Goal: Transaction & Acquisition: Purchase product/service

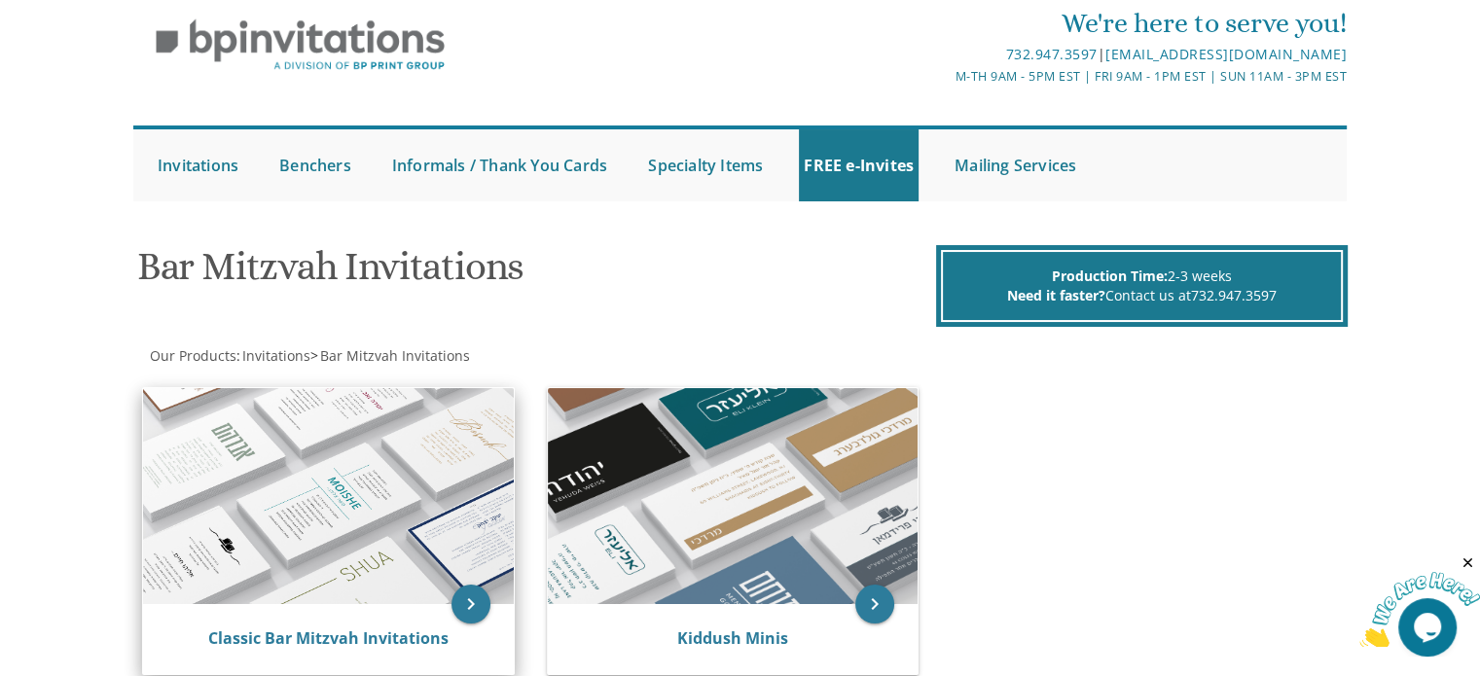
scroll to position [195, 0]
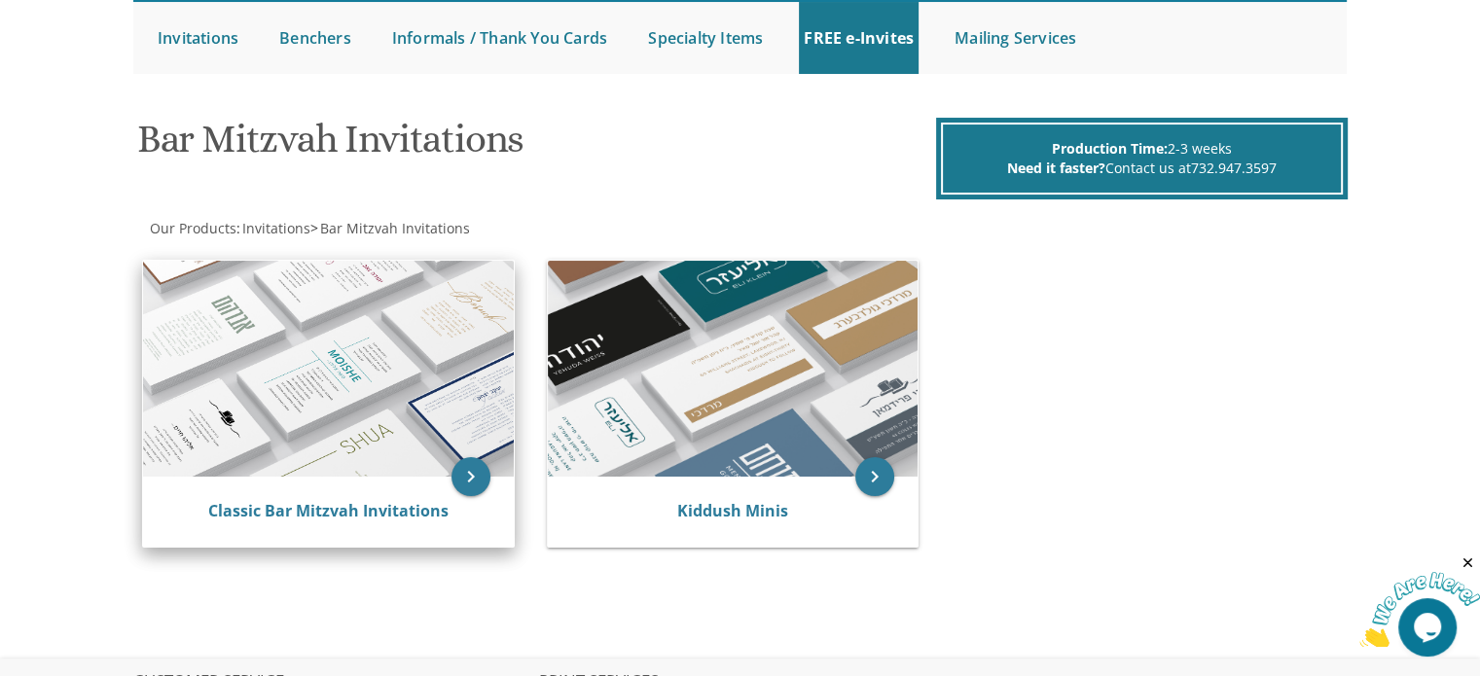
click at [414, 349] on img at bounding box center [328, 369] width 371 height 216
click at [390, 343] on img at bounding box center [328, 369] width 371 height 216
click at [462, 470] on icon "keyboard_arrow_right" at bounding box center [470, 476] width 39 height 39
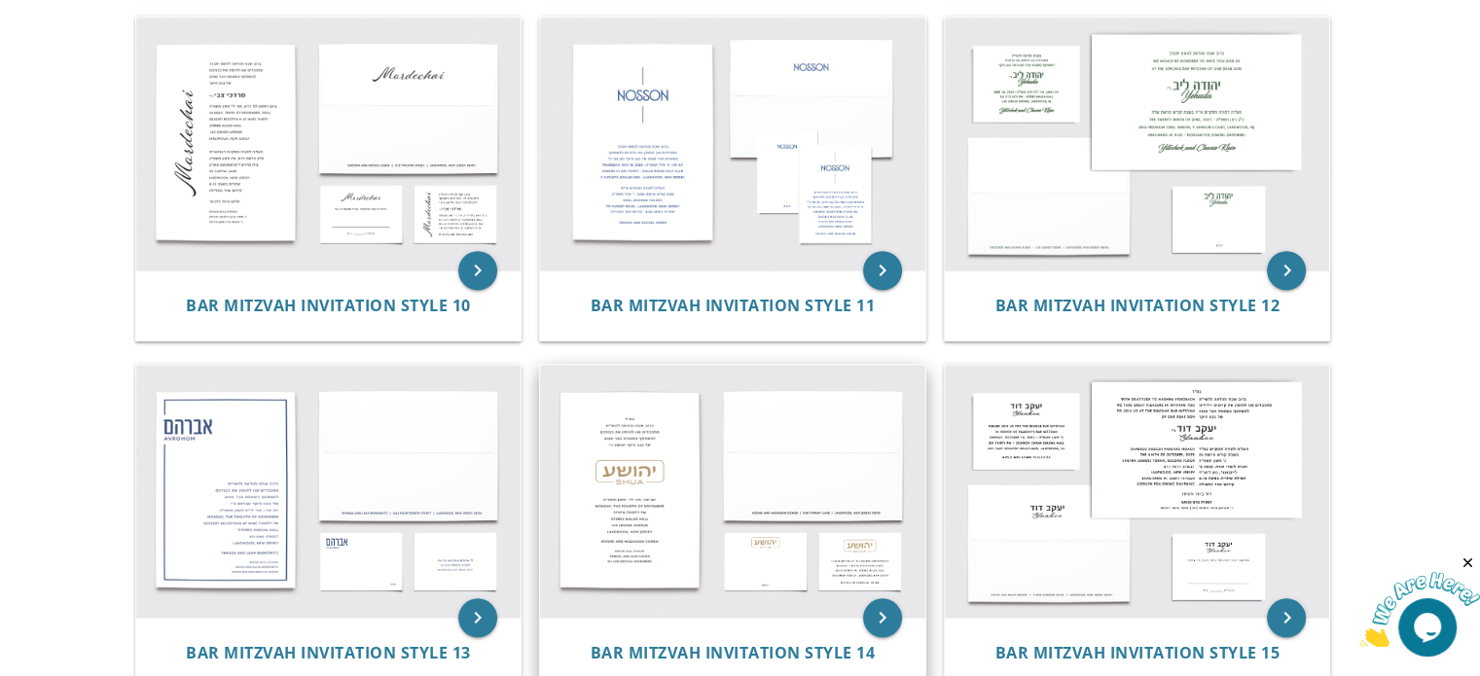
scroll to position [1459, 0]
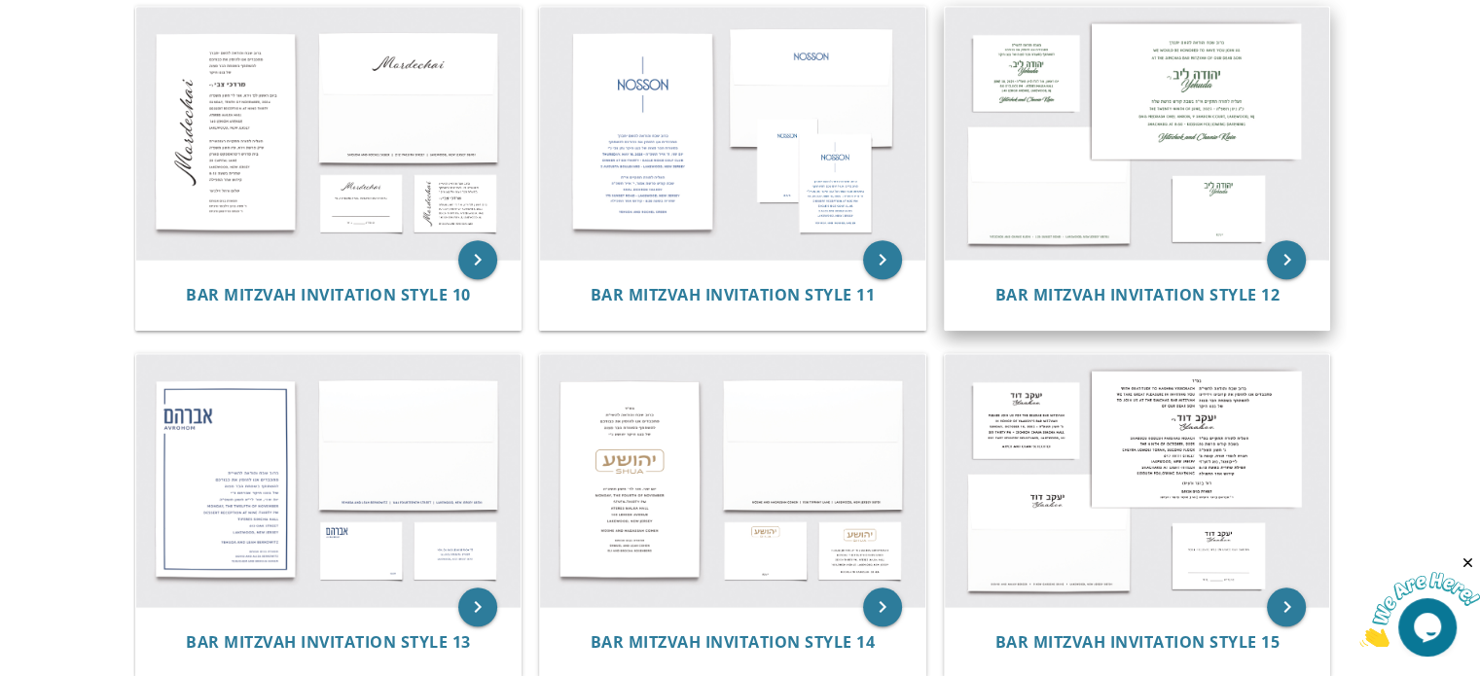
click at [1101, 252] on img at bounding box center [1137, 133] width 385 height 253
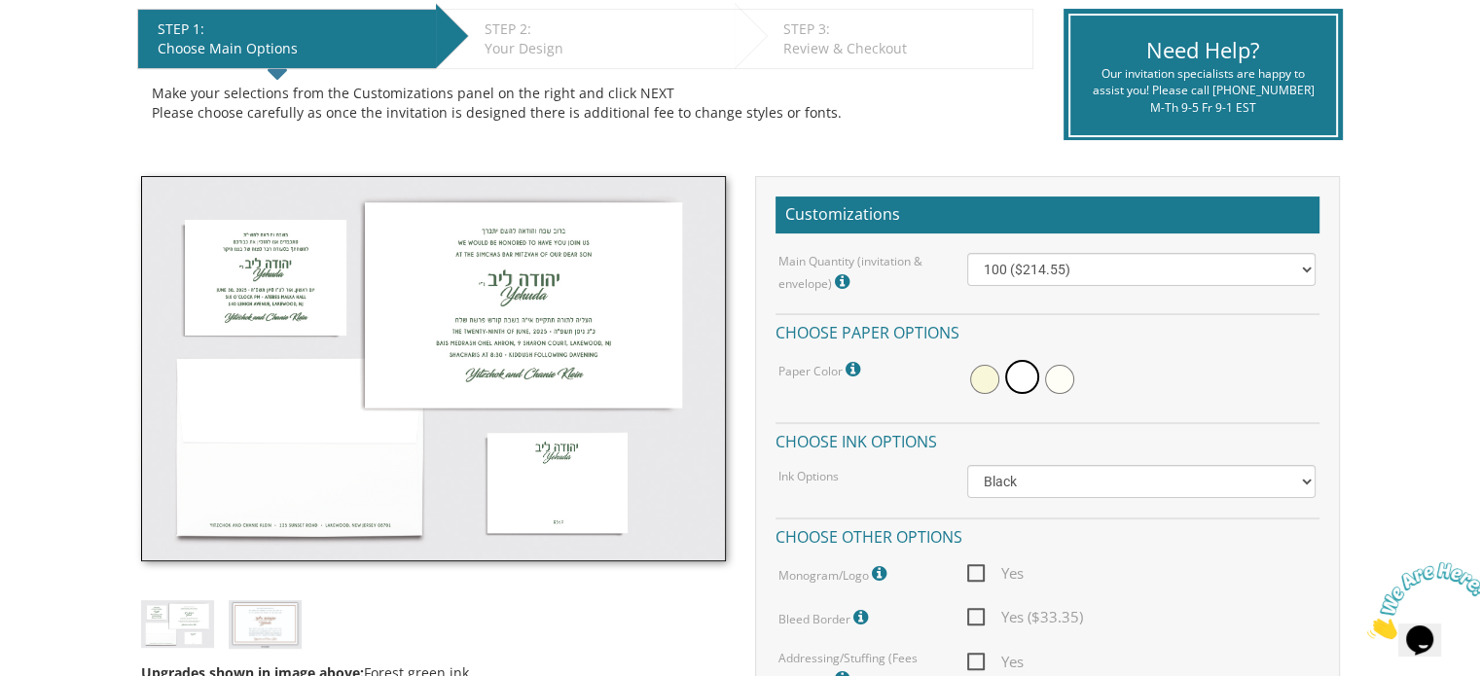
scroll to position [486, 0]
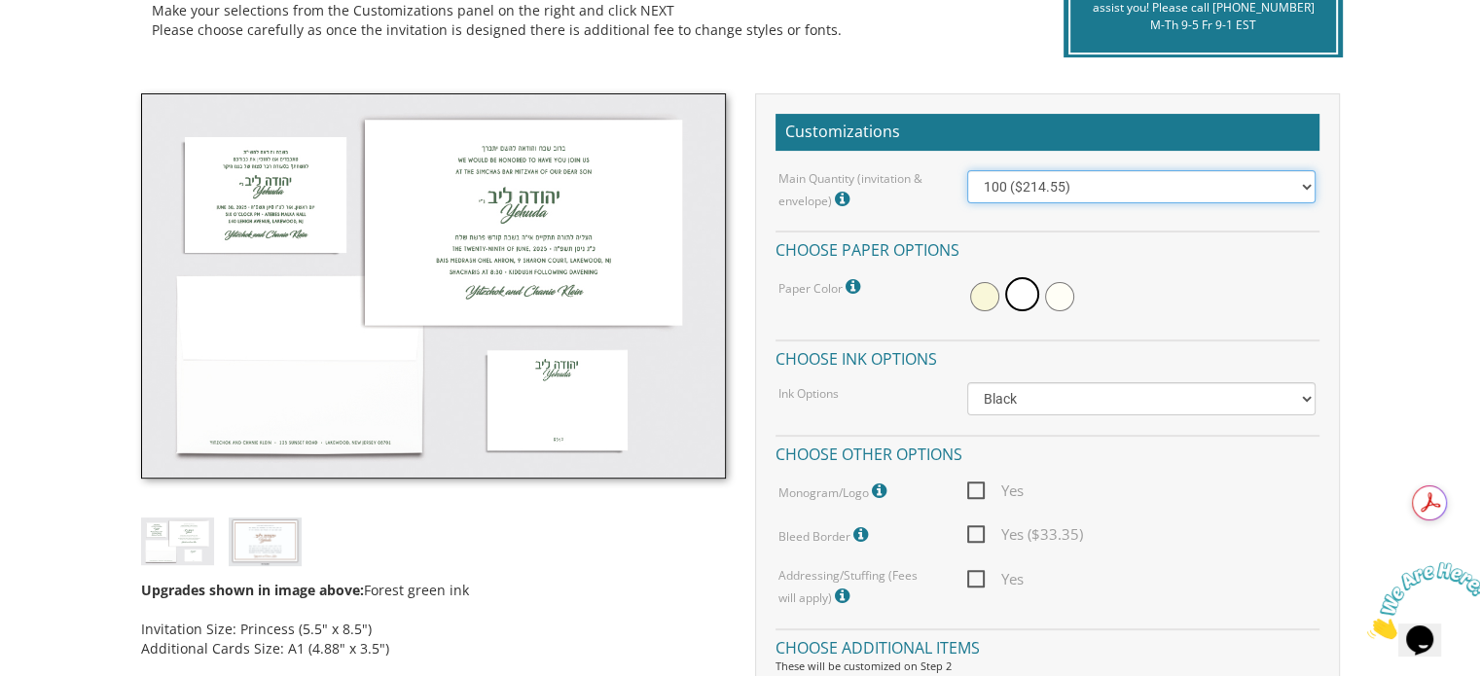
click at [1025, 193] on select "100 ($214.55) 200 ($254.60) 300 ($294.25) 400 ($333.55) 500 ($373.90) 600 ($413…" at bounding box center [1141, 186] width 348 height 33
click at [1025, 191] on select "100 ($214.55) 200 ($254.60) 300 ($294.25) 400 ($333.55) 500 ($373.90) 600 ($413…" at bounding box center [1141, 186] width 348 height 33
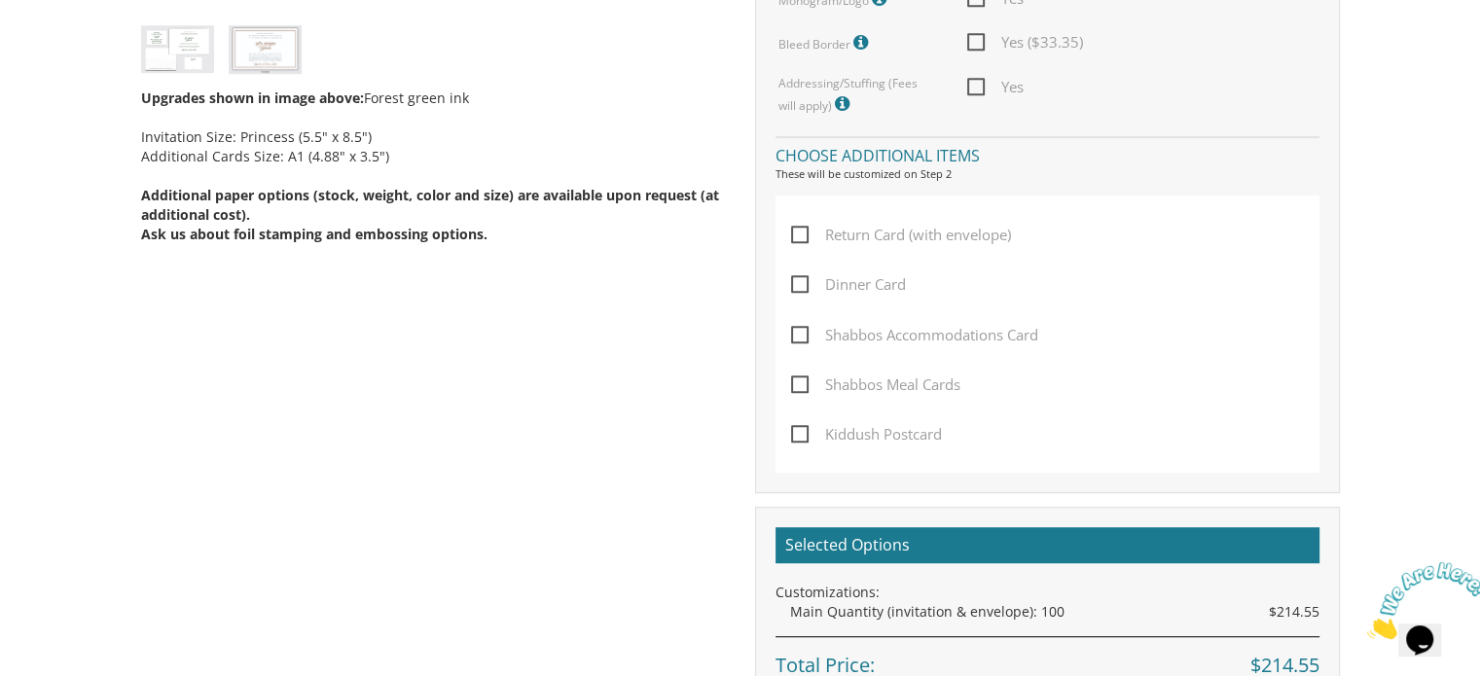
scroll to position [681, 0]
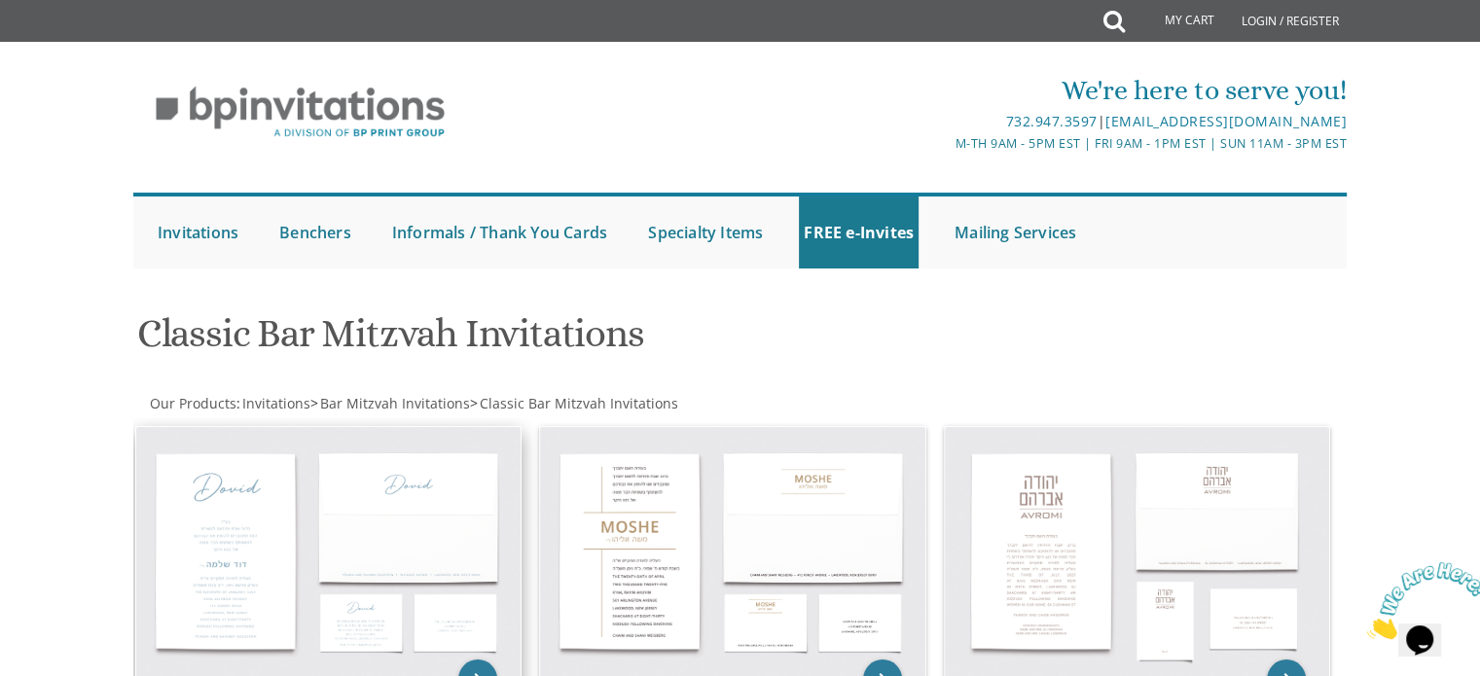
click at [409, 473] on img at bounding box center [328, 553] width 385 height 253
click at [437, 492] on img at bounding box center [328, 553] width 385 height 253
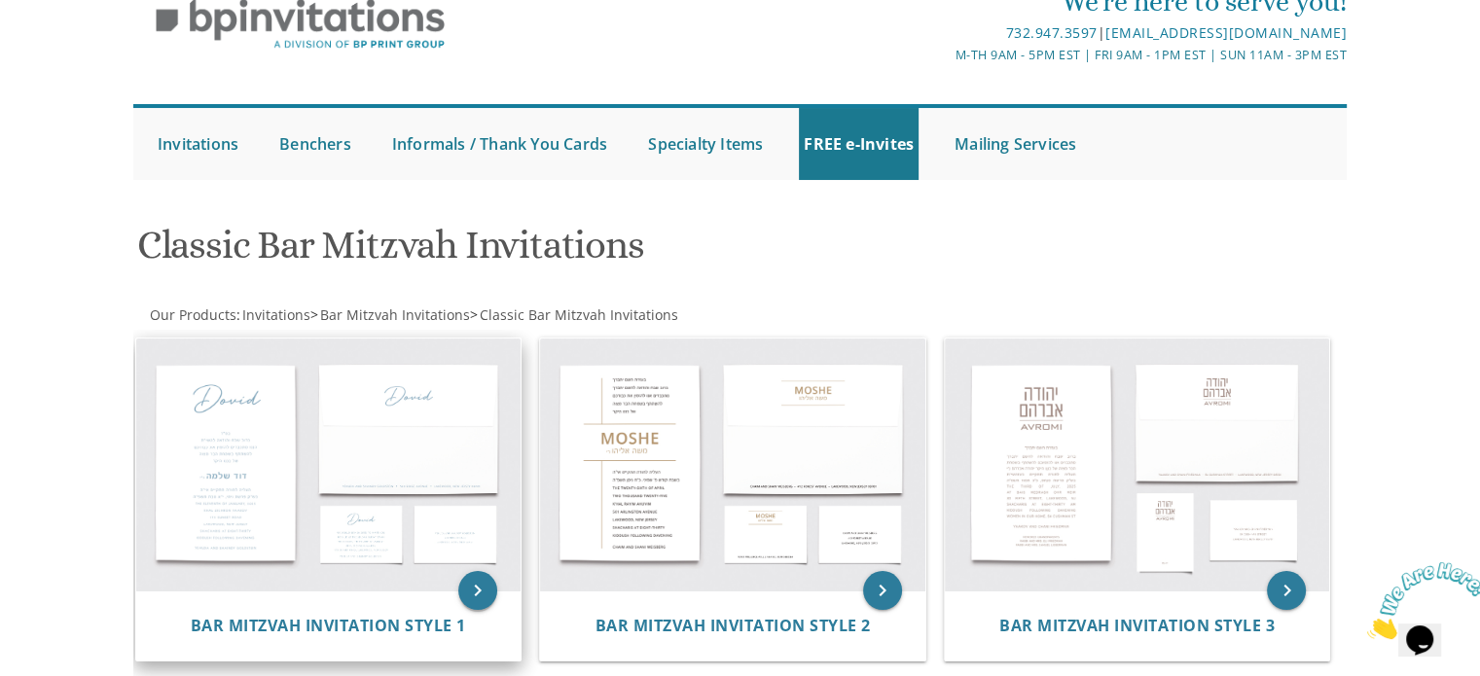
scroll to position [195, 0]
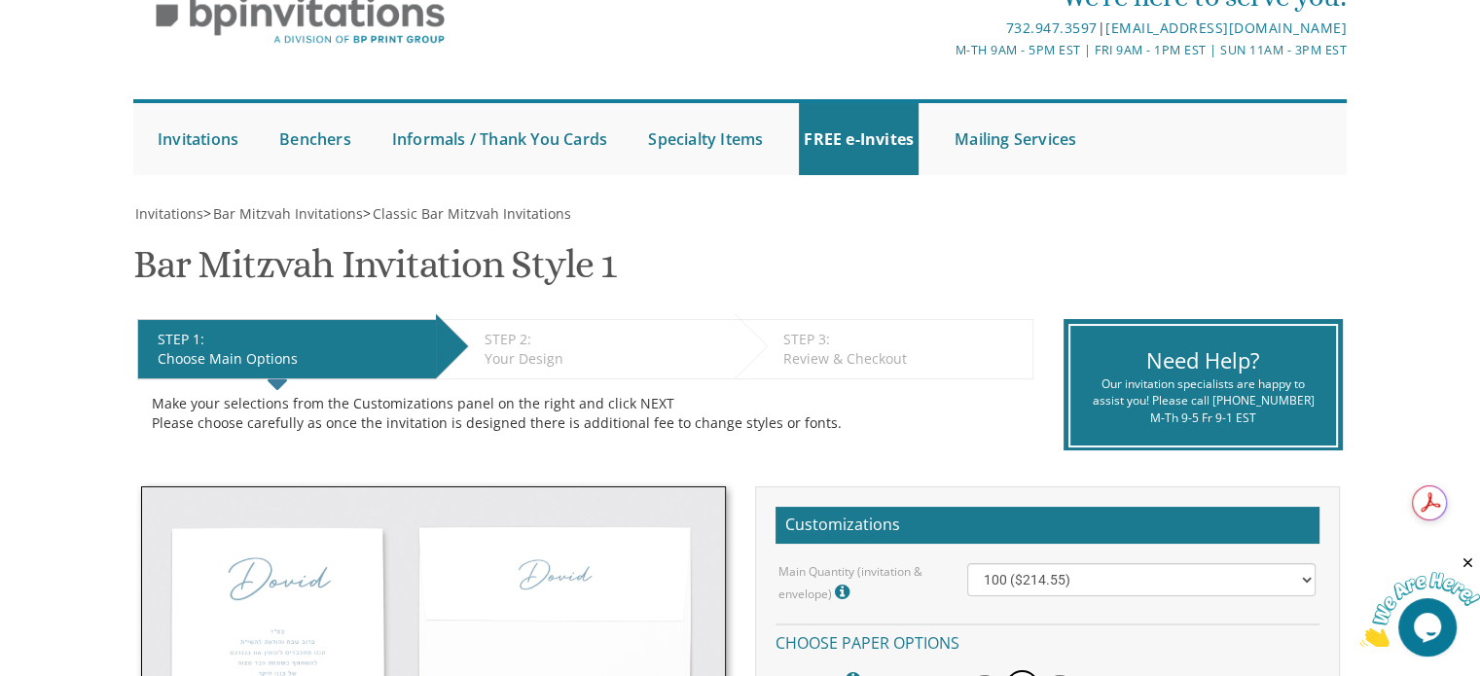
scroll to position [389, 0]
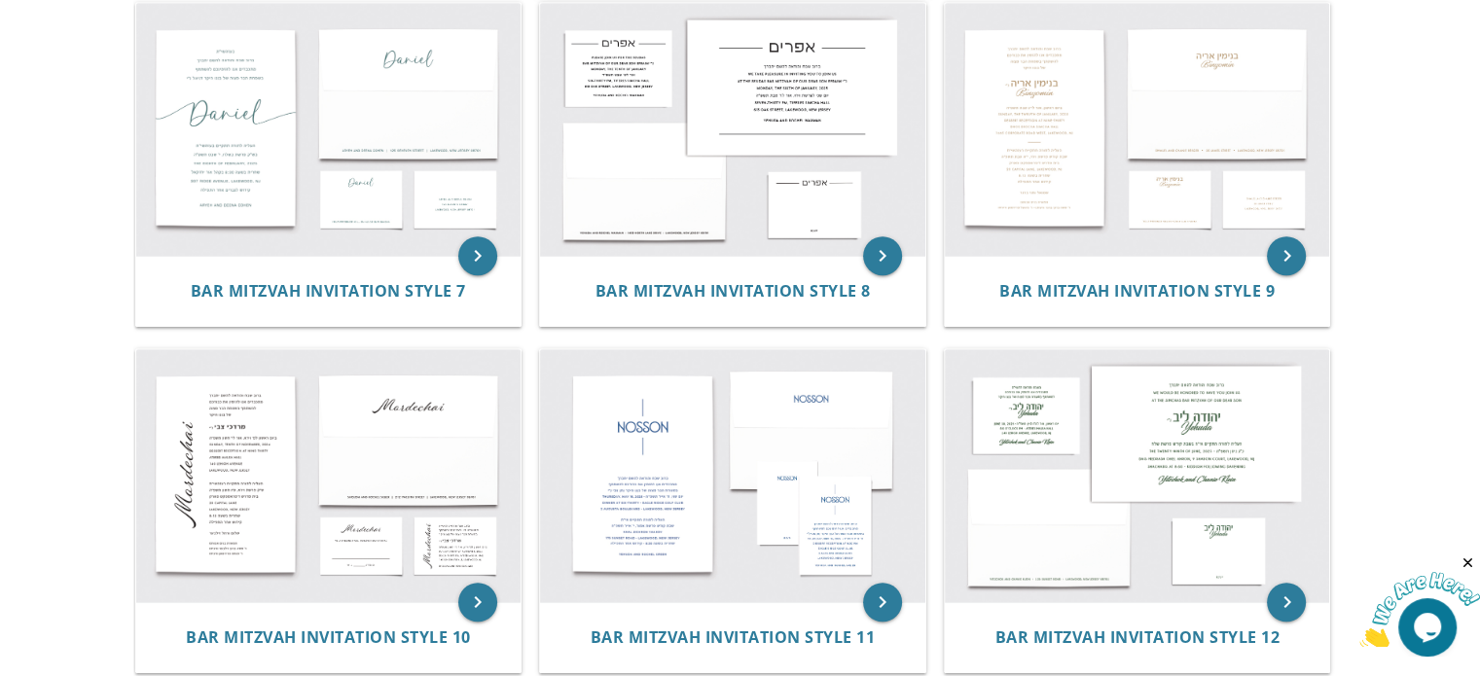
scroll to position [576, 0]
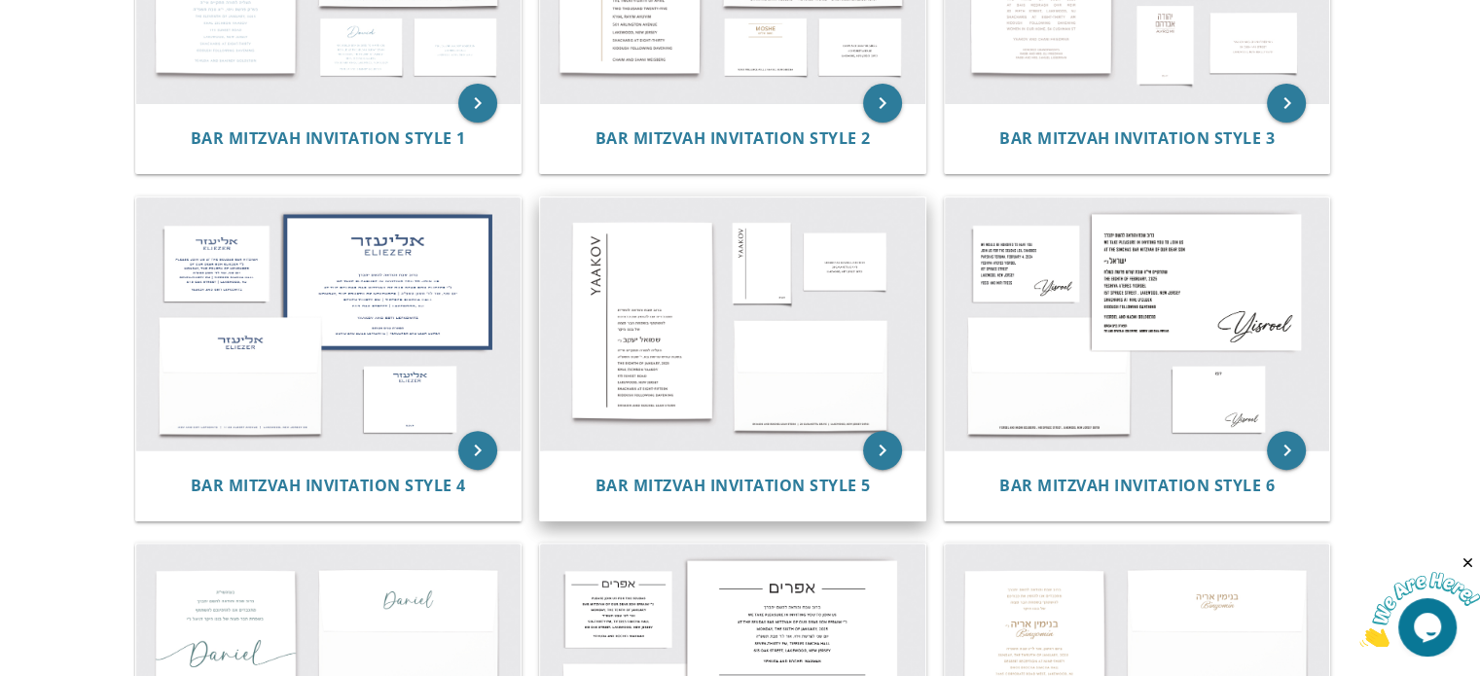
click at [780, 413] on img at bounding box center [732, 324] width 385 height 253
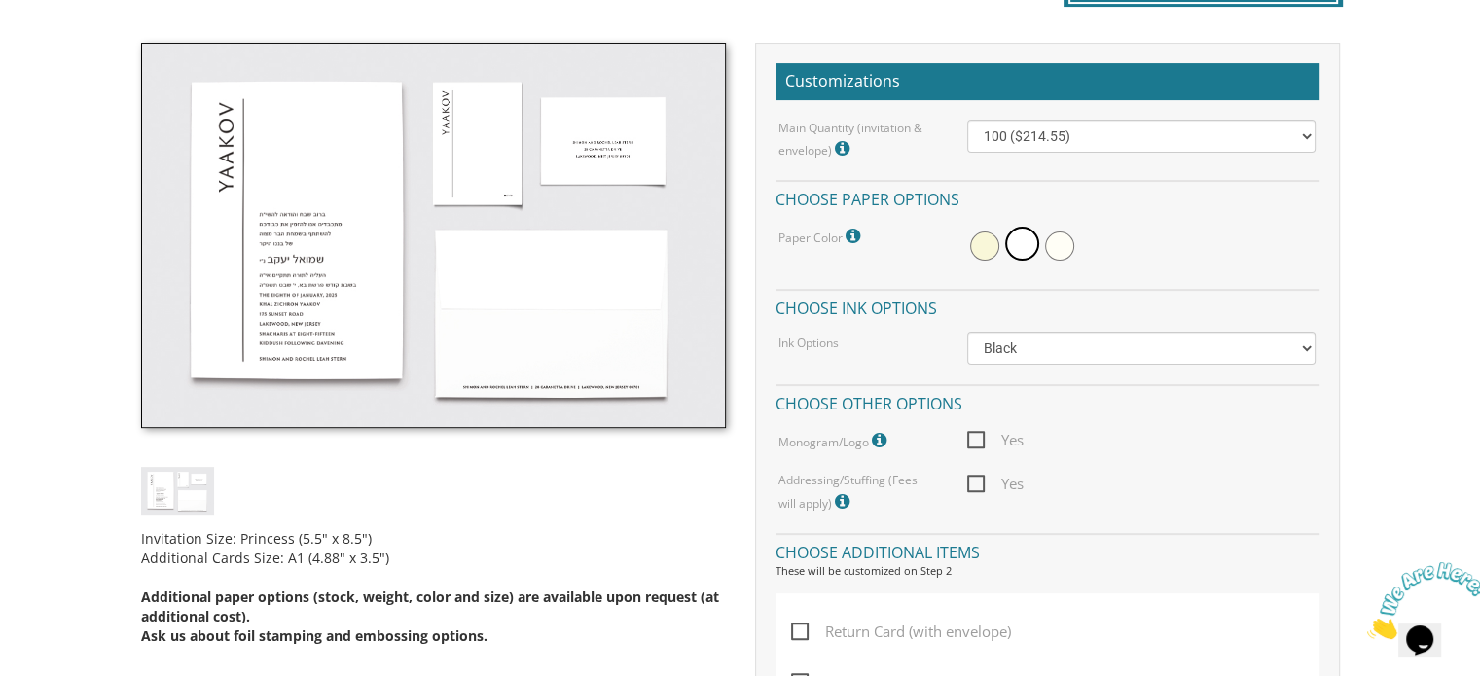
scroll to position [584, 0]
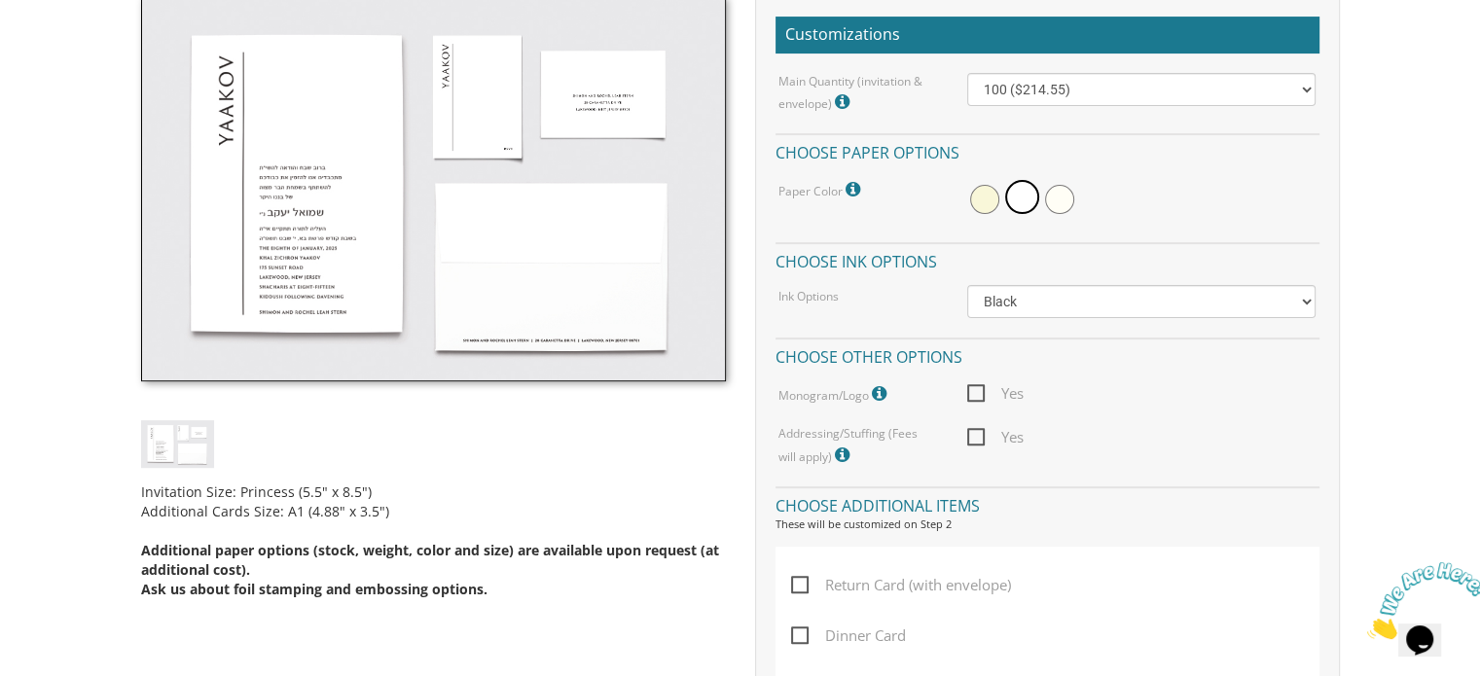
click at [971, 388] on span "Yes" at bounding box center [995, 393] width 56 height 24
click at [971, 388] on input "Yes" at bounding box center [973, 391] width 13 height 13
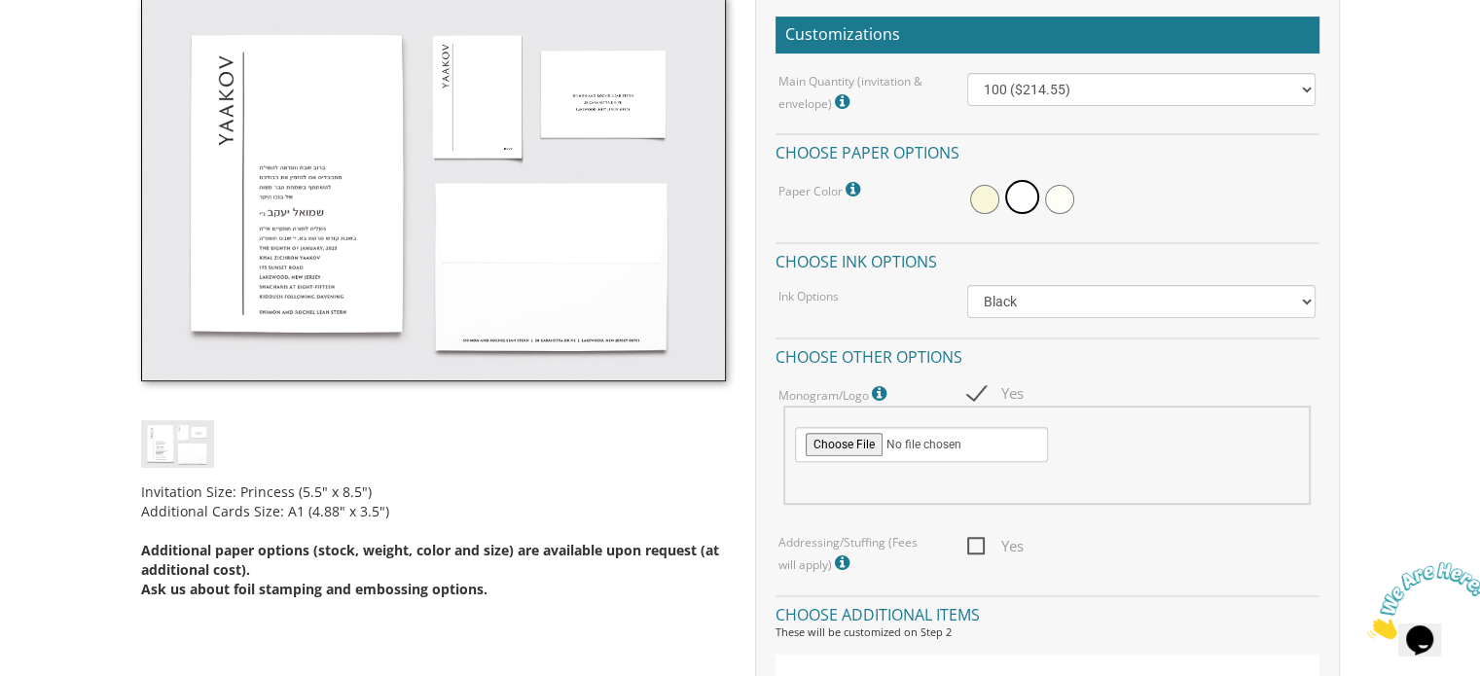
scroll to position [681, 0]
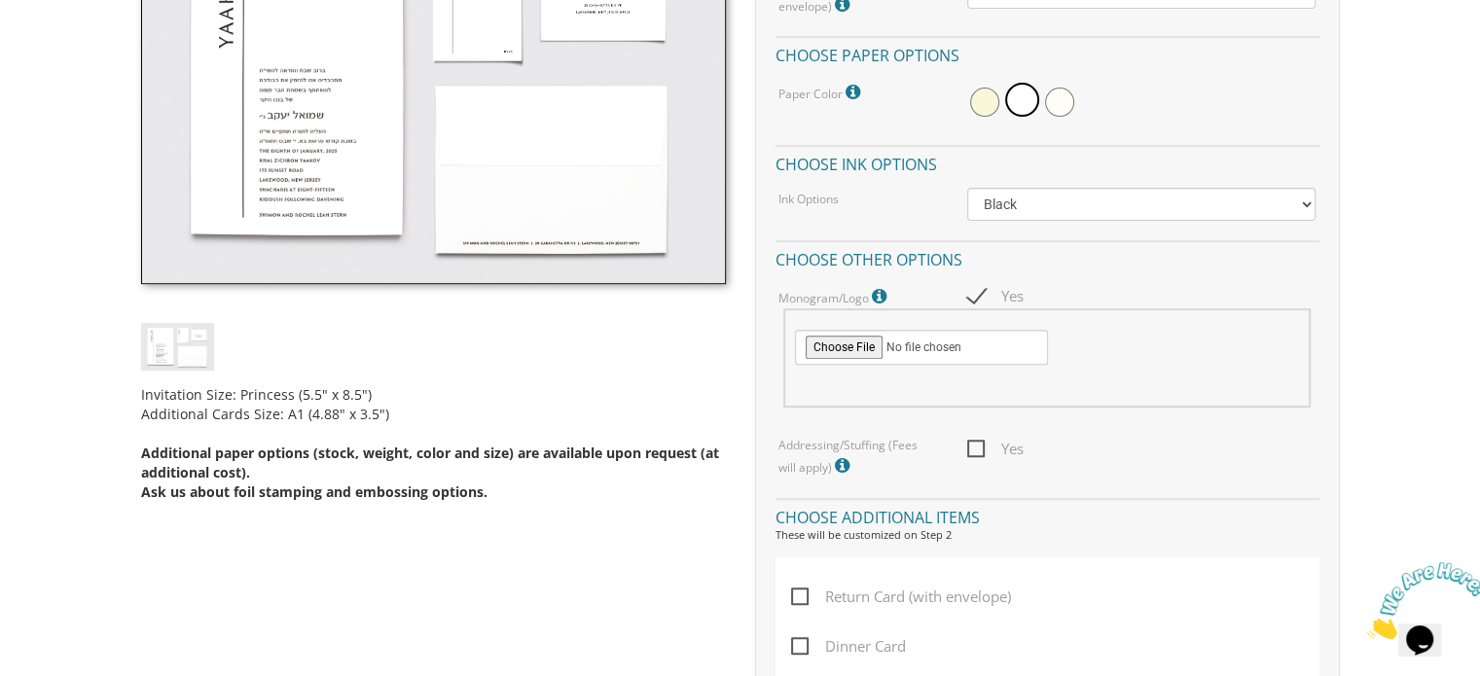
click at [977, 303] on span "Yes" at bounding box center [995, 296] width 56 height 24
click at [977, 301] on input "Yes" at bounding box center [973, 294] width 13 height 13
checkbox input "false"
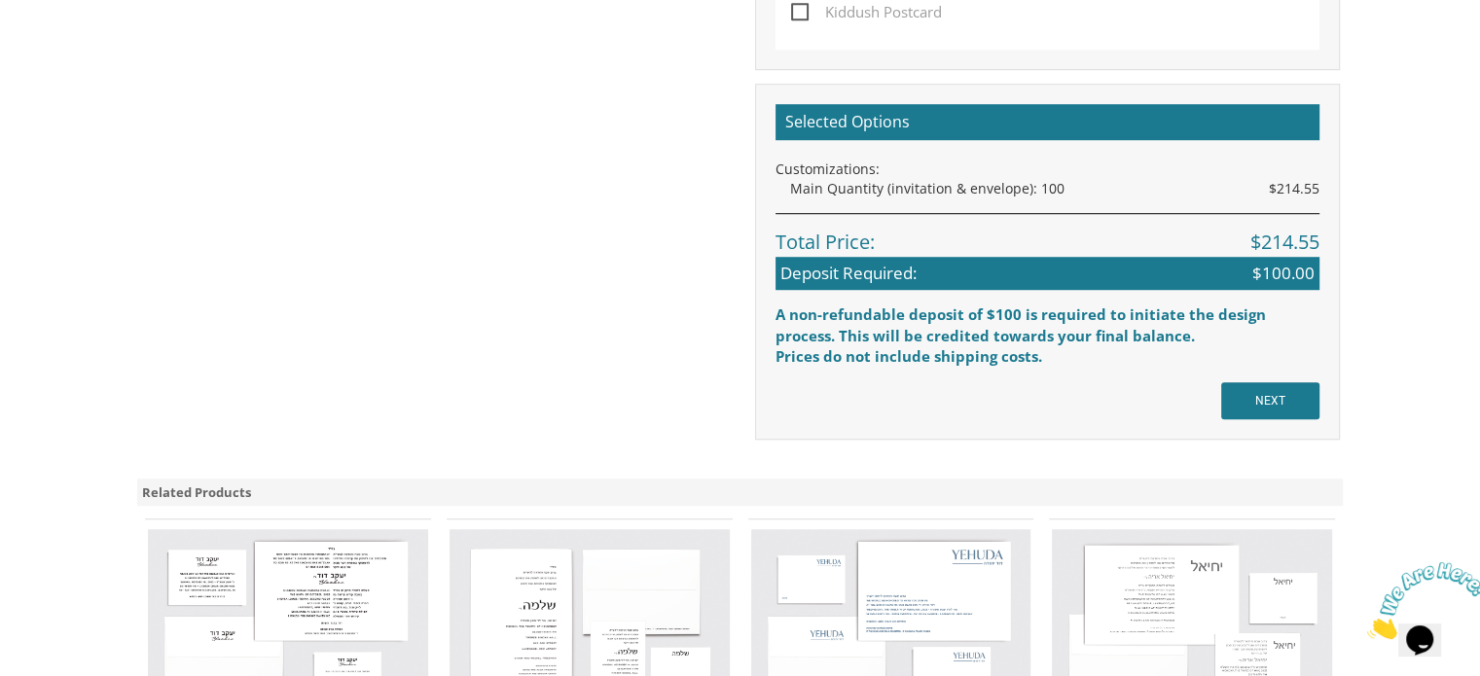
scroll to position [1362, 0]
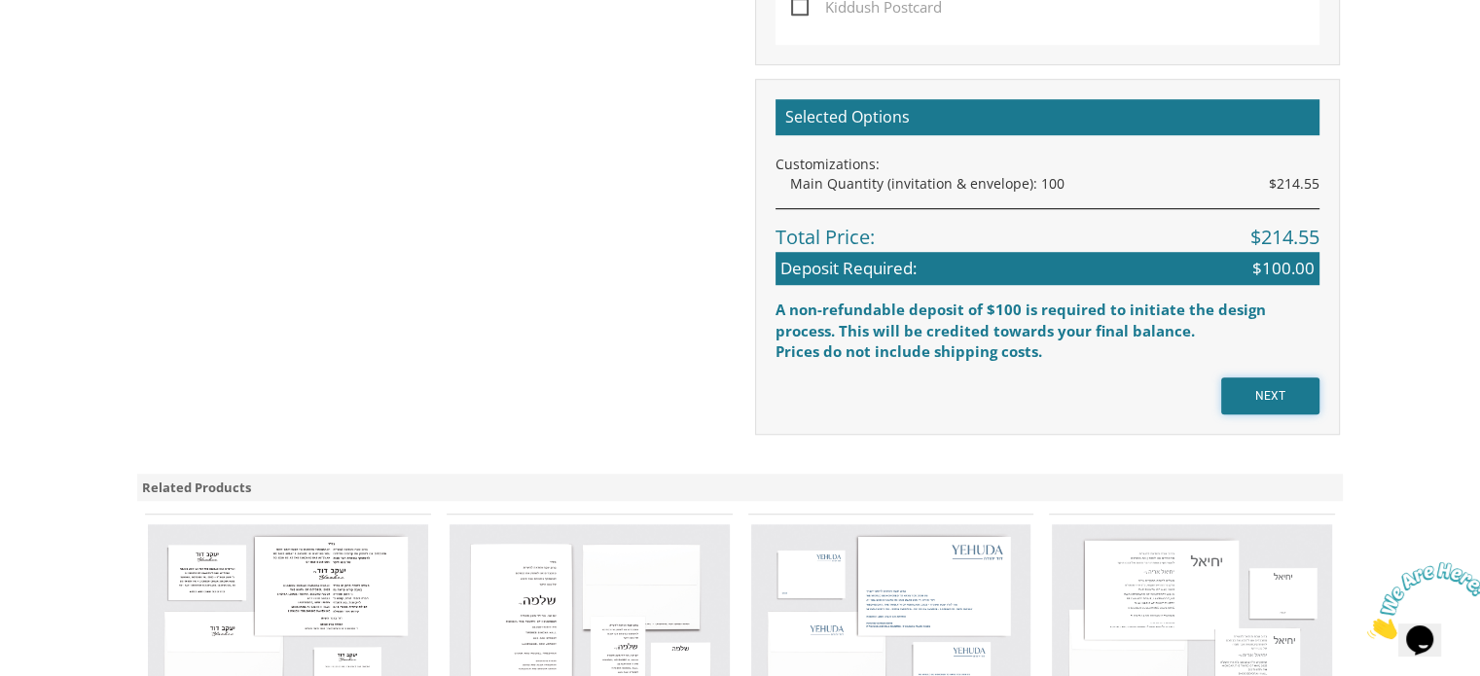
click at [1239, 400] on input "NEXT" at bounding box center [1270, 396] width 98 height 37
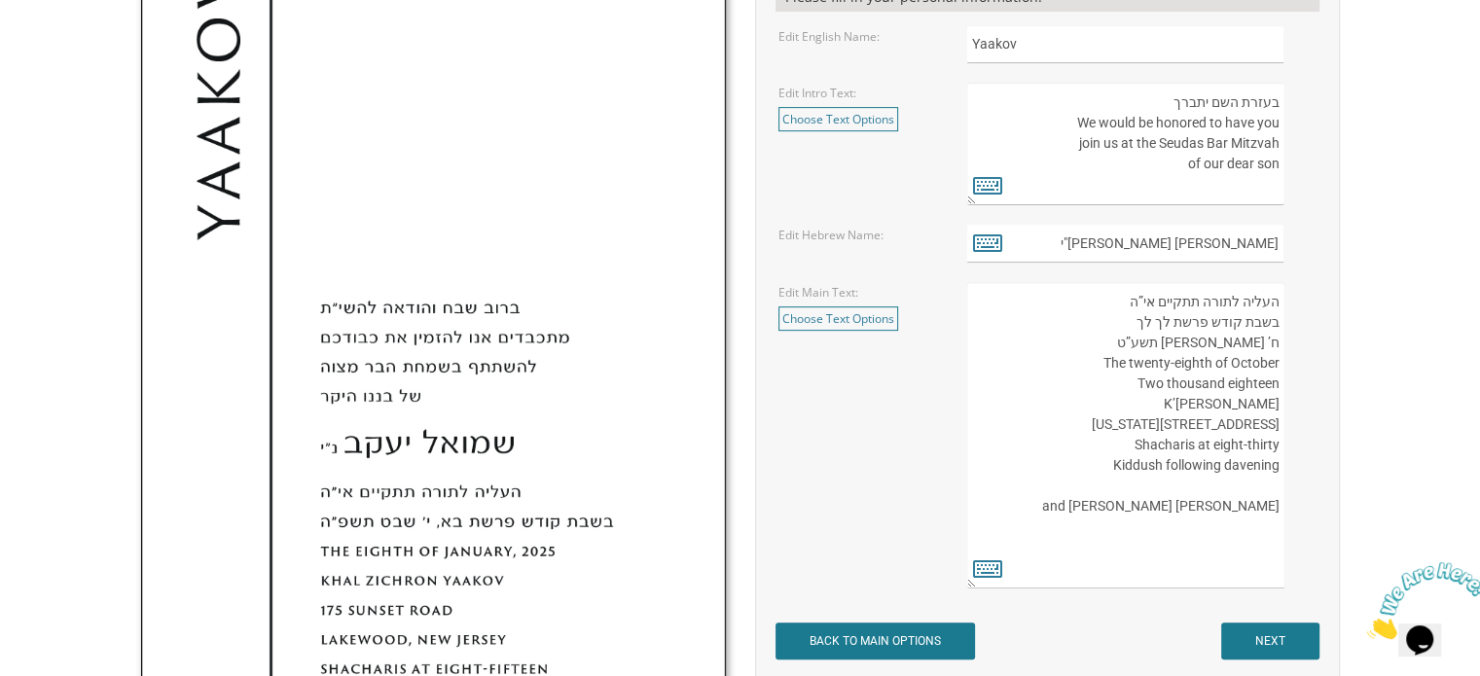
scroll to position [681, 0]
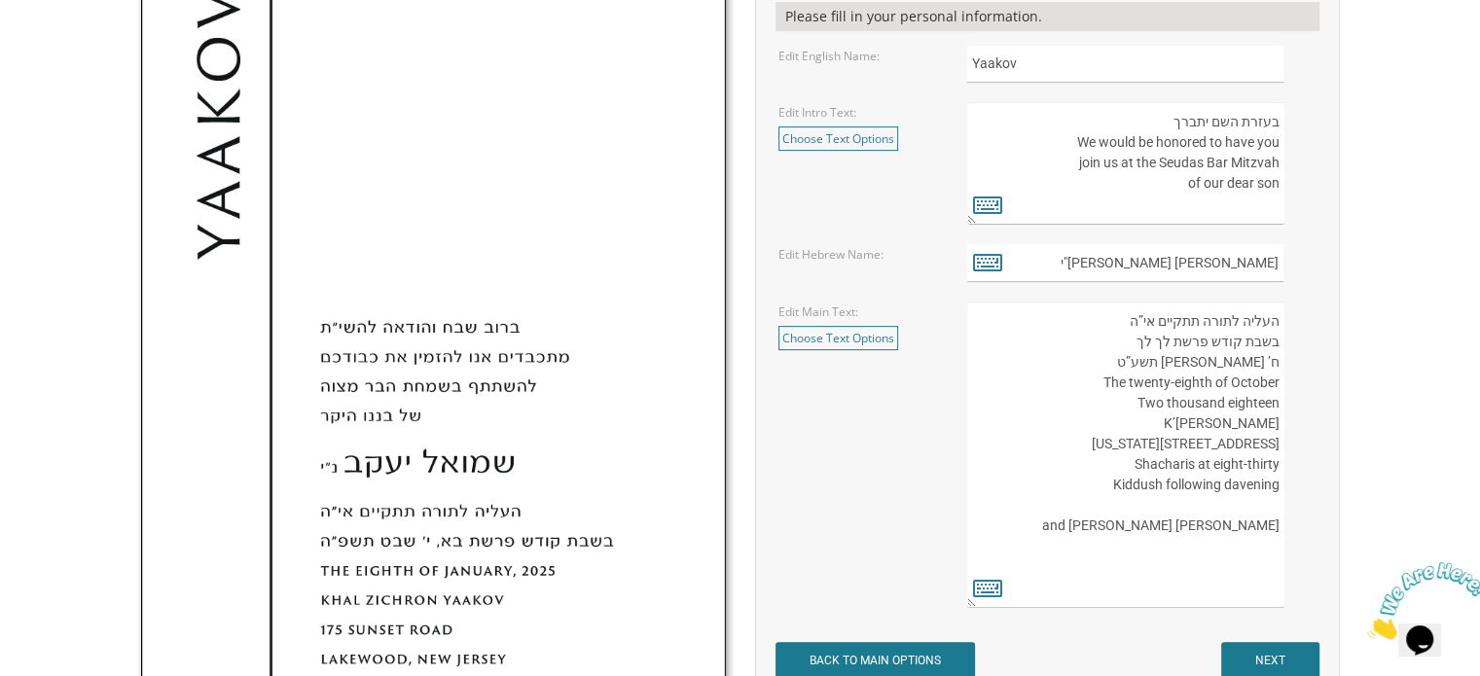
drag, startPoint x: 1120, startPoint y: 318, endPoint x: 1264, endPoint y: 334, distance: 144.8
click at [1264, 334] on textarea "העליה לתורה תתקיים אי”ה בשבת קודש פרשת לך לך ח’ חשון תשע”ט The twenty-eighth of…" at bounding box center [1125, 455] width 316 height 306
drag, startPoint x: 1280, startPoint y: 364, endPoint x: 1159, endPoint y: 314, distance: 131.4
click at [1159, 314] on textarea "העליה לתורה תתקיים אי”ה בשבת קודש פרשת לך לך ח’ חשון תשע”ט The twenty-eighth of…" at bounding box center [1125, 455] width 316 height 306
click at [1083, 311] on textarea "העליה לתורה תתקיים אי”ה בשבת קודש פרשת לך לך ח’ חשון תשע”ט The twenty-eighth of…" at bounding box center [1125, 455] width 316 height 306
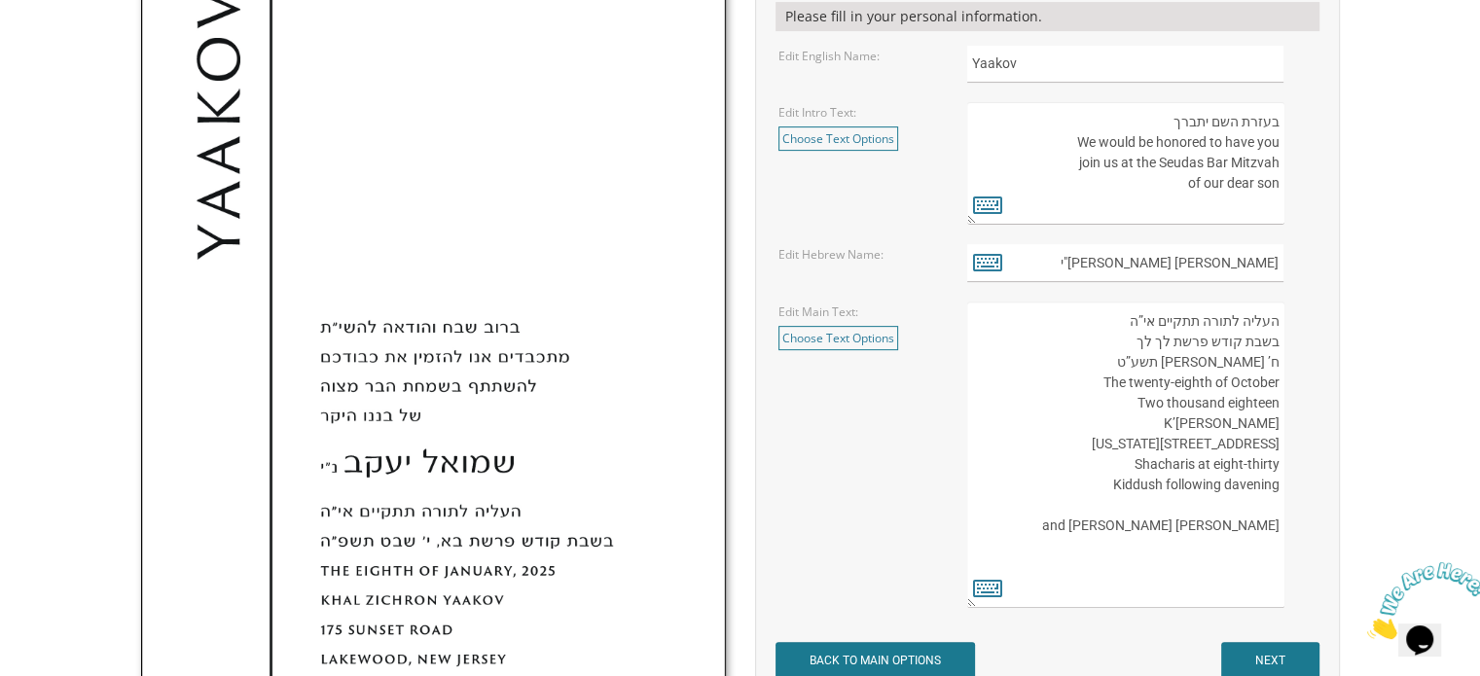
drag, startPoint x: 1091, startPoint y: 317, endPoint x: 1229, endPoint y: 354, distance: 143.0
click at [1229, 354] on textarea "העליה לתורה תתקיים אי”ה בשבת קודש פרשת לך לך ח’ חשון תשע”ט The twenty-eighth of…" at bounding box center [1125, 455] width 316 height 306
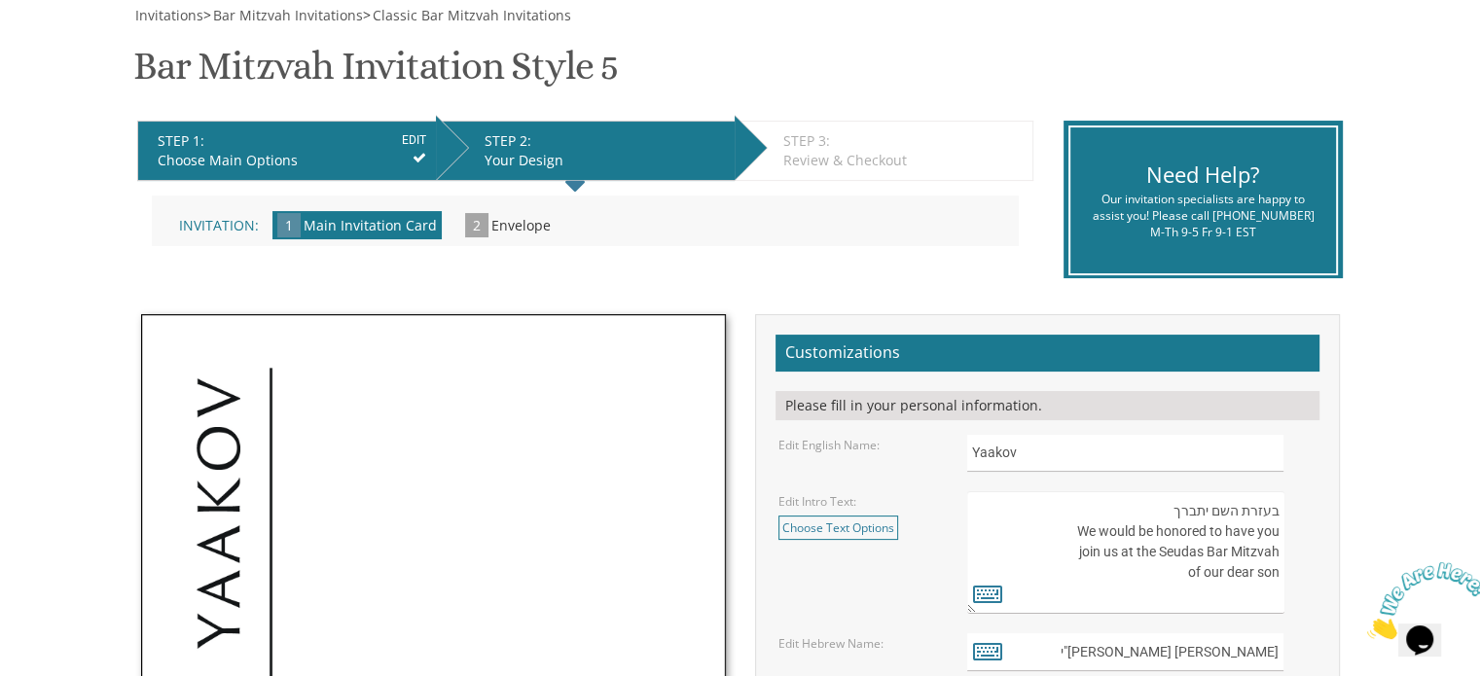
scroll to position [0, 0]
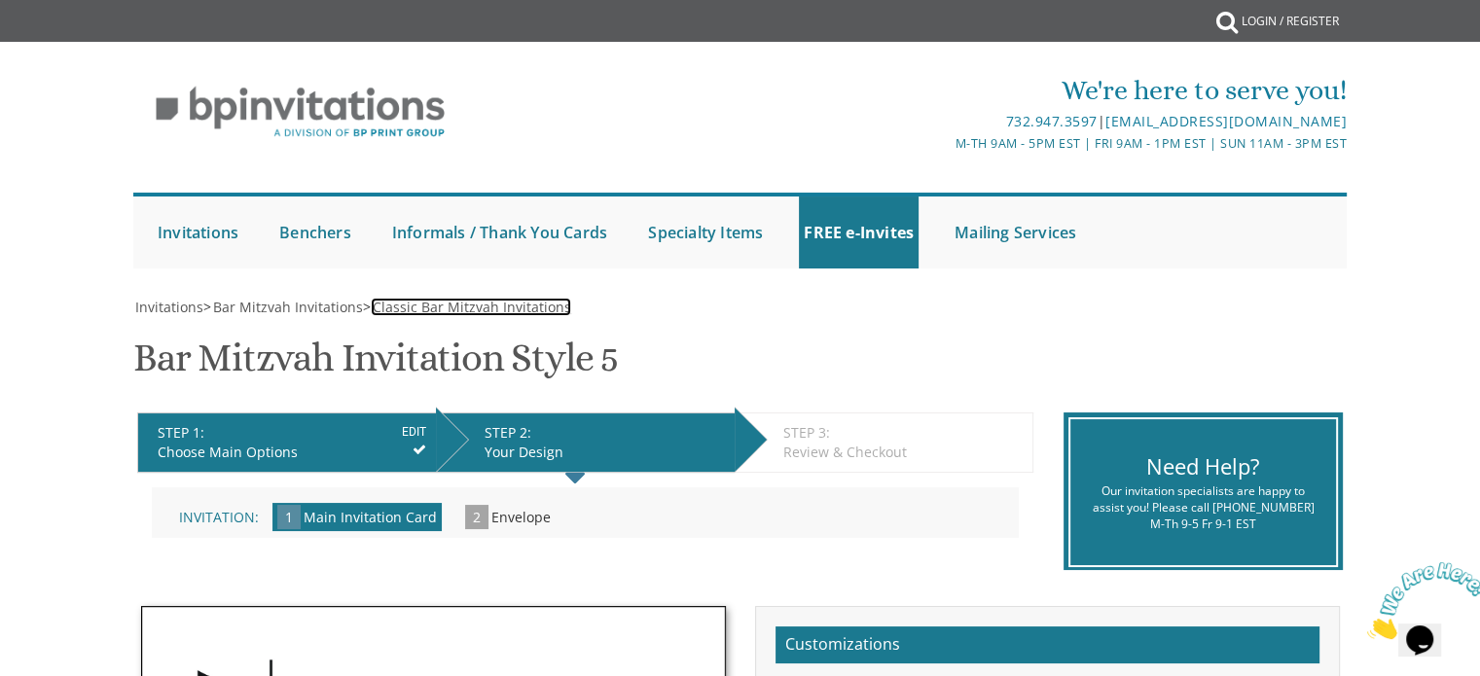
click at [443, 300] on span "Classic Bar Mitzvah Invitations" at bounding box center [472, 307] width 198 height 18
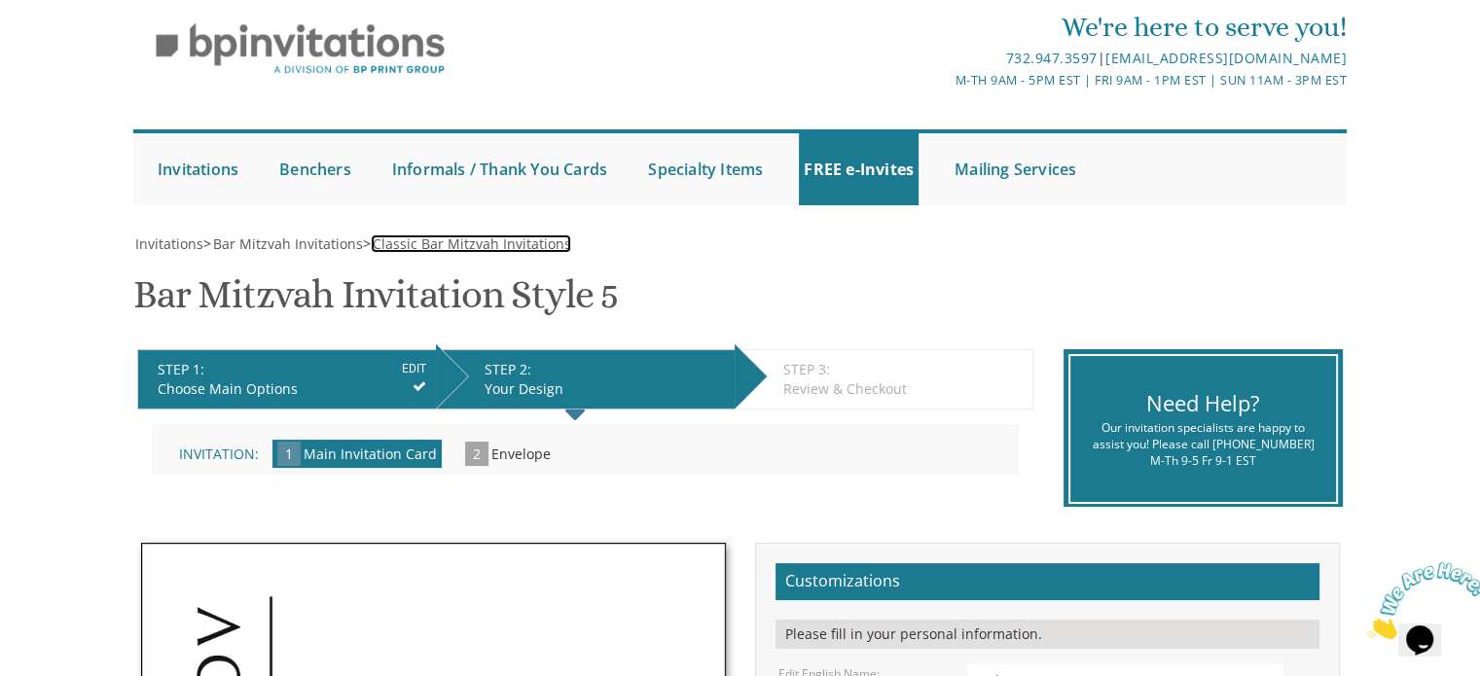
scroll to position [97, 0]
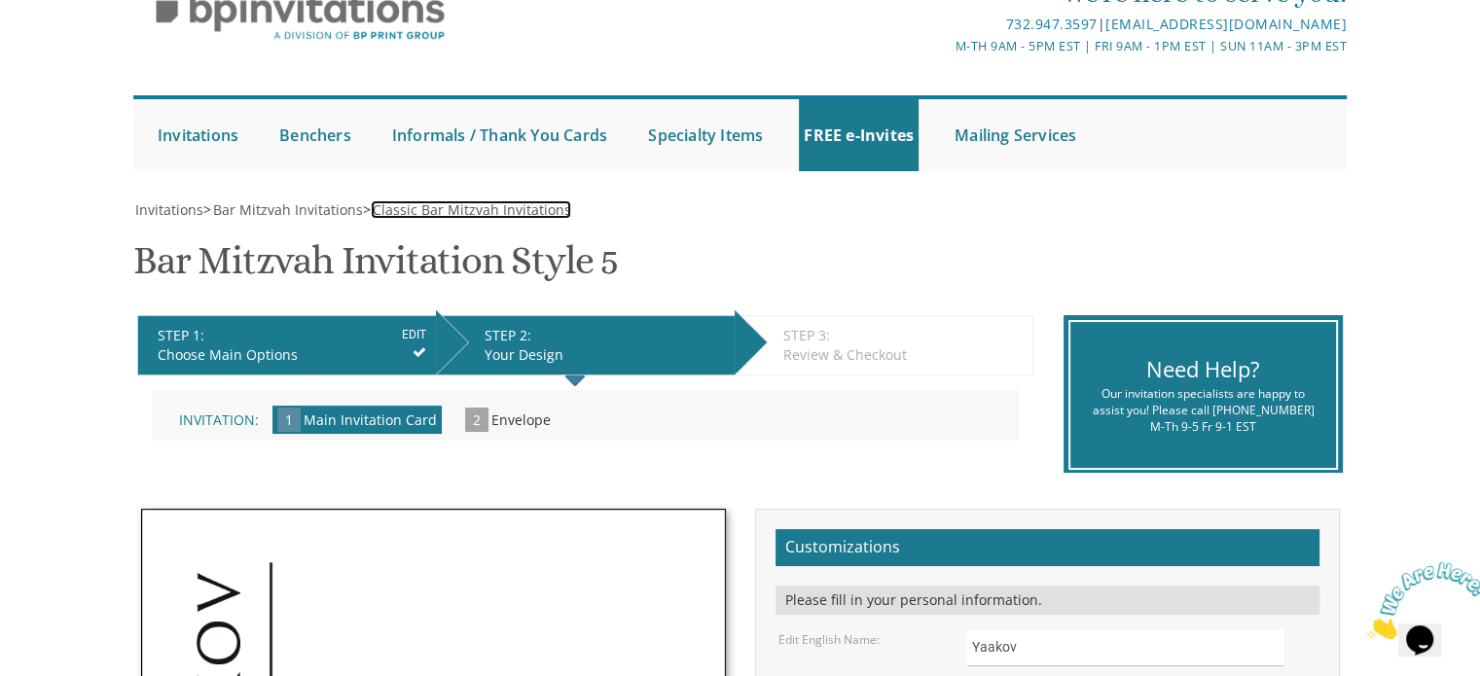
click at [477, 211] on span "Classic Bar Mitzvah Invitations" at bounding box center [472, 209] width 198 height 18
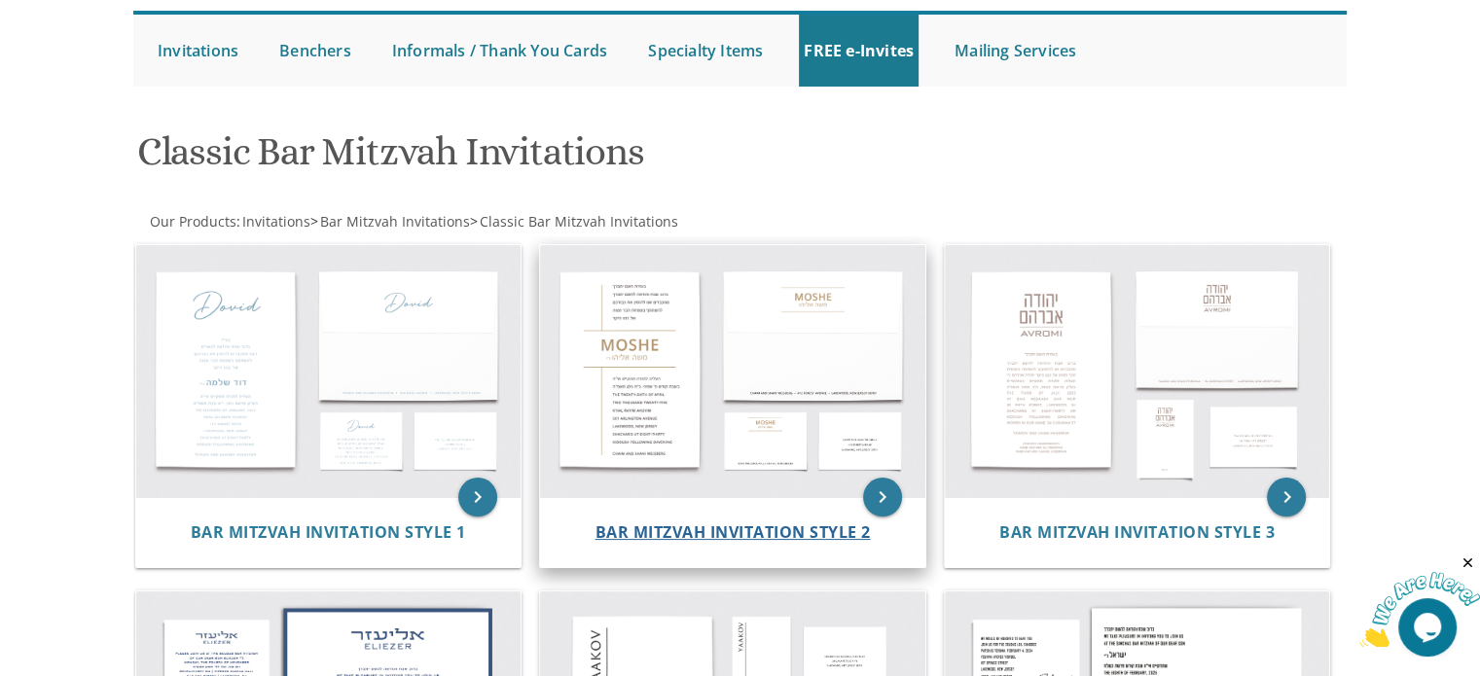
scroll to position [195, 0]
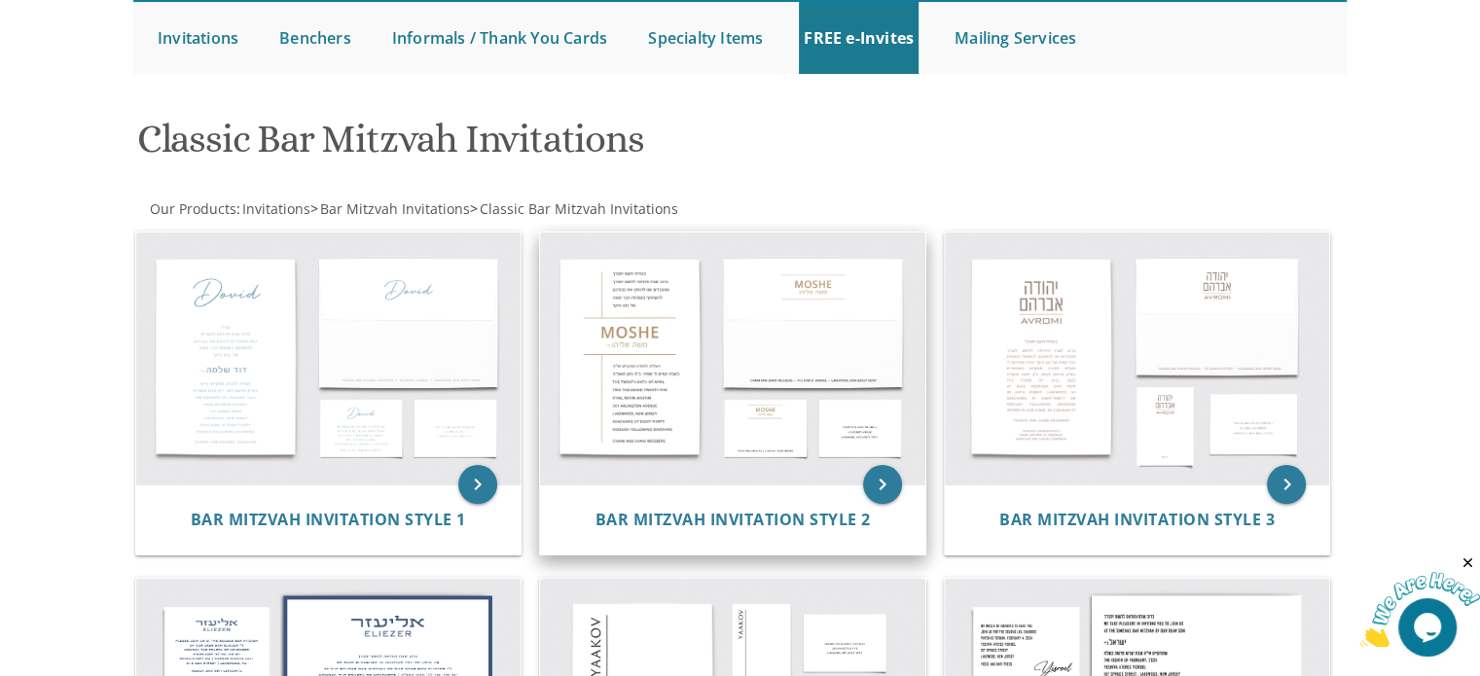
click at [827, 342] on img at bounding box center [732, 359] width 385 height 253
click at [882, 489] on icon "keyboard_arrow_right" at bounding box center [882, 484] width 39 height 39
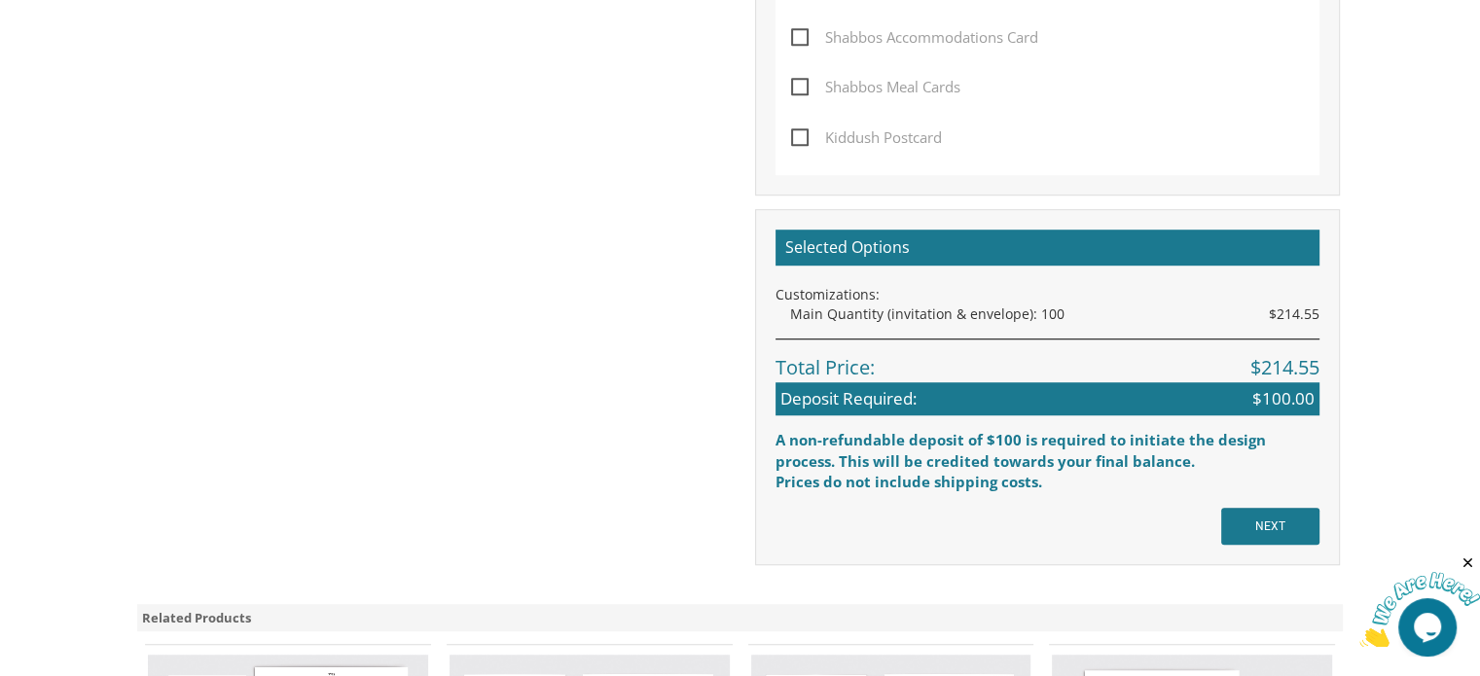
scroll to position [1265, 0]
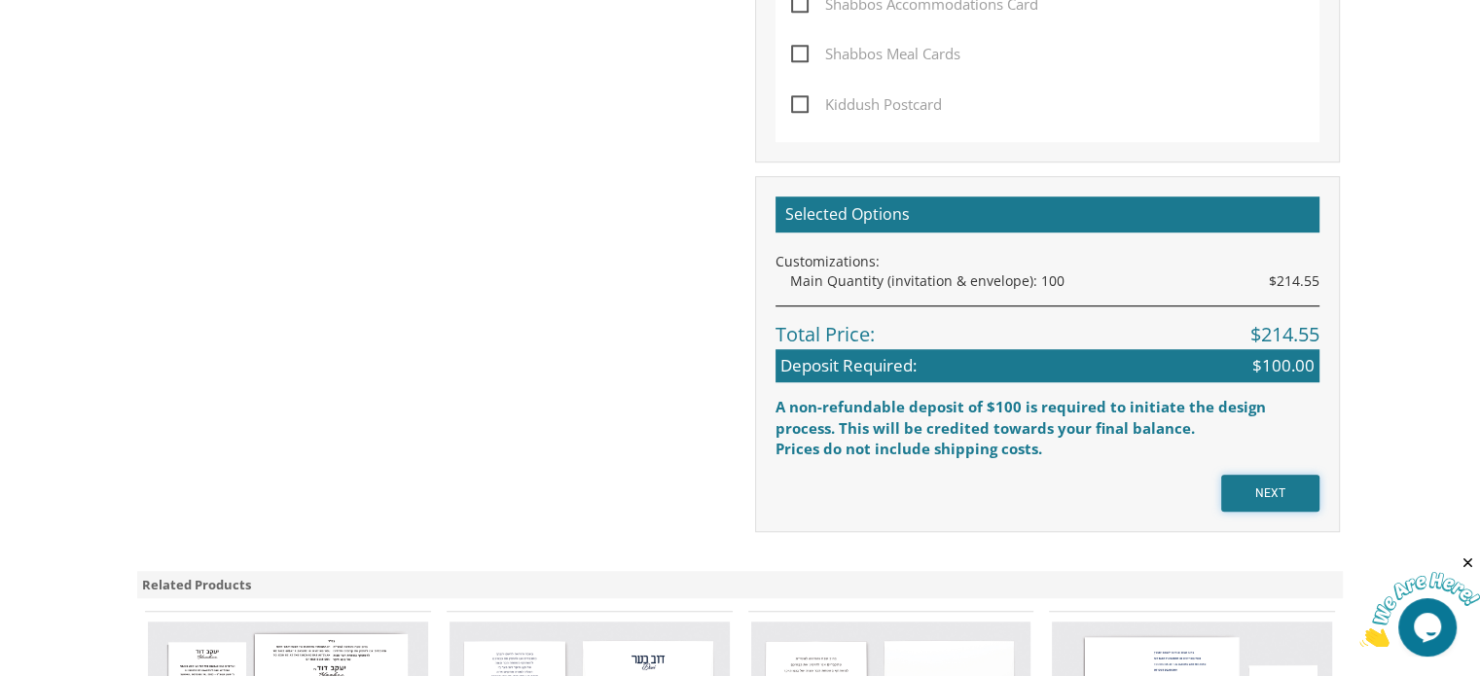
click at [1292, 493] on input "NEXT" at bounding box center [1270, 493] width 98 height 37
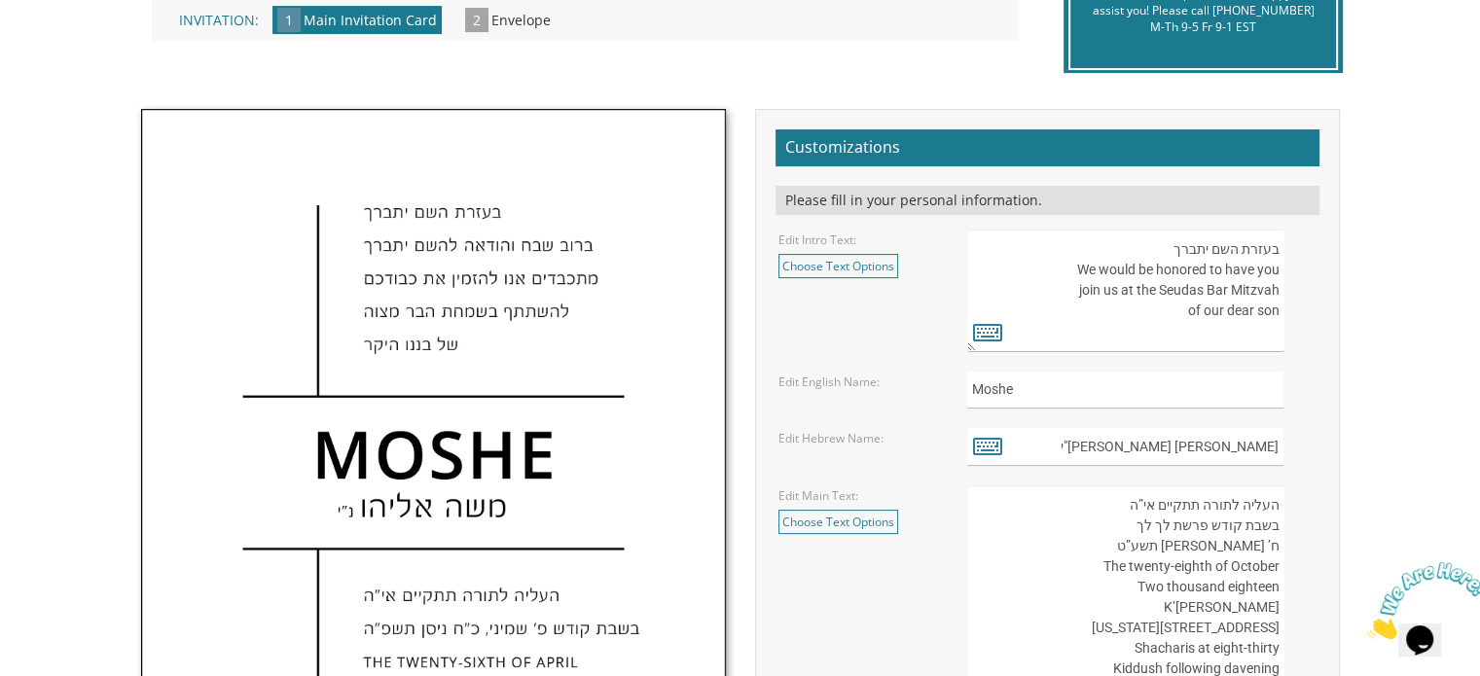
scroll to position [486, 0]
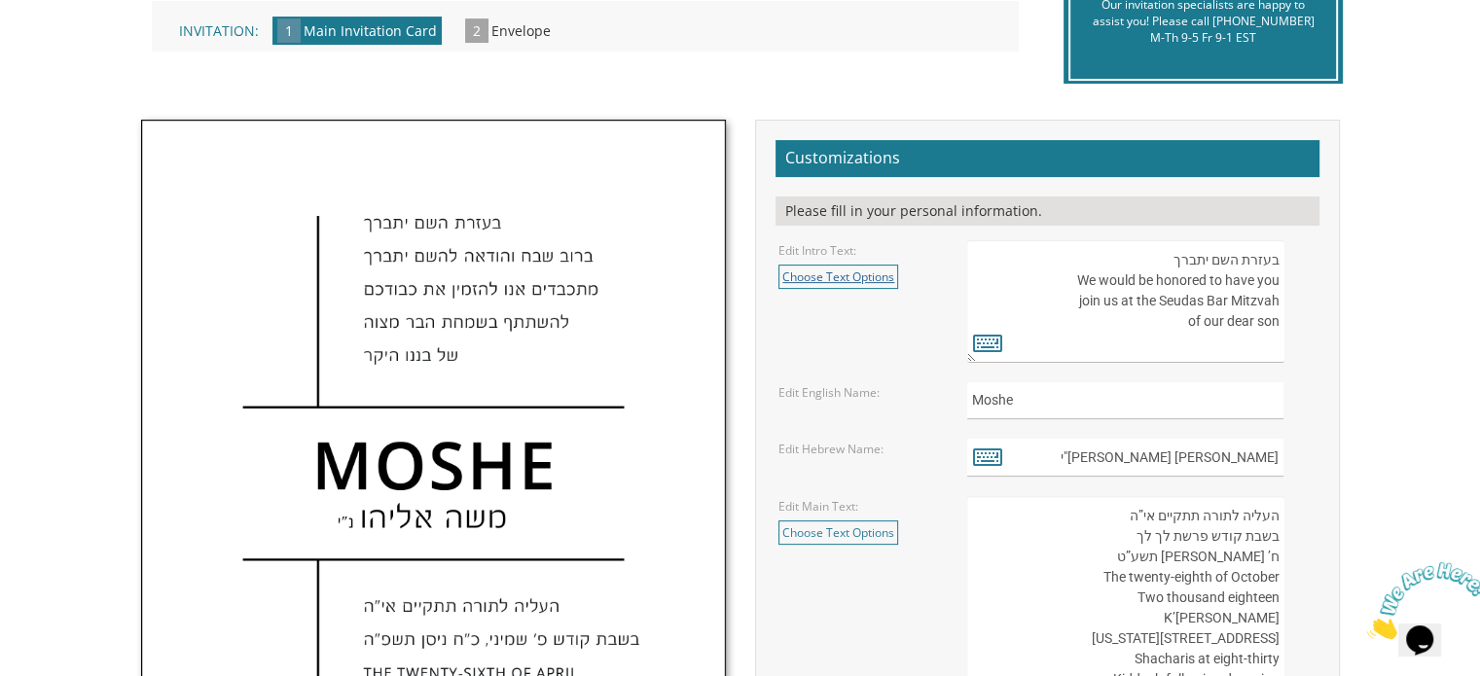
click at [850, 271] on link "Choose Text Options" at bounding box center [838, 277] width 120 height 24
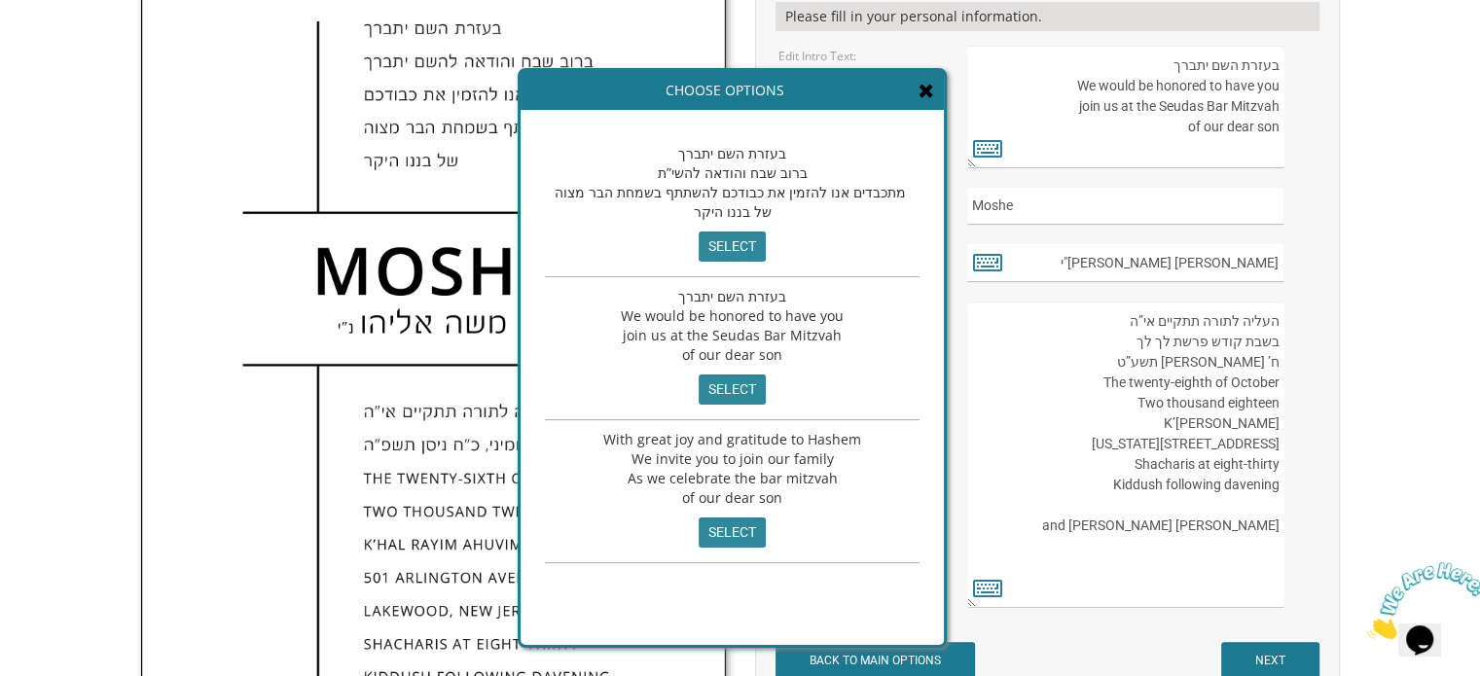
scroll to position [778, 0]
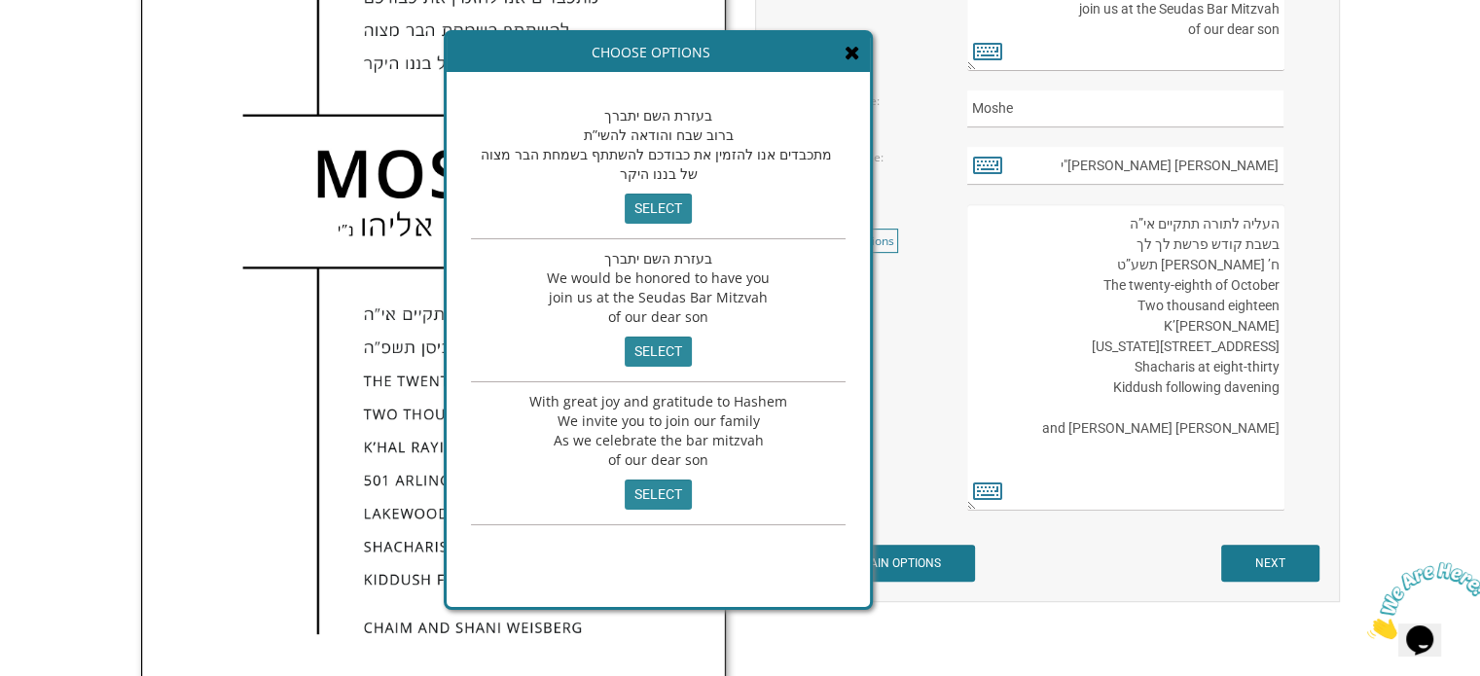
drag, startPoint x: 755, startPoint y: 216, endPoint x: 681, endPoint y: 178, distance: 83.1
click at [681, 178] on span "בעזרת השם יתברך ברוב שבח והודאה להשי”ת מתכבדים אנו להזמין את כבודכם להשתתף בשמח…" at bounding box center [658, 144] width 355 height 77
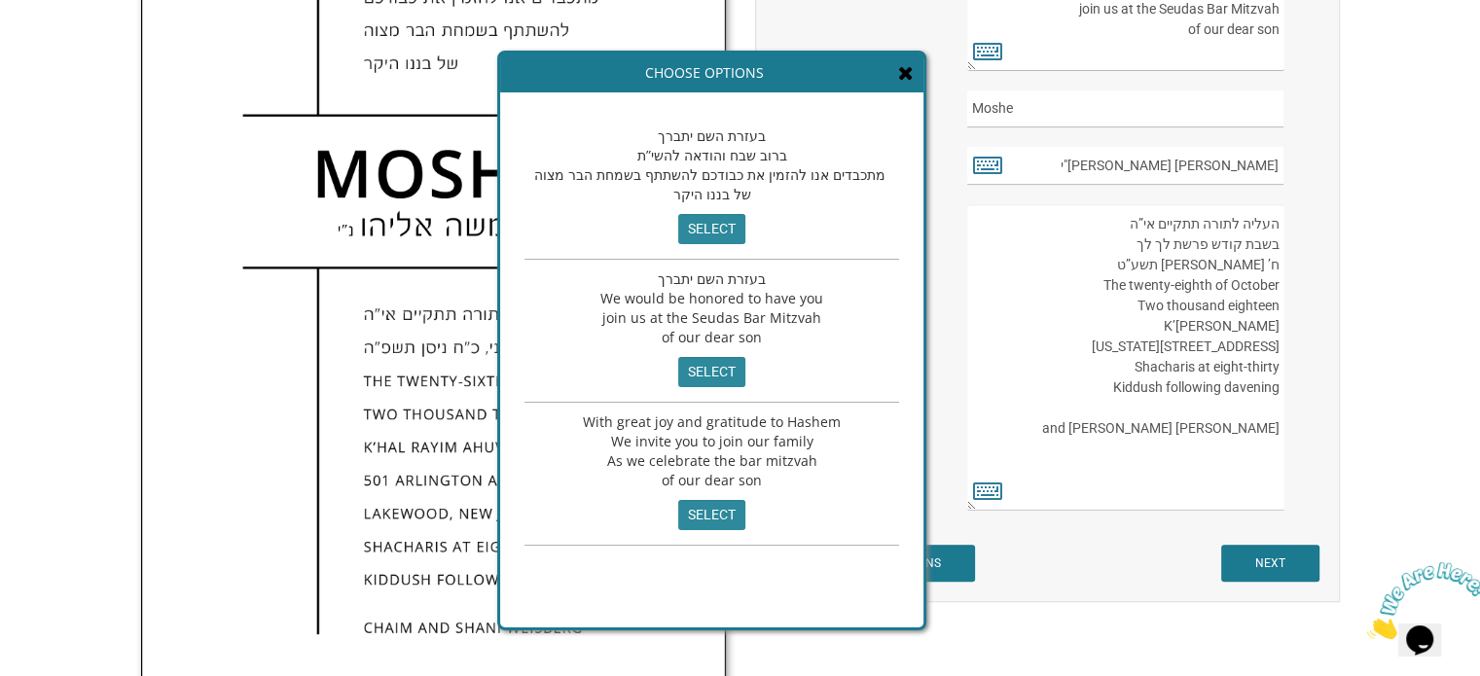
drag, startPoint x: 599, startPoint y: 111, endPoint x: 668, endPoint y: 144, distance: 76.6
click at [668, 144] on span "בעזרת השם יתברך ברוב שבח והודאה להשי”ת מתכבדים אנו להזמין את כבודכם להשתתף בשמח…" at bounding box center [711, 164] width 355 height 77
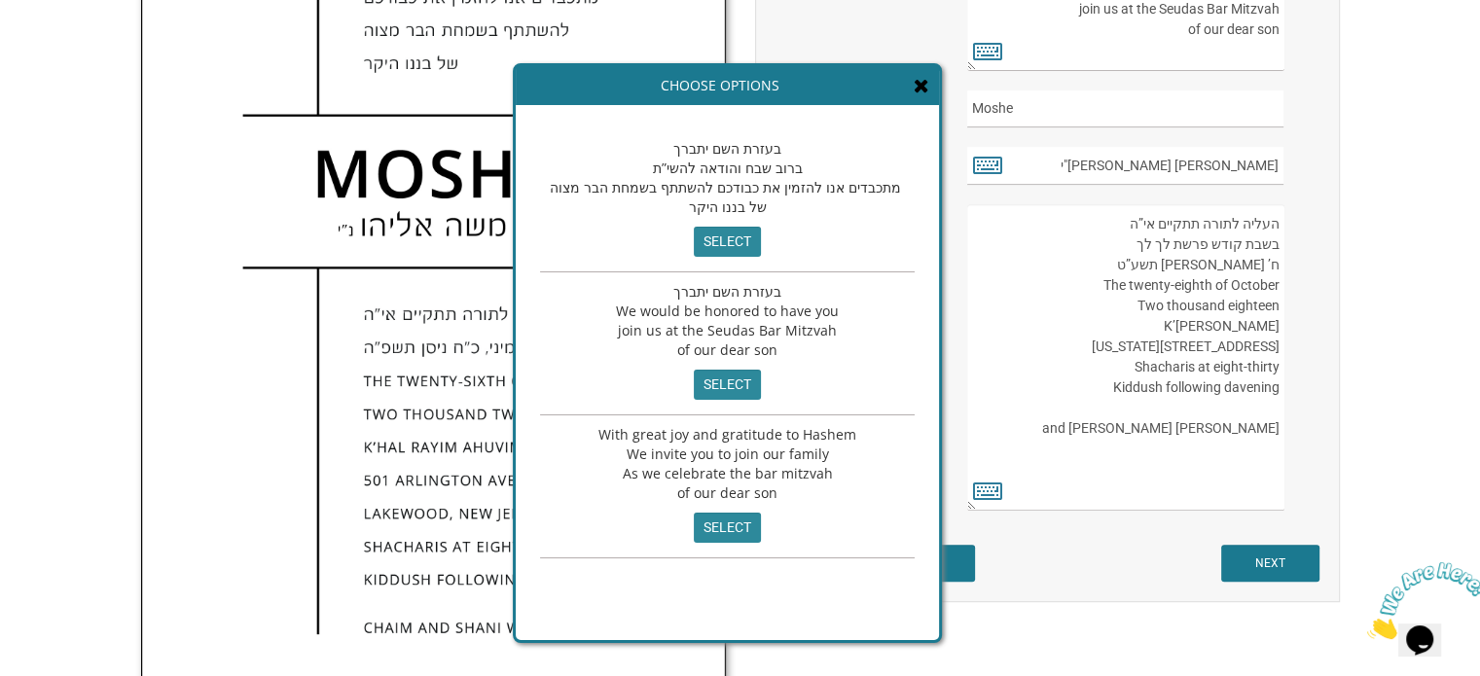
click at [670, 144] on span "בעזרת השם יתברך ברוב שבח והודאה להשי”ת מתכבדים אנו להזמין את כבודכם להשתתף בשמח…" at bounding box center [727, 177] width 355 height 77
click at [672, 144] on span "בעזרת השם יתברך ברוב שבח והודאה להשי”ת מתכבדים אנו להזמין את כבודכם להשתתף בשמח…" at bounding box center [727, 177] width 355 height 77
click at [673, 144] on span "בעזרת השם יתברך ברוב שבח והודאה להשי”ת מתכבדים אנו להזמין את כבודכם להשתתף בשמח…" at bounding box center [727, 177] width 355 height 77
click at [714, 244] on input "select" at bounding box center [727, 242] width 67 height 30
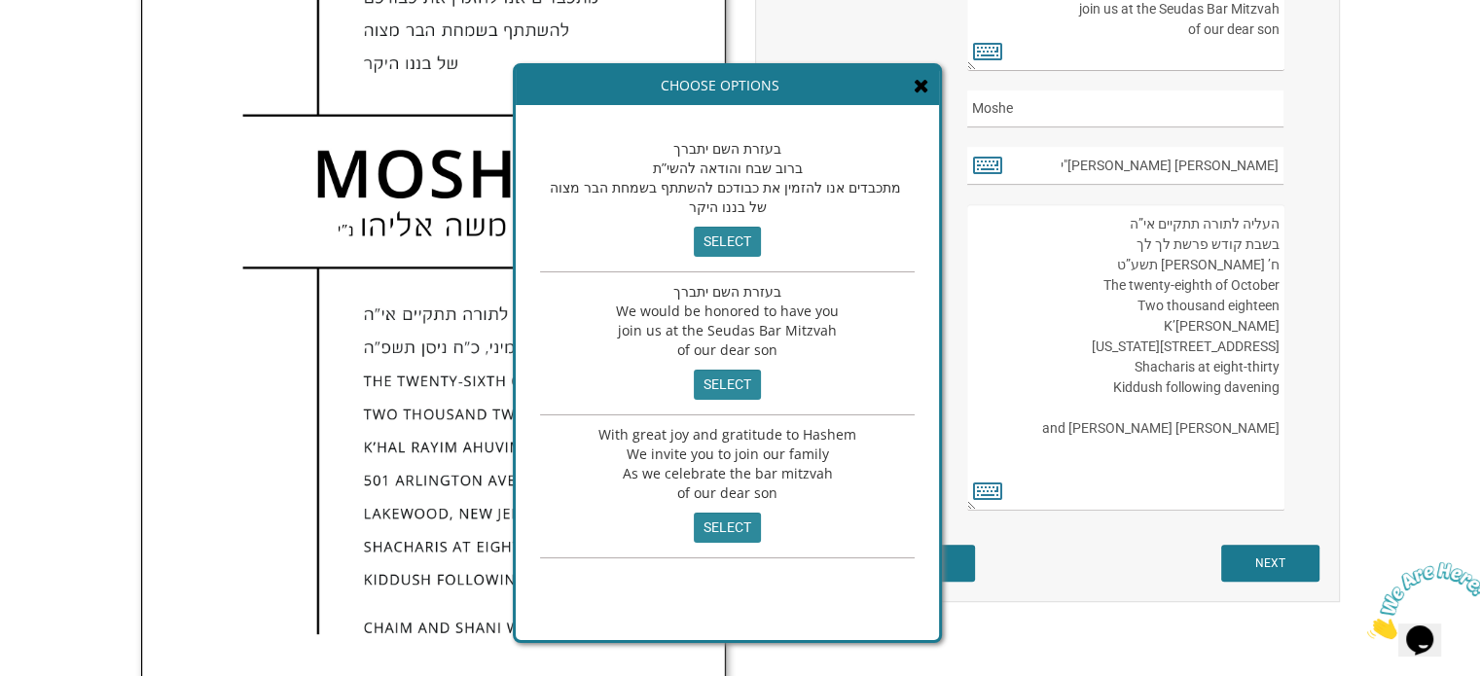
type textarea "בעזרת השם יתברך ברוב שבח והודאה להשי”ת מתכבדים אנו להזמין את כבודכם להשתתף בשמח…"
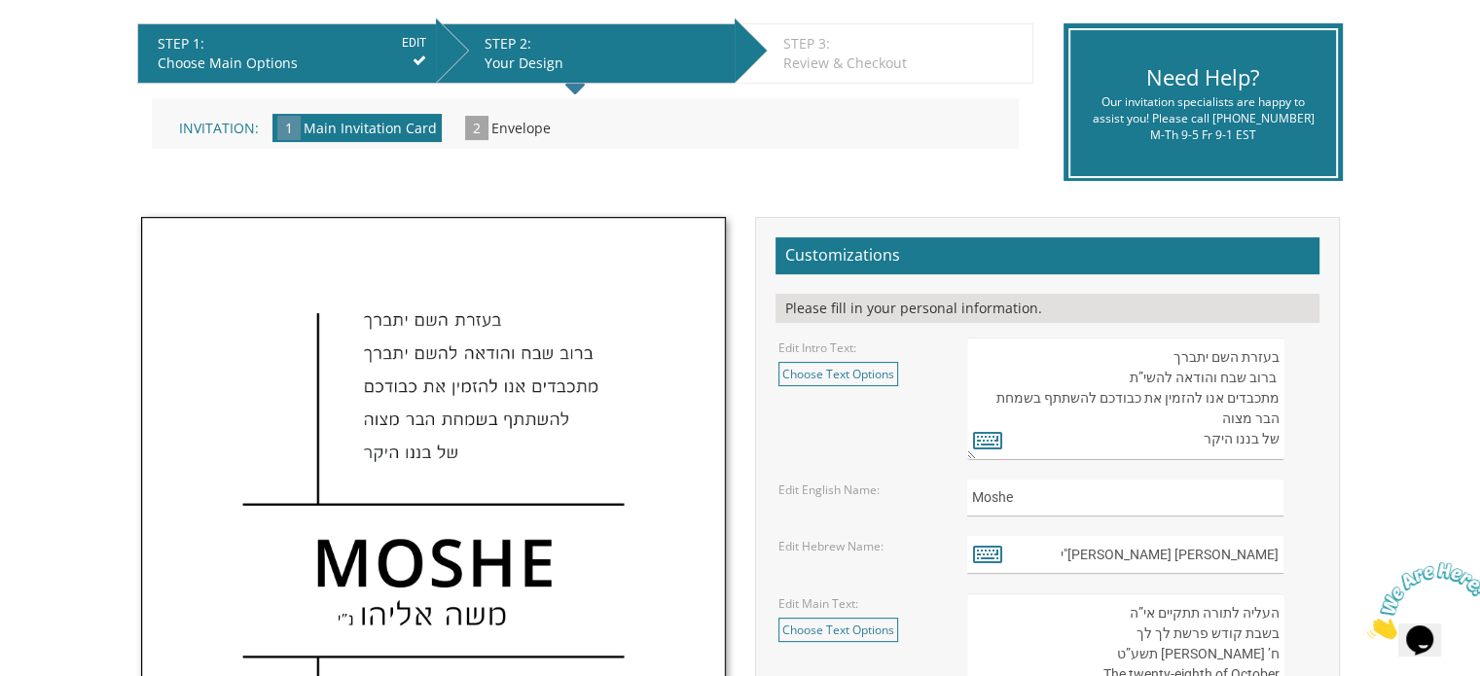
scroll to position [20, 0]
drag, startPoint x: 1160, startPoint y: 348, endPoint x: 1233, endPoint y: 437, distance: 114.7
click at [1235, 443] on textarea "בעזרת השם יתברך We would be honored to have you join us at the Seudas Bar Mitzv…" at bounding box center [1125, 399] width 316 height 123
click at [993, 546] on icon at bounding box center [987, 553] width 29 height 27
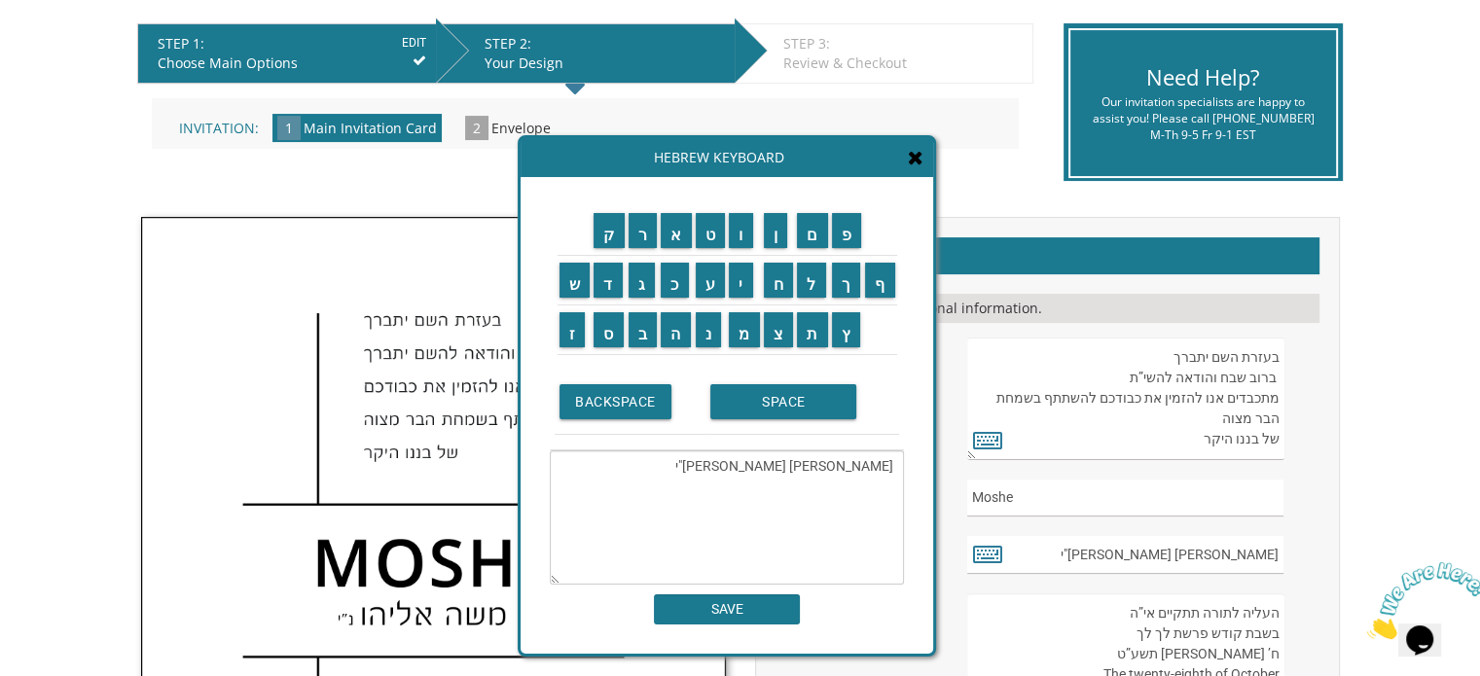
drag, startPoint x: 826, startPoint y: 463, endPoint x: 910, endPoint y: 474, distance: 84.4
click at [910, 474] on div "ק ר א ט ו ן ם פ ש ד ג כ ע י ח ל" at bounding box center [727, 415] width 413 height 477
click at [712, 333] on input "נ" at bounding box center [709, 329] width 26 height 35
click at [821, 323] on input "ת" at bounding box center [812, 329] width 31 height 35
click at [778, 240] on input "ן" at bounding box center [776, 230] width 24 height 35
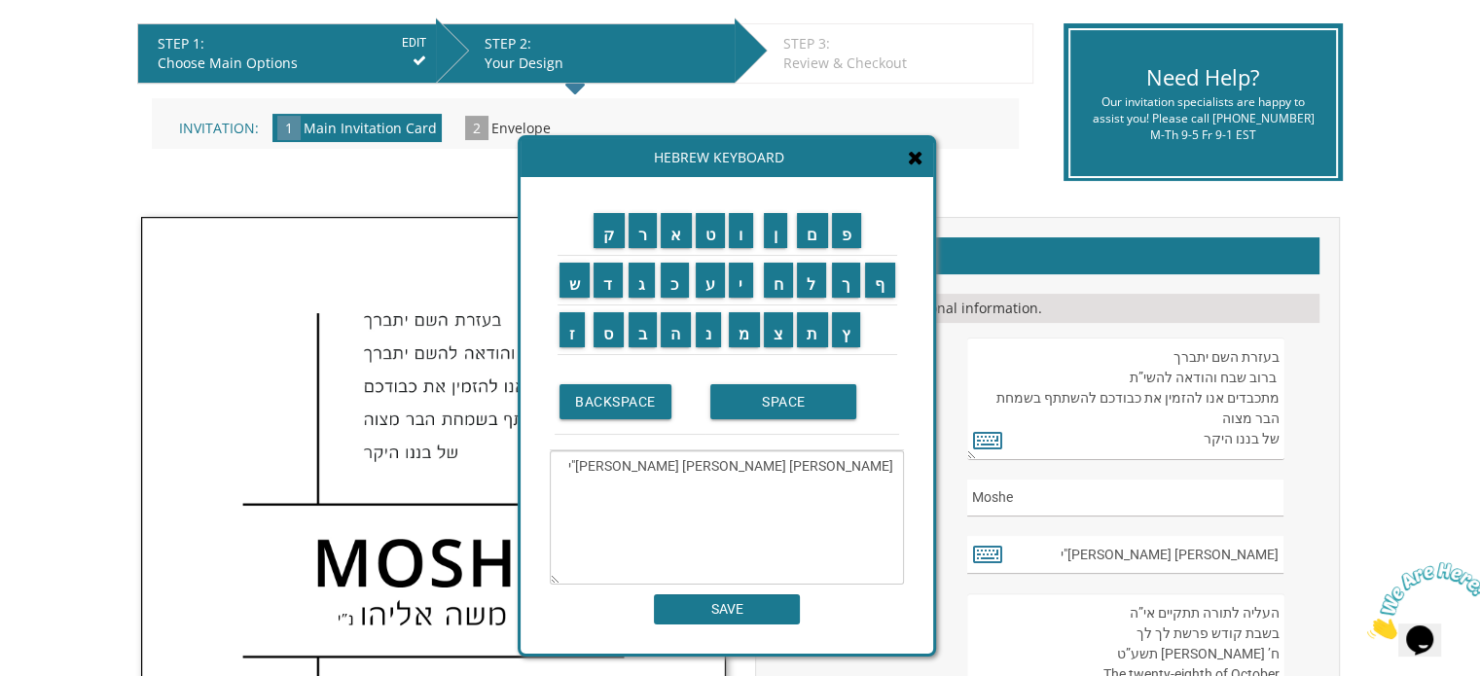
drag, startPoint x: 875, startPoint y: 466, endPoint x: 801, endPoint y: 460, distance: 74.2
click at [801, 460] on textarea "[PERSON_NAME] [PERSON_NAME] [PERSON_NAME]"י" at bounding box center [727, 517] width 354 height 134
click at [781, 340] on input "צ" at bounding box center [779, 329] width 30 height 35
click at [643, 338] on input "ב" at bounding box center [643, 329] width 29 height 35
click at [747, 293] on input "י" at bounding box center [741, 280] width 24 height 35
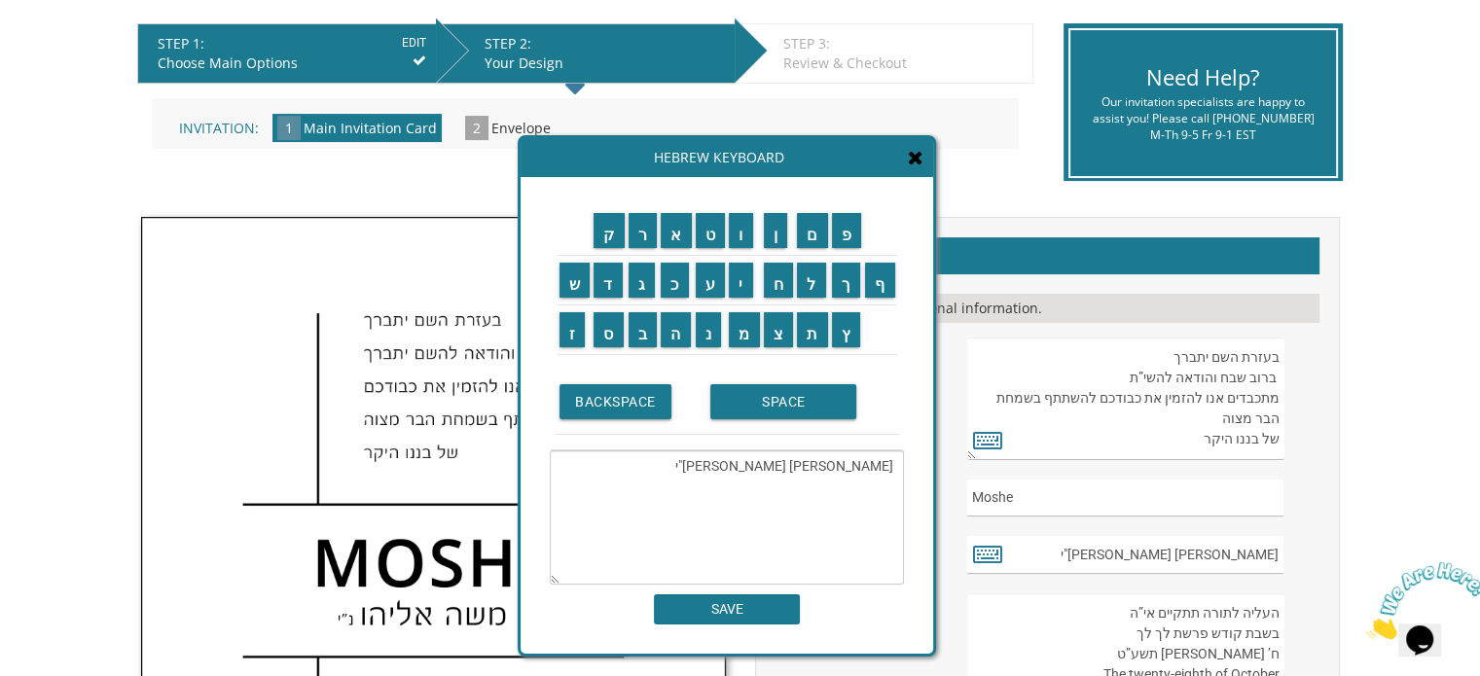
type textarea "[PERSON_NAME] [PERSON_NAME]"י"
click at [783, 601] on input "SAVE" at bounding box center [727, 609] width 146 height 30
type input "[PERSON_NAME] [PERSON_NAME]"י"
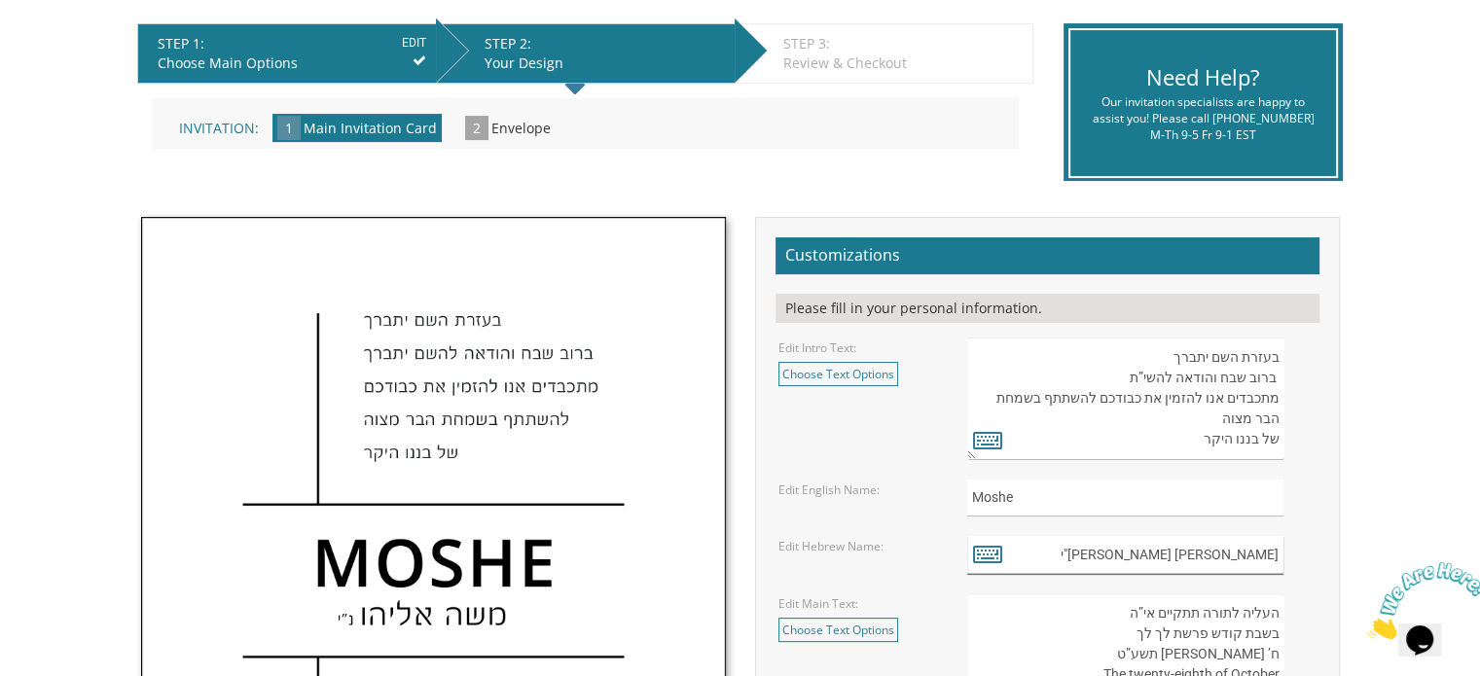
drag, startPoint x: 1205, startPoint y: 549, endPoint x: 1288, endPoint y: 548, distance: 82.7
click at [1288, 548] on div "[PERSON_NAME] [PERSON_NAME]"י" at bounding box center [1141, 555] width 348 height 38
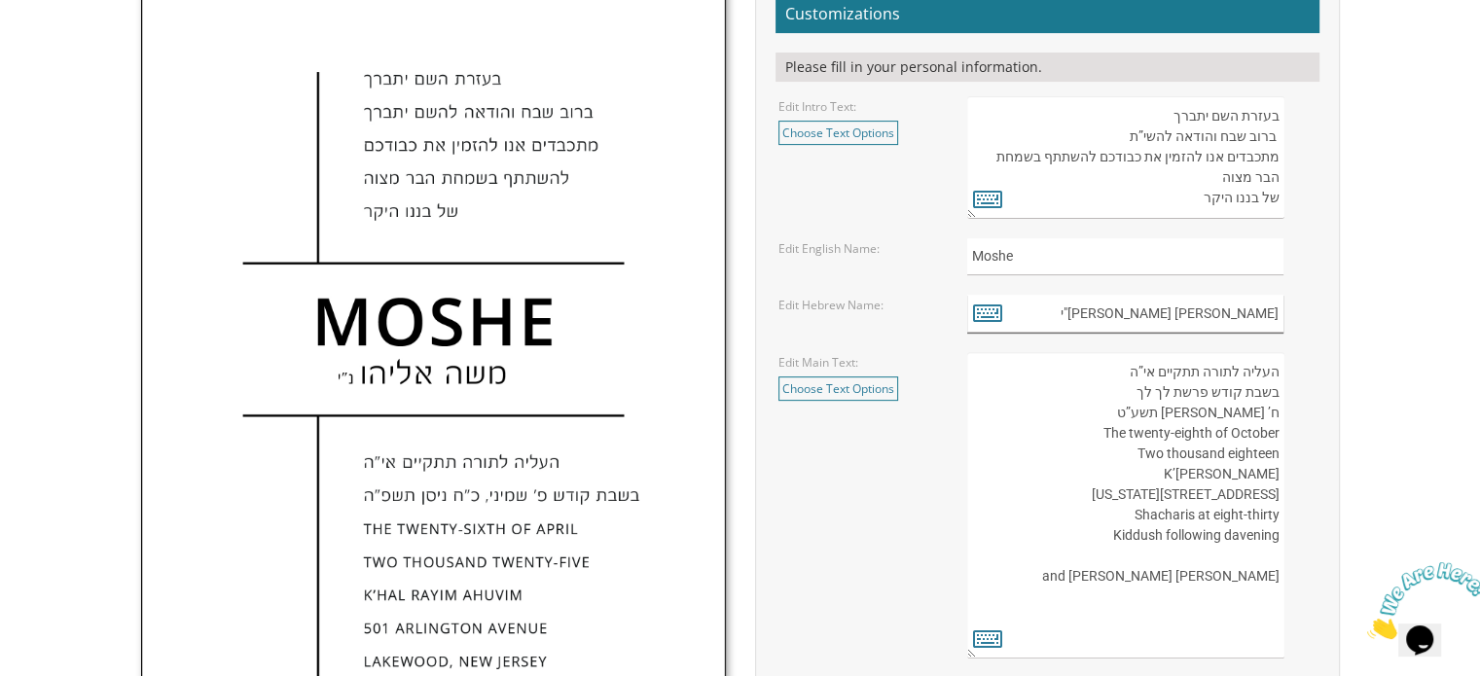
scroll to position [681, 0]
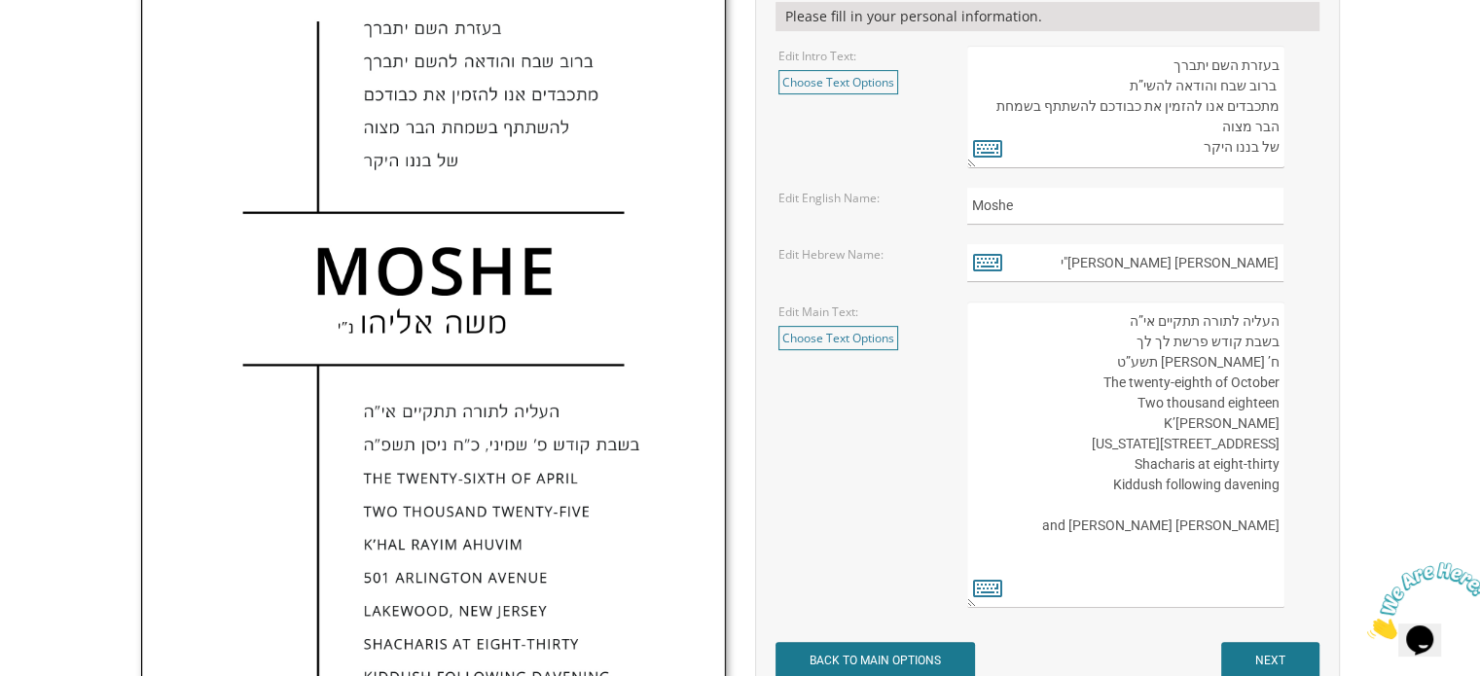
drag, startPoint x: 1165, startPoint y: 344, endPoint x: 1133, endPoint y: 336, distance: 33.3
click at [1133, 336] on textarea "העליה לתורה תתקיים אי”ה בשבת קודש פרשת לך לך ח’ [PERSON_NAME] תשע”ט The twenty-…" at bounding box center [1125, 455] width 316 height 306
type textarea "העליה לתורה תתקיים אי”ה בשבת קודש פרשת ח’ [PERSON_NAME] תשע”ט The twenty-eighth…"
click at [988, 587] on icon at bounding box center [987, 587] width 29 height 27
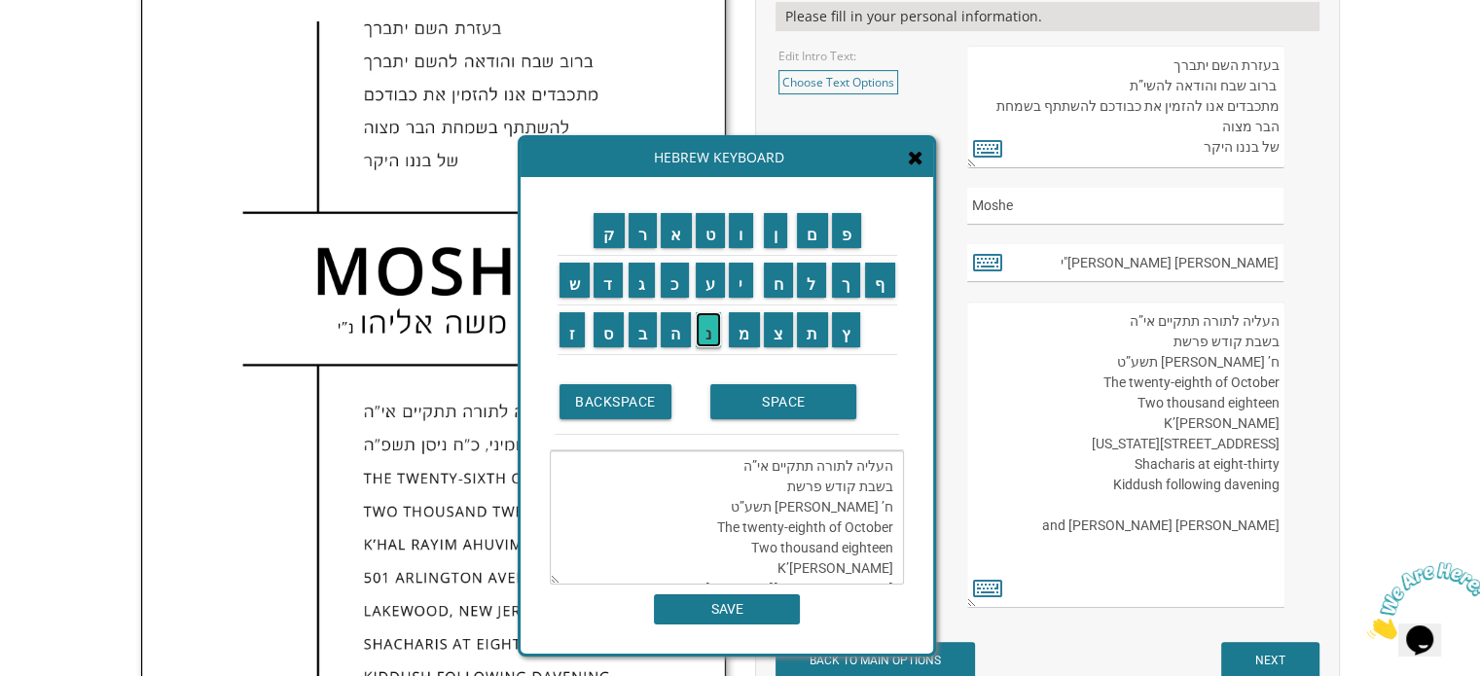
click at [708, 343] on input "נ" at bounding box center [709, 329] width 26 height 35
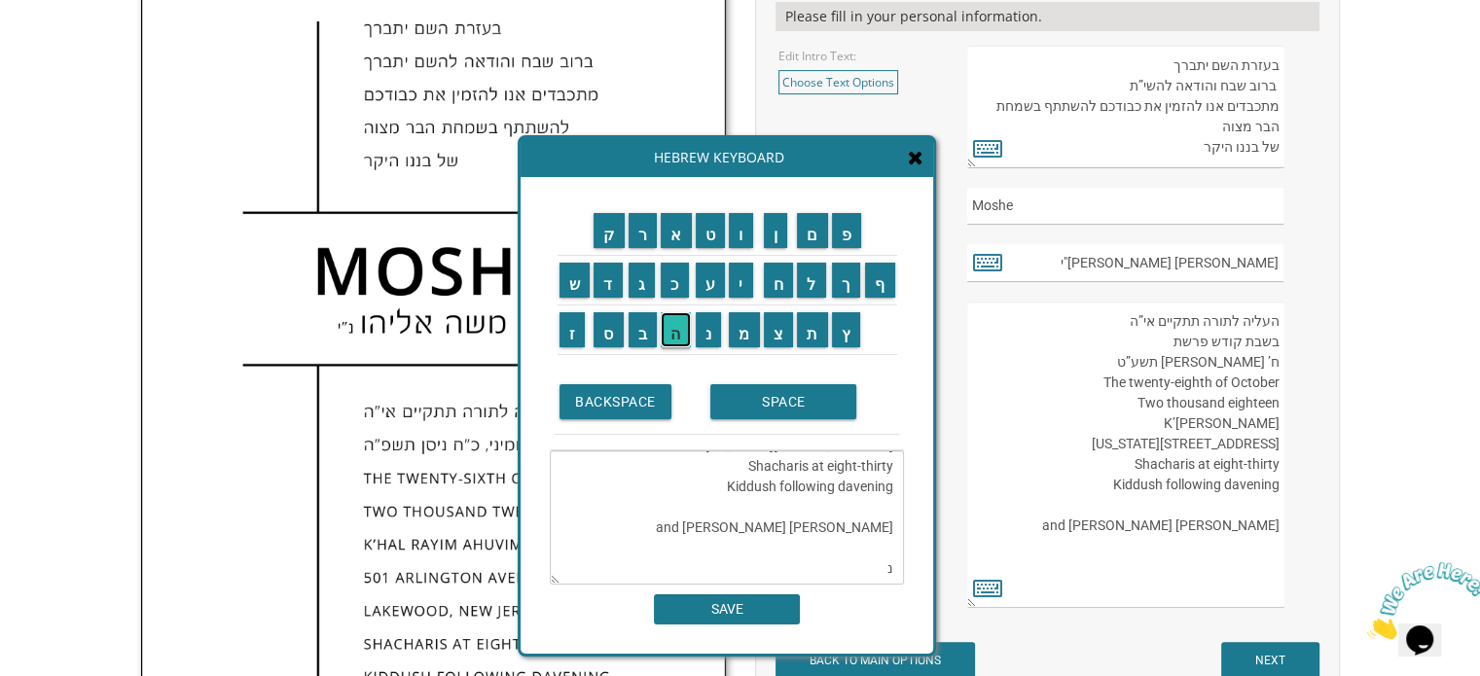
click at [685, 330] on input "ה" at bounding box center [676, 329] width 30 height 35
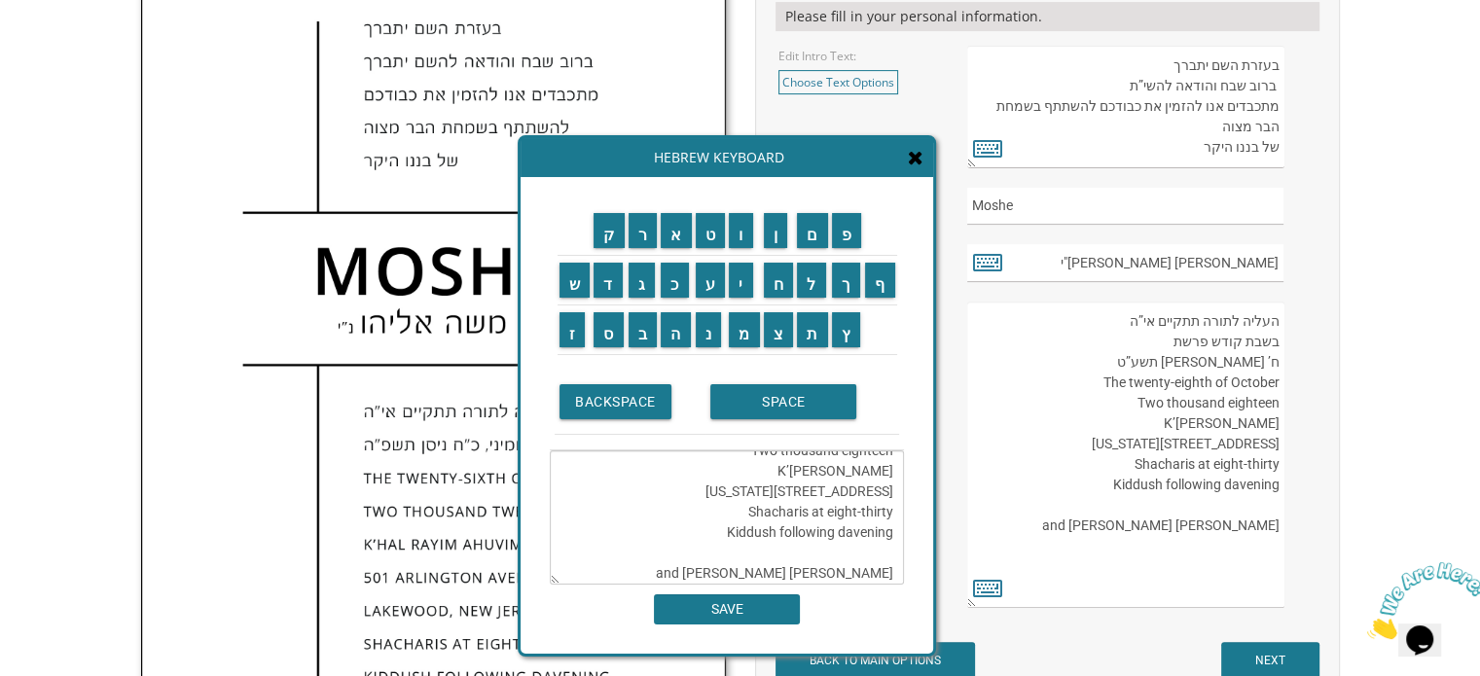
scroll to position [0, 0]
click at [783, 486] on textarea "העליה לתורה תתקיים אי”ה בשבת קודש פרשת ח’ [PERSON_NAME] תשע”ט The twenty-eighth…" at bounding box center [727, 517] width 354 height 134
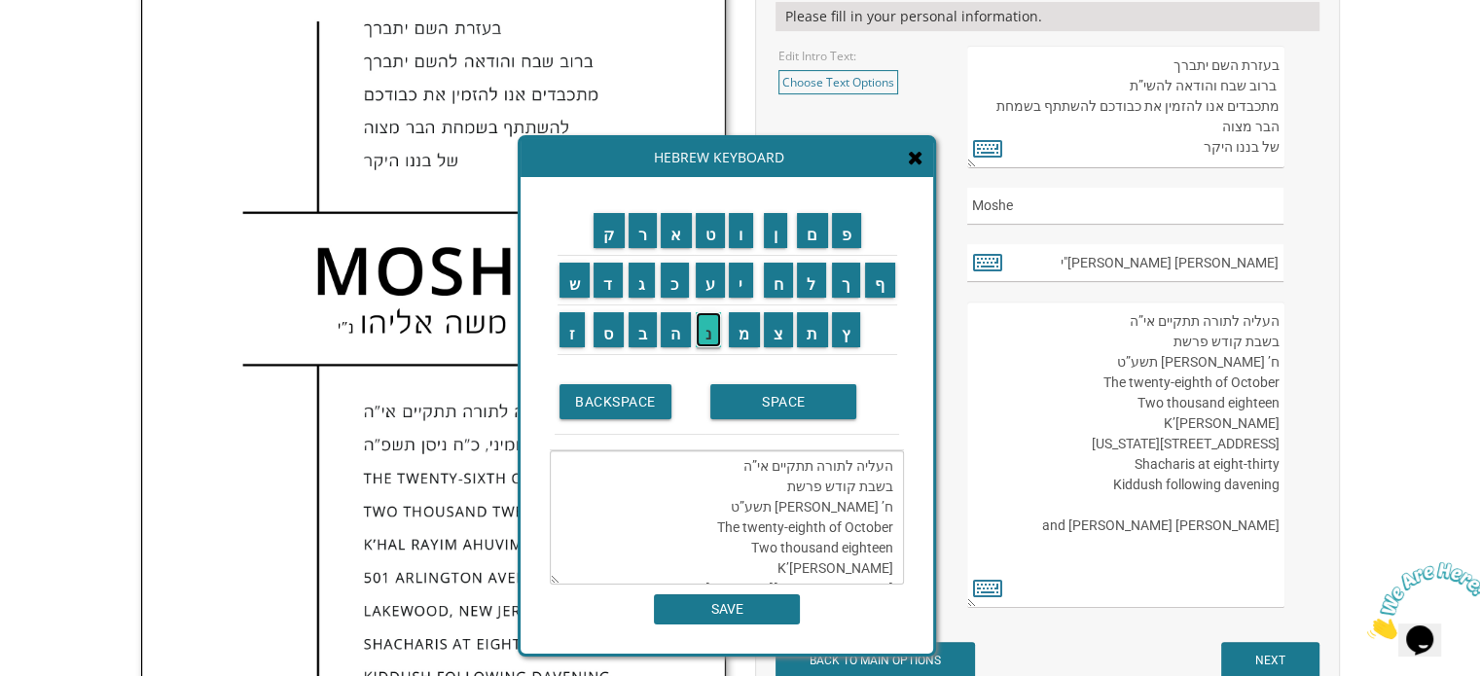
click at [702, 340] on input "נ" at bounding box center [709, 329] width 26 height 35
click at [783, 295] on input "ח" at bounding box center [779, 280] width 30 height 35
click at [887, 510] on textarea "העליה לתורה תתקיים אי”ה בשבת קודש פרשת נח ח’ [PERSON_NAME] תשע”ט The twenty-eig…" at bounding box center [727, 517] width 354 height 134
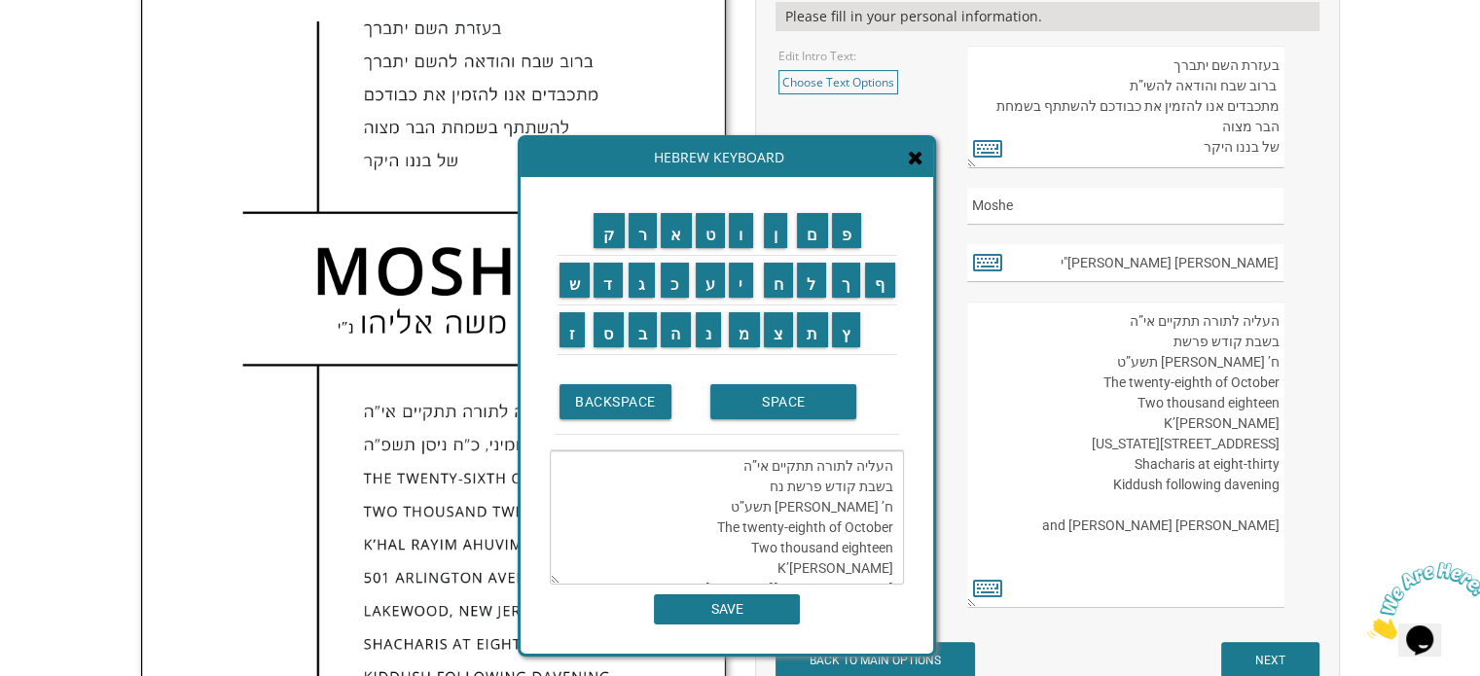
click at [887, 510] on textarea "העליה לתורה תתקיים אי”ה בשבת קודש פרשת נח ח’ [PERSON_NAME] תשע”ט The twenty-eig…" at bounding box center [727, 517] width 354 height 134
click at [892, 509] on textarea "העליה לתורה תתקיים אי”ה בשבת קודש פרשת נח ח’ [PERSON_NAME] תשע”ט The twenty-eig…" at bounding box center [727, 517] width 354 height 134
click at [638, 283] on input "ג" at bounding box center [642, 280] width 27 height 35
click at [825, 506] on textarea "העליה לתורה תתקיים אי”ה בשבת קודש פרשת [PERSON_NAME]’ [PERSON_NAME] תשע”ט The t…" at bounding box center [727, 517] width 354 height 134
click at [843, 241] on input "פ" at bounding box center [847, 230] width 30 height 35
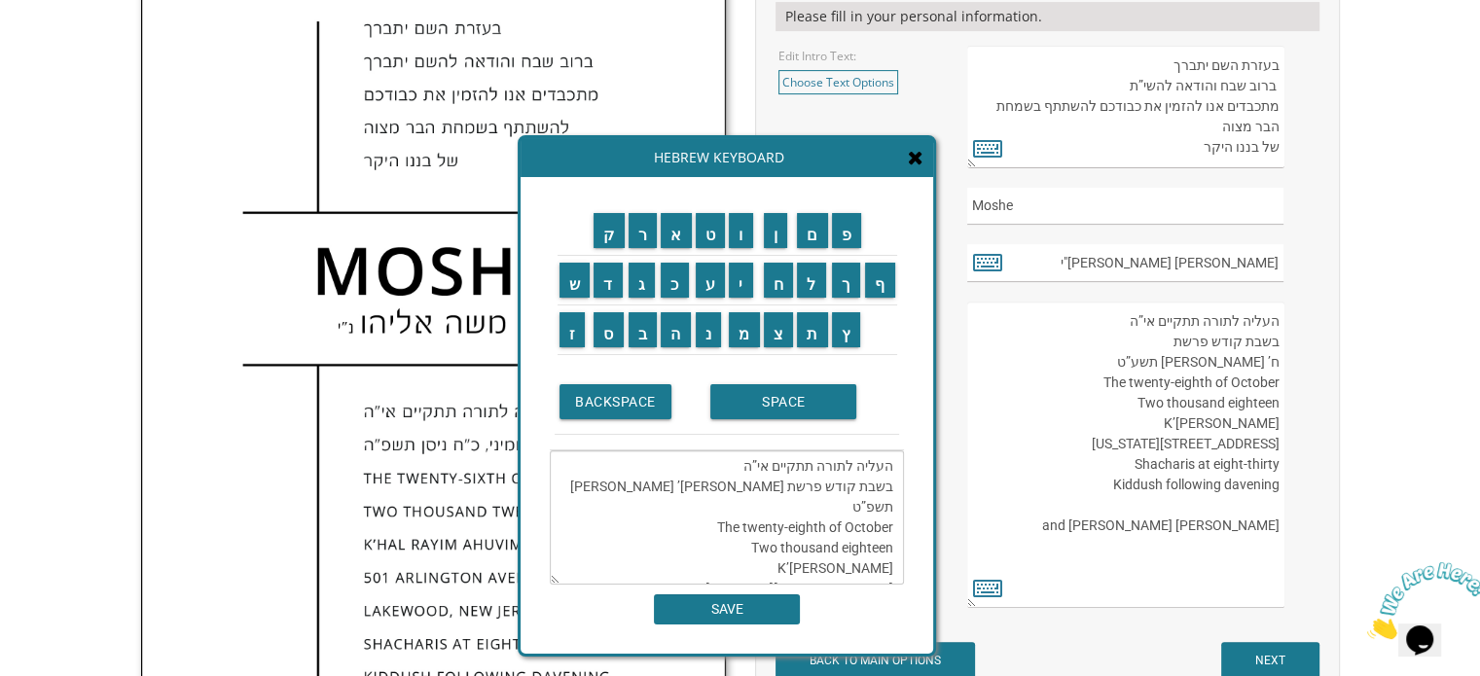
click at [809, 503] on textarea "העליה לתורה תתקיים אי”ה בשבת קודש פרשת [PERSON_NAME]’ [PERSON_NAME] תשפ”ט The t…" at bounding box center [727, 517] width 354 height 134
click at [747, 233] on input "ו" at bounding box center [741, 230] width 24 height 35
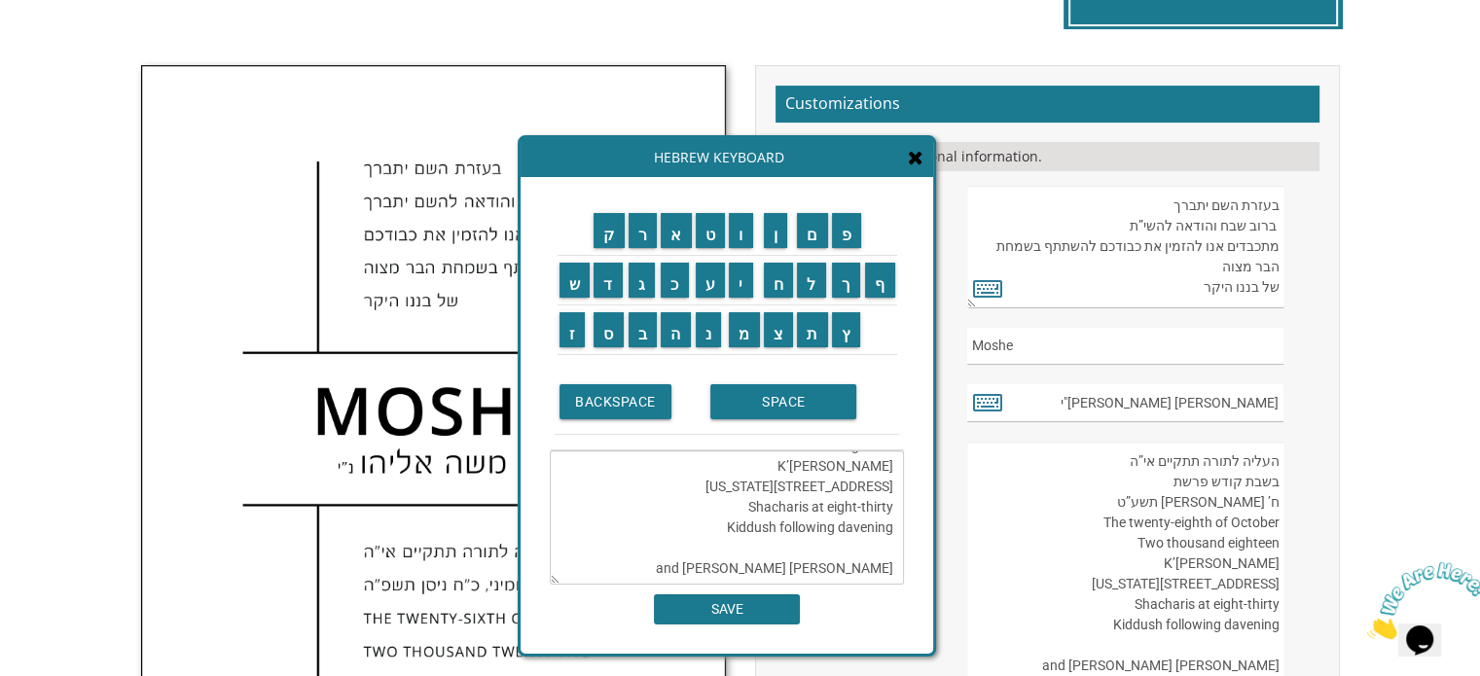
scroll to position [195, 0]
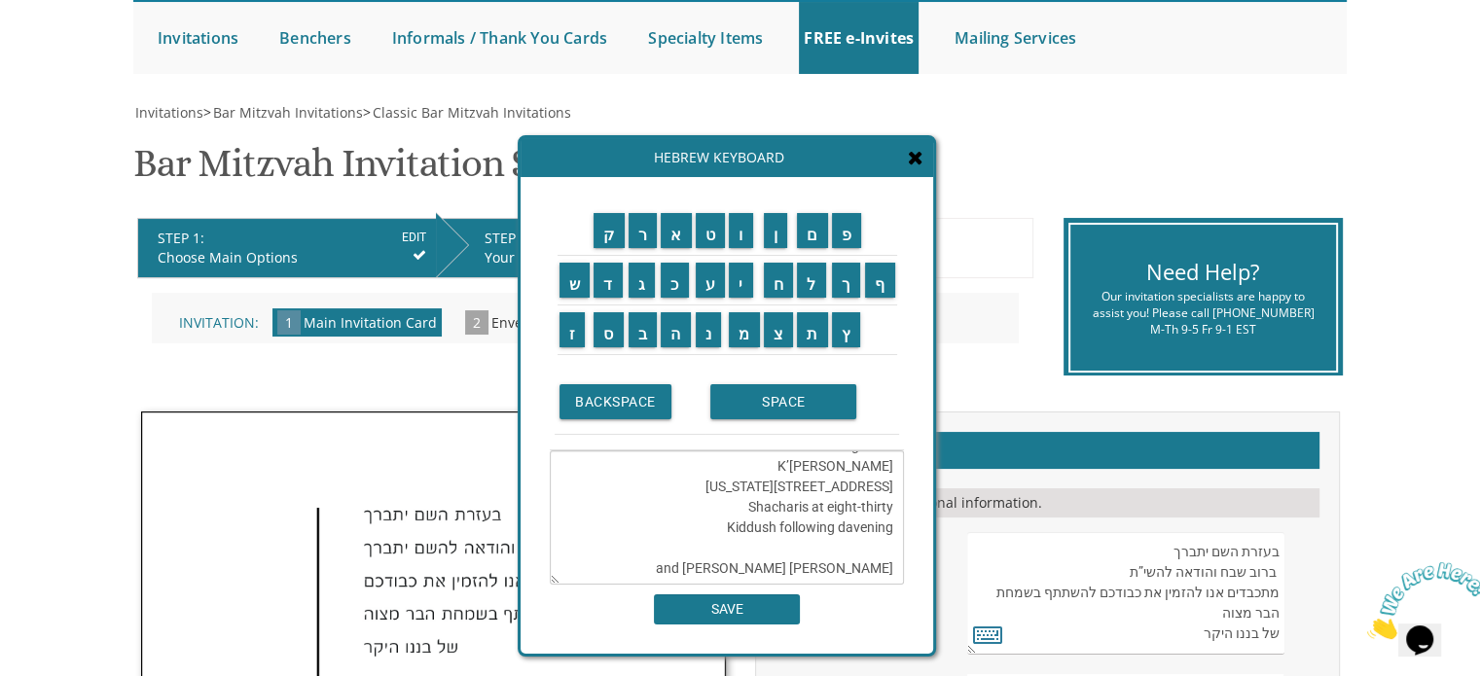
click at [798, 555] on textarea "העליה לתורה תתקיים אי”ה בשבת קודש פרשת [PERSON_NAME]’ [PERSON_NAME] תשפ”ו The t…" at bounding box center [727, 517] width 354 height 134
drag, startPoint x: 821, startPoint y: 528, endPoint x: 789, endPoint y: 528, distance: 32.1
click at [789, 528] on textarea "העליה לתורה תתקיים אי”ה בשבת קודש פרשת [PERSON_NAME]’ [PERSON_NAME] תשפ”ו The t…" at bounding box center [727, 517] width 354 height 134
drag, startPoint x: 842, startPoint y: 548, endPoint x: 897, endPoint y: 552, distance: 55.6
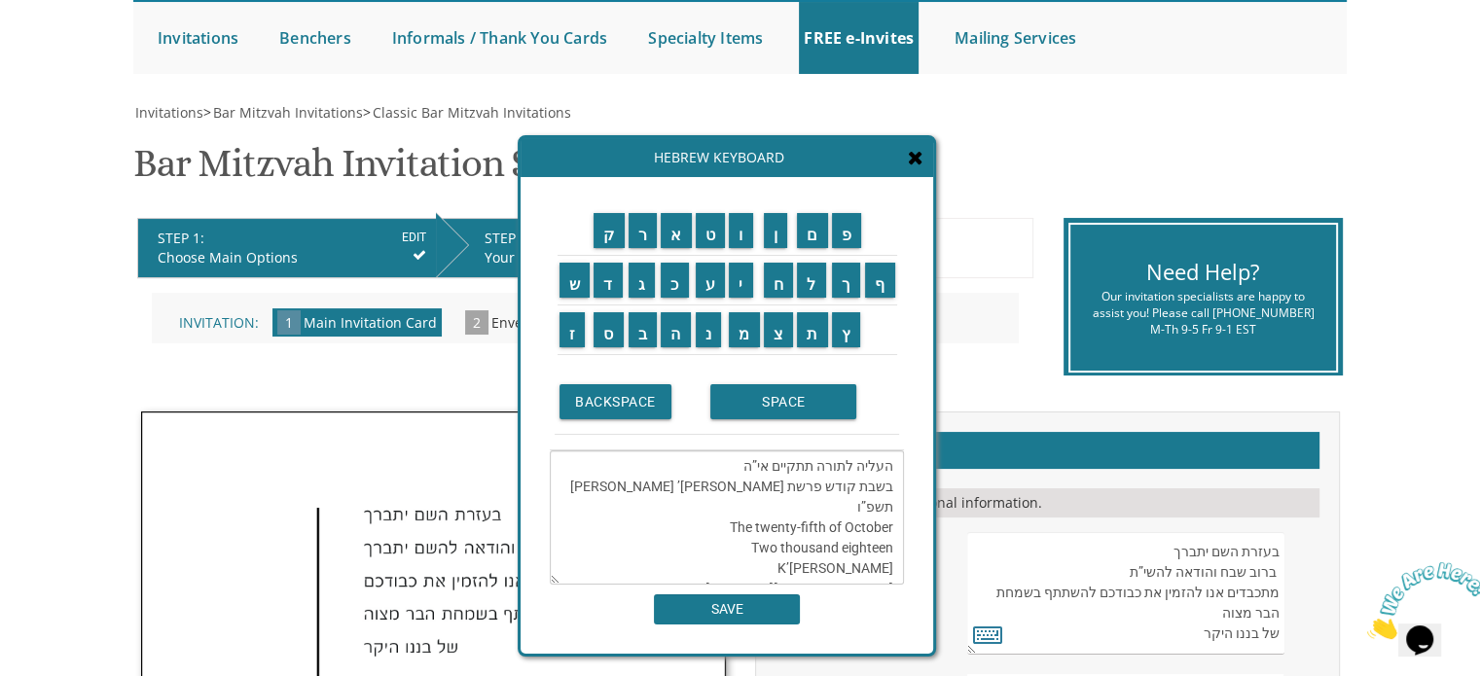
click at [897, 552] on textarea "העליה לתורה תתקיים אי”ה בשבת קודש פרשת [PERSON_NAME]’ [PERSON_NAME] תשפ”ו The t…" at bounding box center [727, 517] width 354 height 134
click at [825, 567] on textarea "העליה לתורה תתקיים אי”ה בשבת קודש פרשת [PERSON_NAME]’ [PERSON_NAME] תשפ”ו The t…" at bounding box center [727, 517] width 354 height 134
click at [864, 568] on textarea "העליה לתורה תתקיים אי”ה בשבת קודש פרשת [PERSON_NAME]’ [PERSON_NAME] תשפ”ו The t…" at bounding box center [727, 517] width 354 height 134
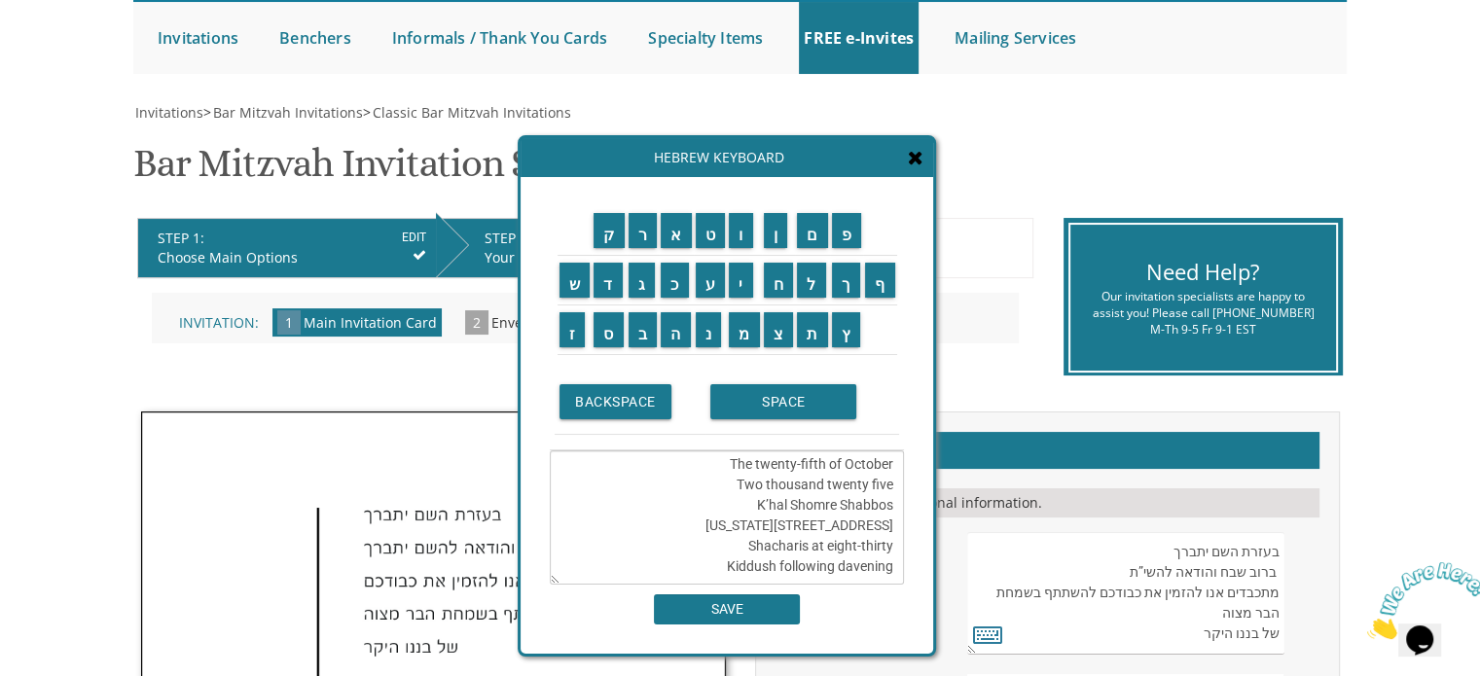
scroll to position [97, 0]
drag, startPoint x: 796, startPoint y: 493, endPoint x: 903, endPoint y: 515, distance: 109.1
click at [903, 515] on textarea "העליה לתורה תתקיים אי”ה בשבת קודש פרשת [PERSON_NAME]’ [PERSON_NAME] תשפ”ו The t…" at bounding box center [727, 517] width 354 height 134
click at [887, 486] on textarea "העליה לתורה תתקיים אי”ה בשבת קודש פרשת [PERSON_NAME]’ [PERSON_NAME] תשפ”ו The t…" at bounding box center [727, 517] width 354 height 134
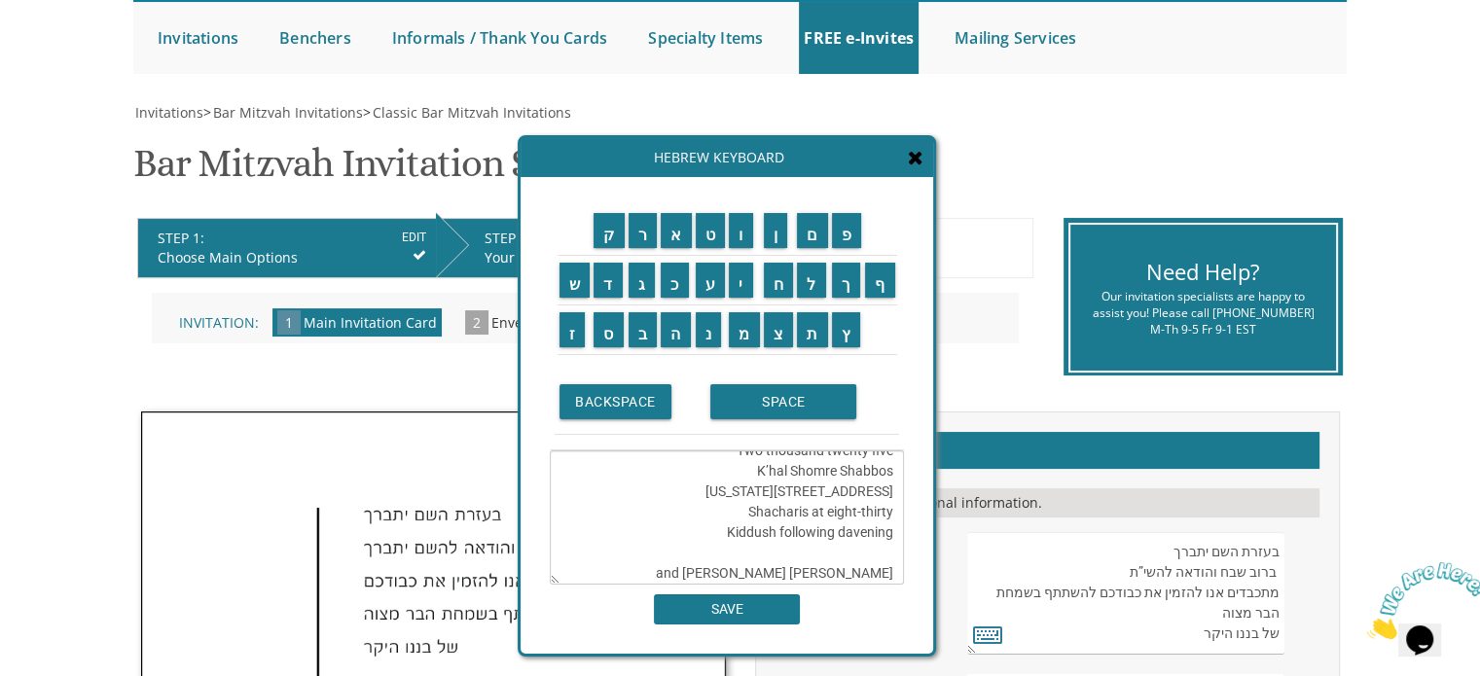
click at [887, 486] on textarea "העליה לתורה תתקיים אי”ה בשבת קודש פרשת [PERSON_NAME]’ [PERSON_NAME] תשפ”ו The t…" at bounding box center [727, 517] width 354 height 134
drag, startPoint x: 865, startPoint y: 490, endPoint x: 903, endPoint y: 497, distance: 38.6
click at [903, 497] on textarea "העליה לתורה תתקיים אי”ה בשבת קודש פרשת [PERSON_NAME]’ [PERSON_NAME] תשפ”ו The t…" at bounding box center [727, 517] width 354 height 134
click at [783, 492] on textarea "העליה לתורה תתקיים אי”ה בשבת קודש פרשת [PERSON_NAME]’ [PERSON_NAME] תשפ”ו The t…" at bounding box center [727, 517] width 354 height 134
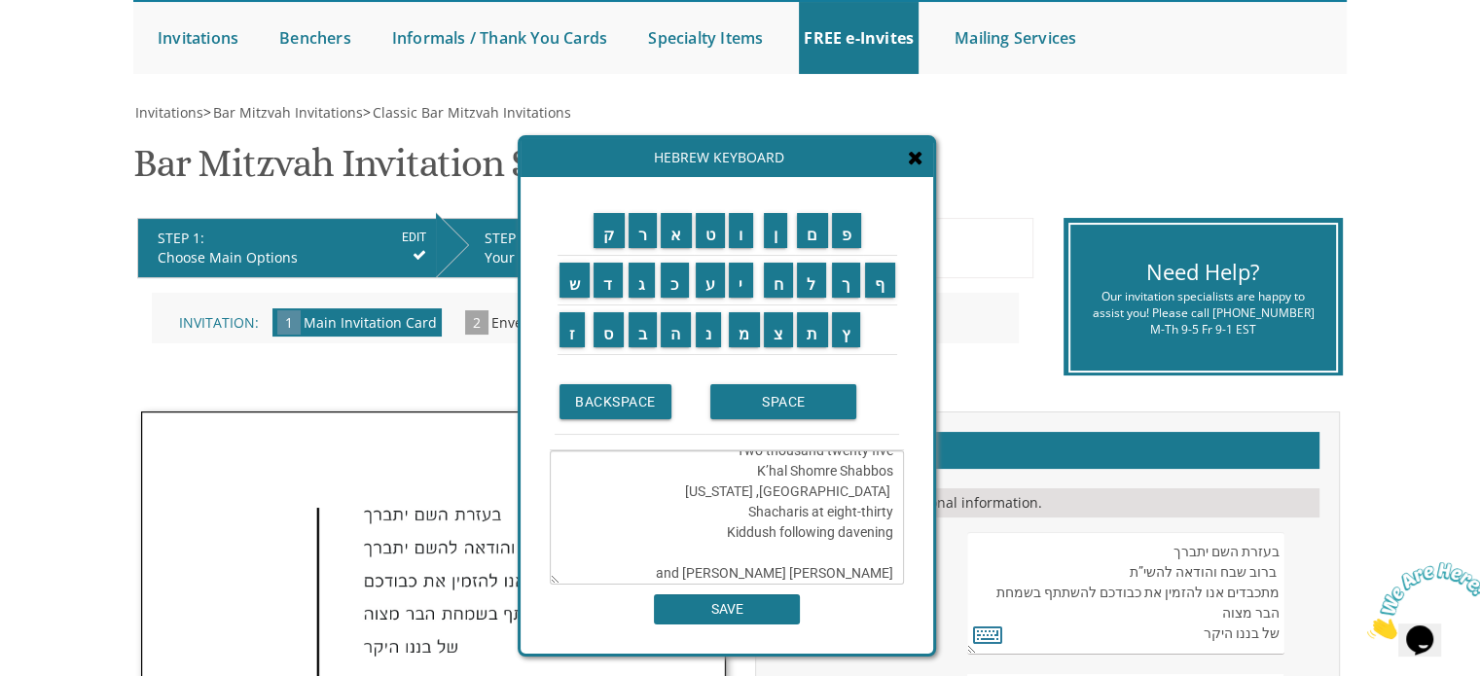
type textarea "העליה לתורה תתקיים אי”ה בשבת קודש פרשת [PERSON_NAME]’ [PERSON_NAME] תשפ”ו The t…"
click at [917, 166] on span at bounding box center [916, 158] width 16 height 21
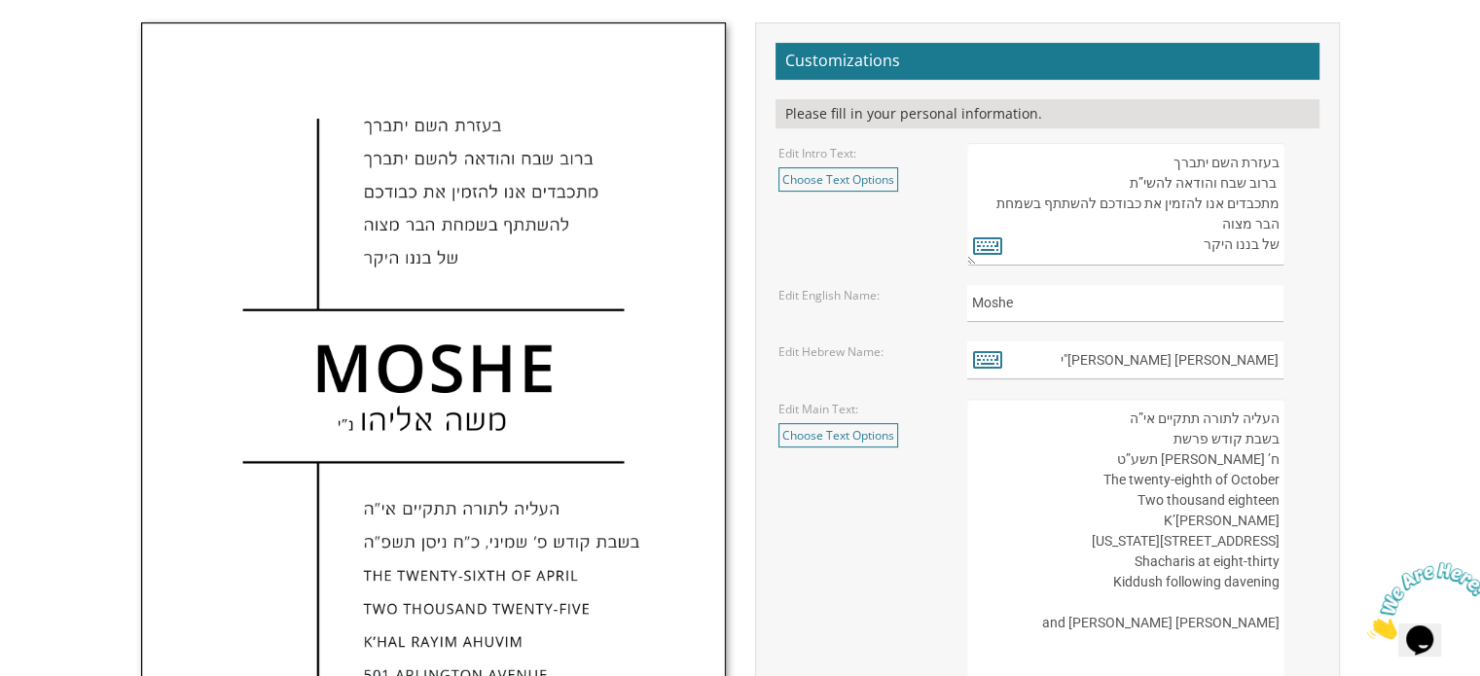
scroll to position [778, 0]
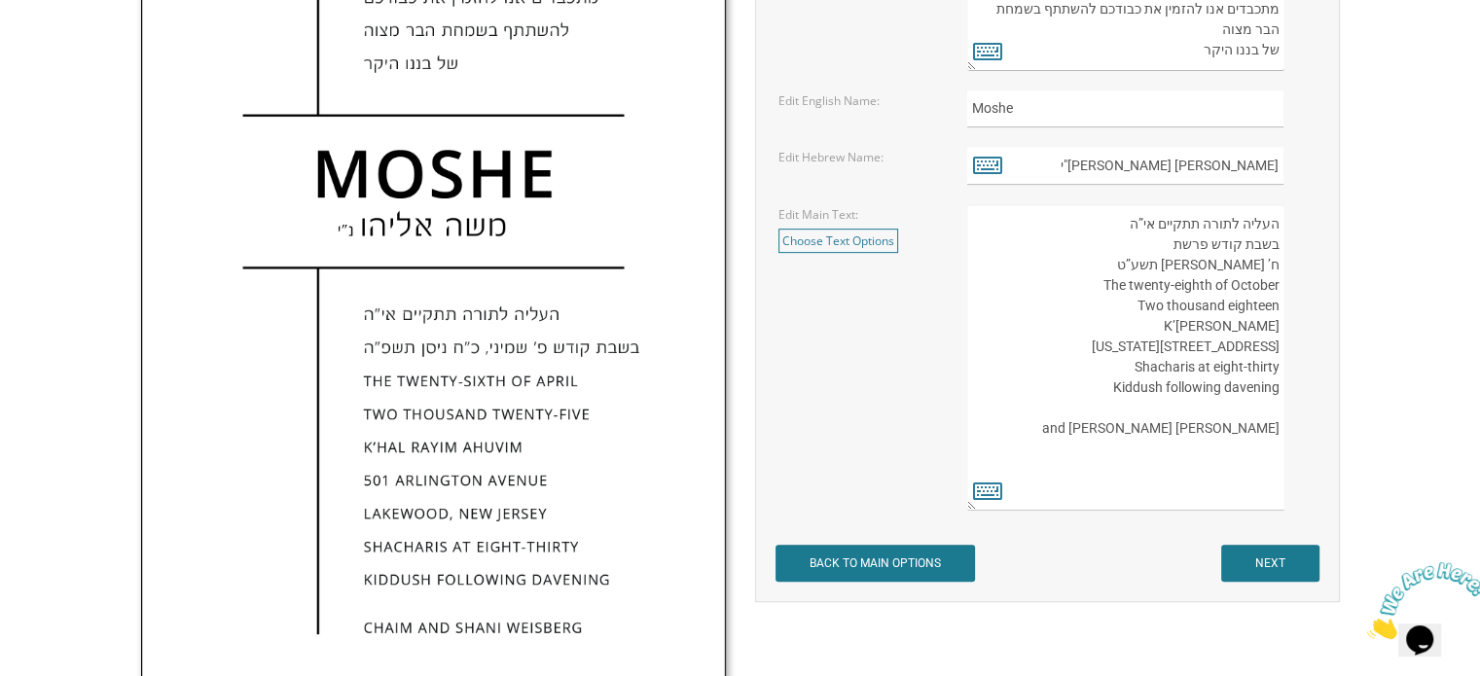
click at [1025, 369] on textarea "העליה לתורה תתקיים אי”ה בשבת קודש פרשת לך לך ח’ [PERSON_NAME] תשע”ט The twenty-…" at bounding box center [1125, 357] width 316 height 306
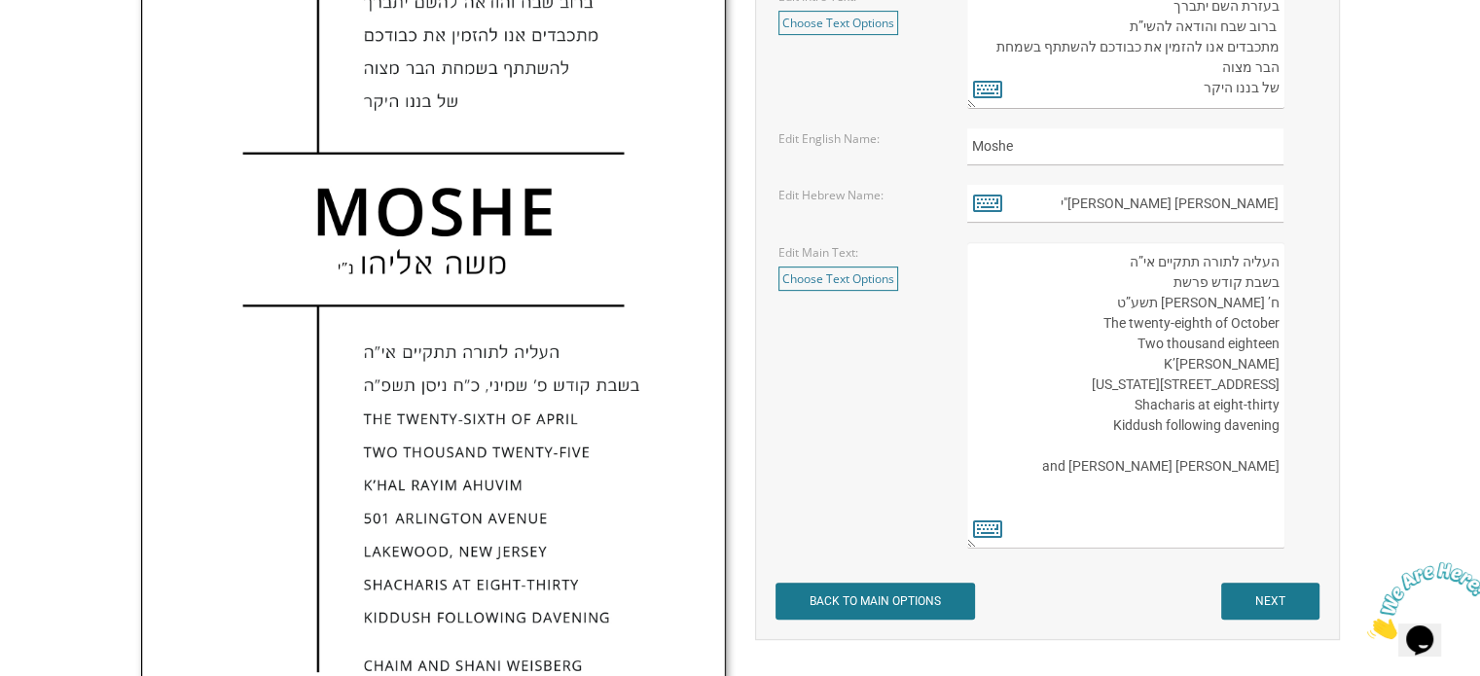
scroll to position [681, 0]
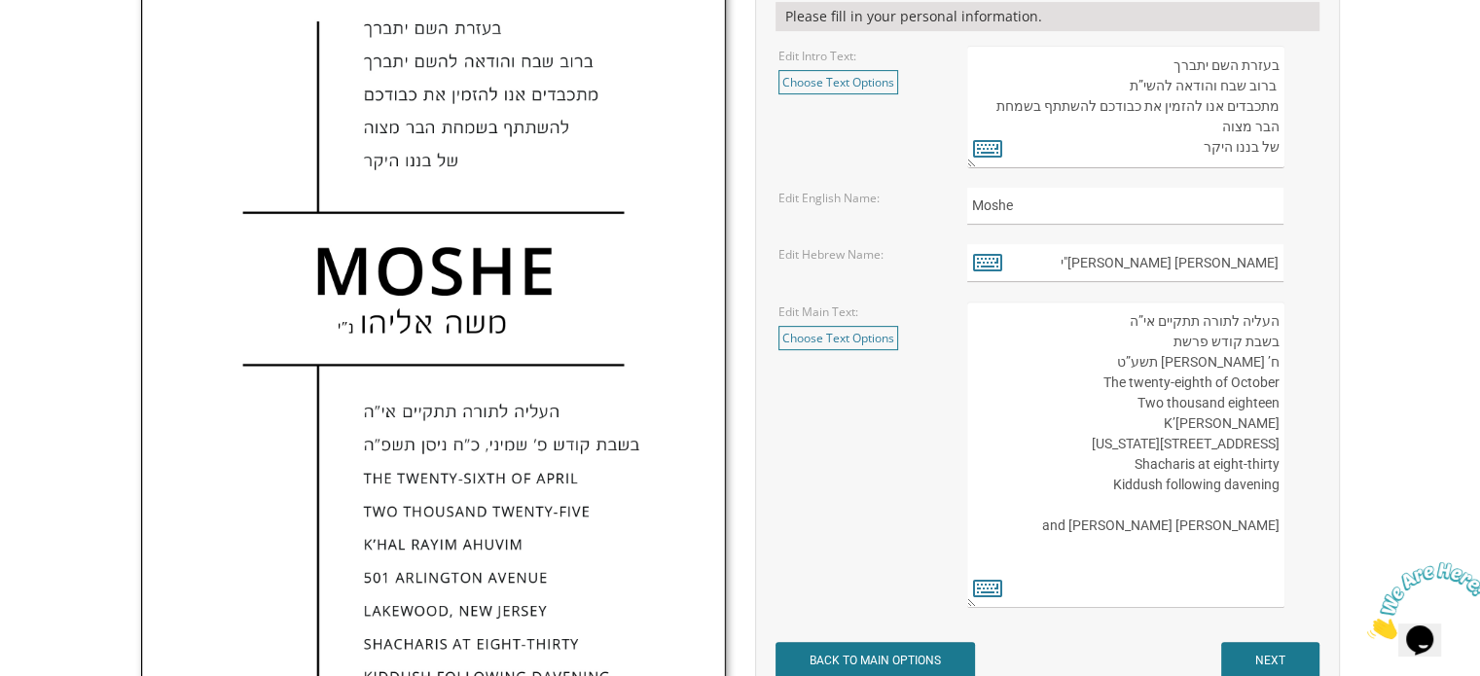
click at [867, 350] on div "Edit Main Text: Choose Text Options העליה לתורה תתקיים אי”ה בשבת קודש פרשת לך ל…" at bounding box center [1047, 455] width 566 height 306
click at [872, 345] on link "Choose Text Options" at bounding box center [838, 338] width 120 height 24
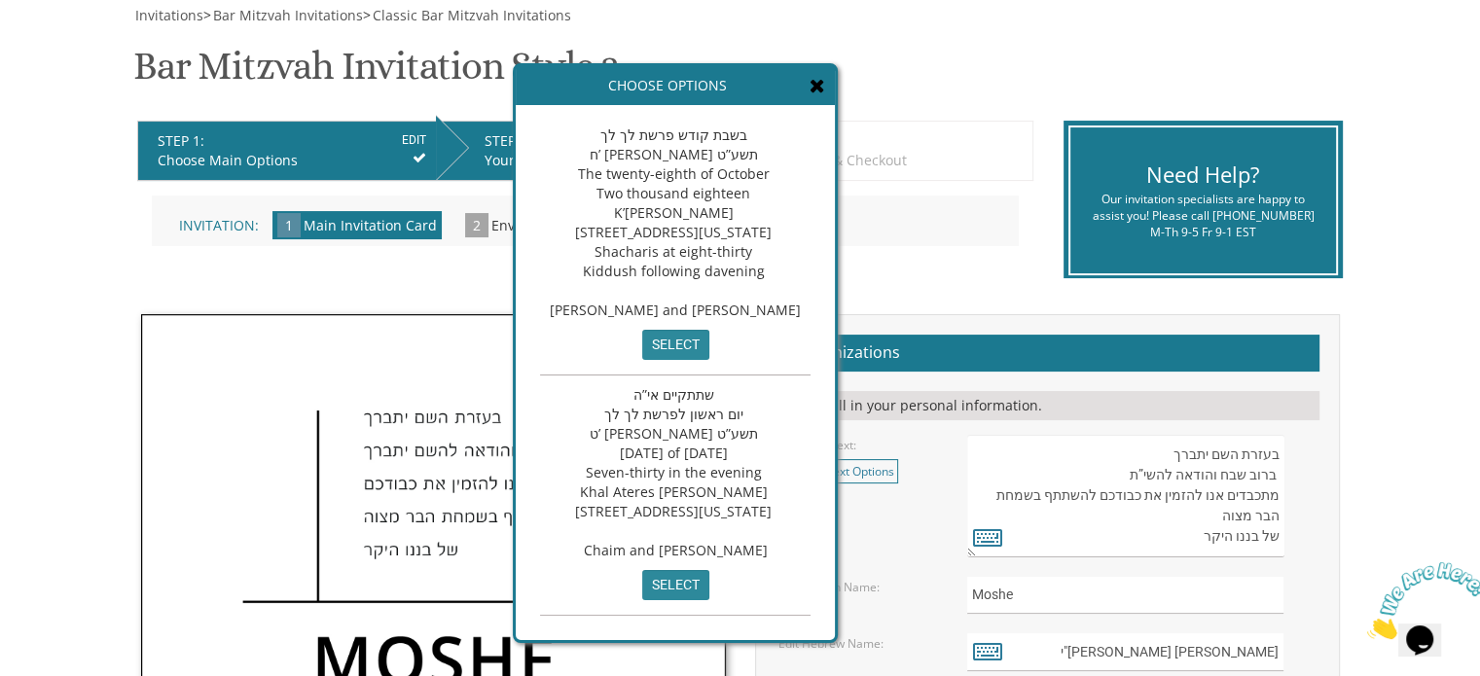
scroll to position [0, 0]
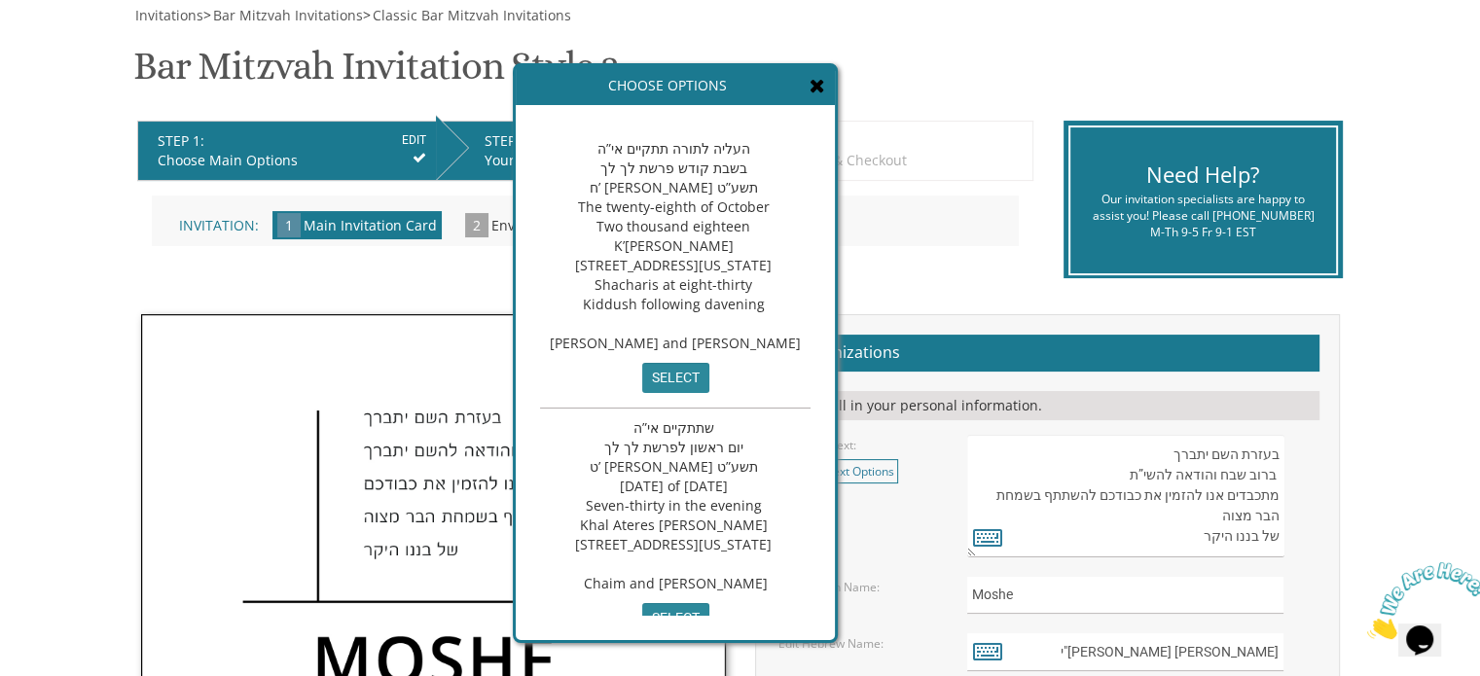
click at [1110, 476] on textarea "בעזרת השם יתברך We would be honored to have you join us at the Seudas Bar Mitzv…" at bounding box center [1125, 496] width 316 height 123
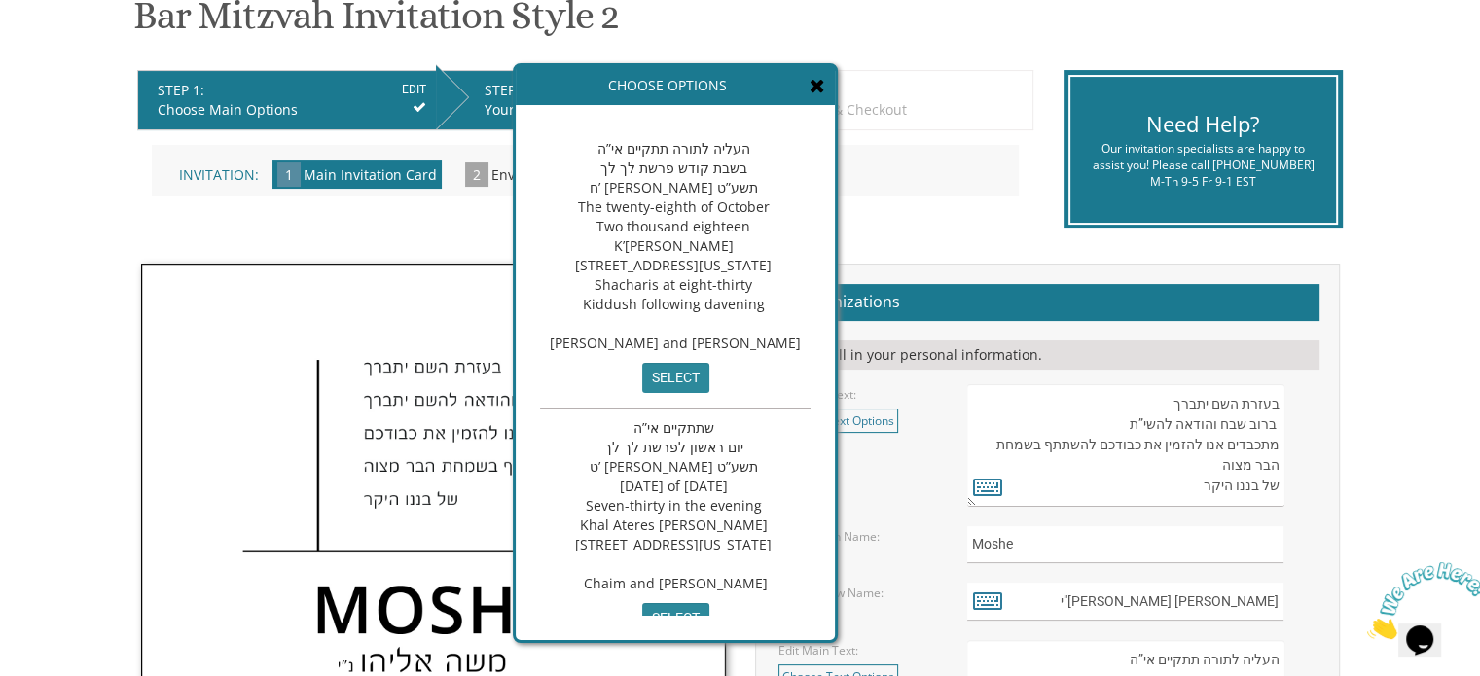
scroll to position [389, 0]
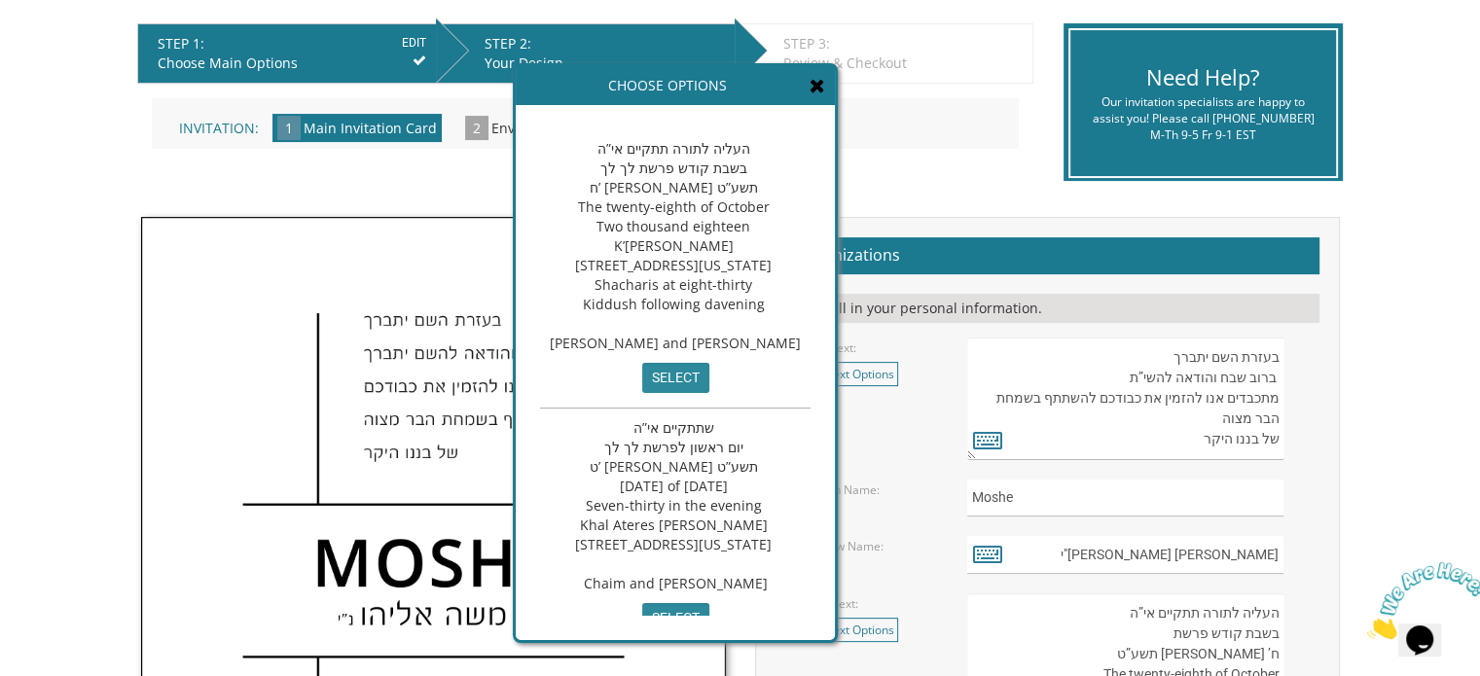
click at [825, 88] on icon at bounding box center [818, 85] width 16 height 19
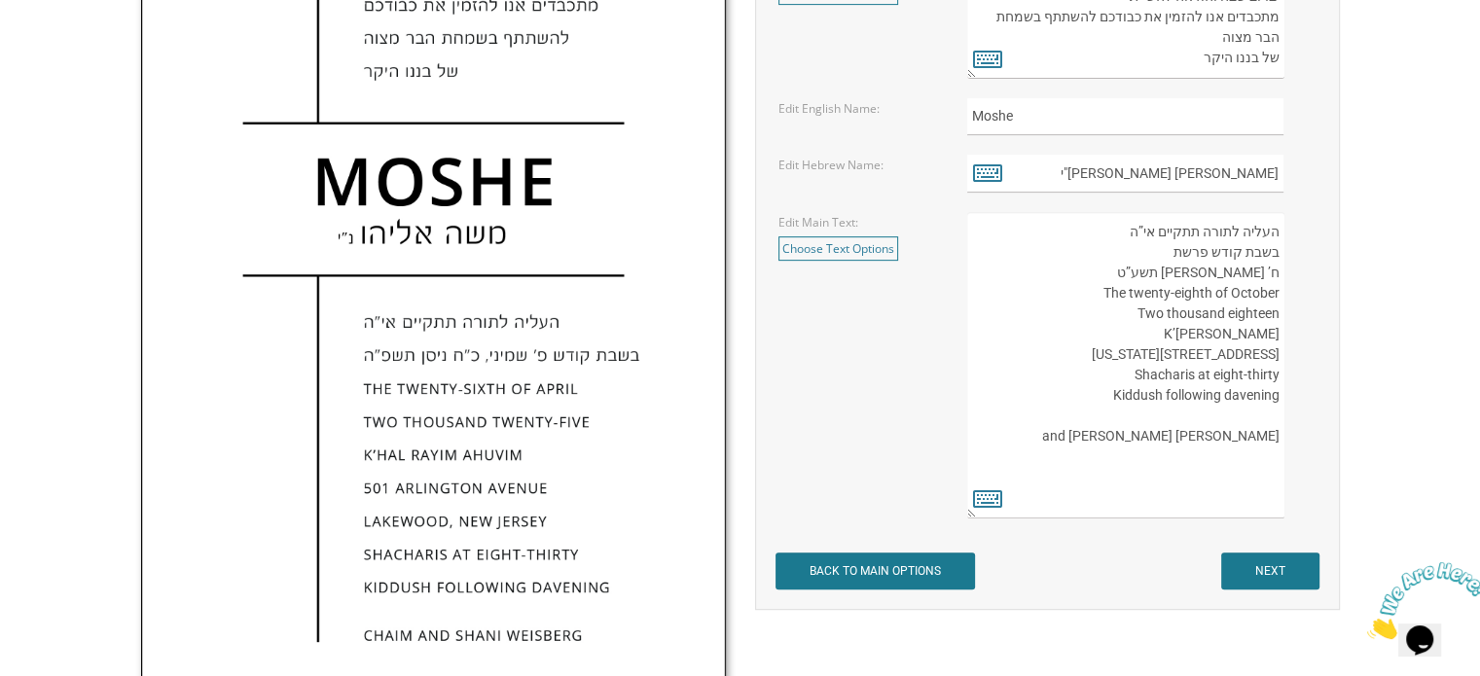
scroll to position [778, 0]
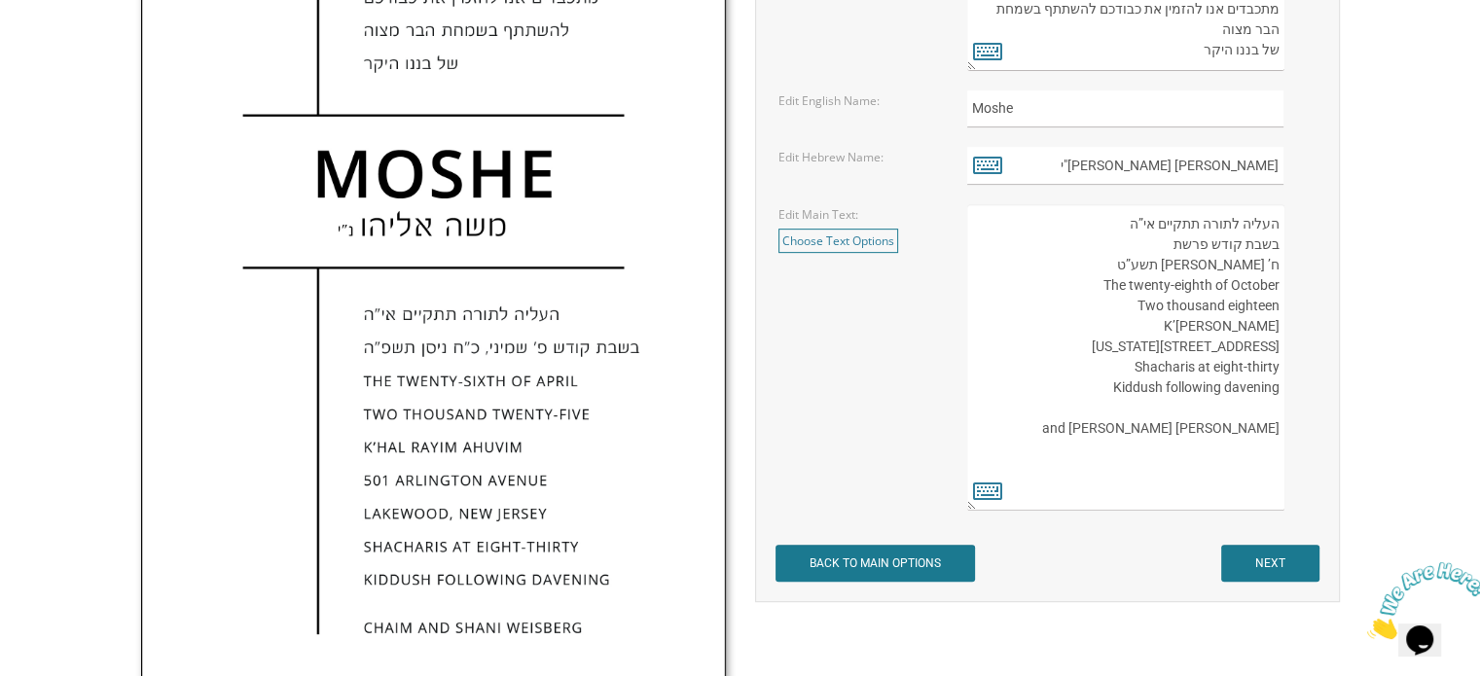
click at [1171, 248] on textarea "העליה לתורה תתקיים אי”ה בשבת קודש פרשת לך לך ח’ [PERSON_NAME] תשע”ט The twenty-…" at bounding box center [1125, 357] width 316 height 306
type textarea "העליה לתורה תתקיים אי”ה בשבת קודש פרשת ח’ [PERSON_NAME] תשע”ט The twenty-eighth…"
click at [991, 492] on icon at bounding box center [987, 490] width 29 height 27
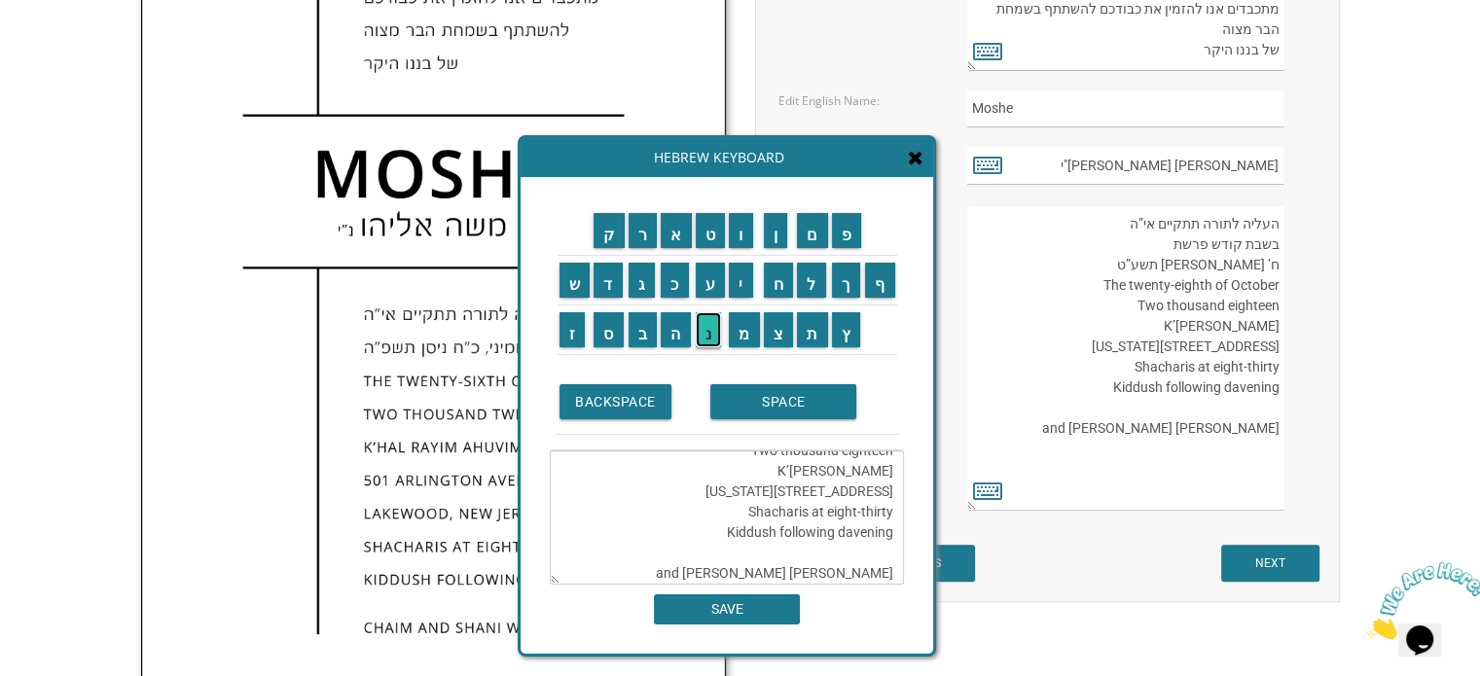
click at [706, 325] on input "נ" at bounding box center [709, 329] width 26 height 35
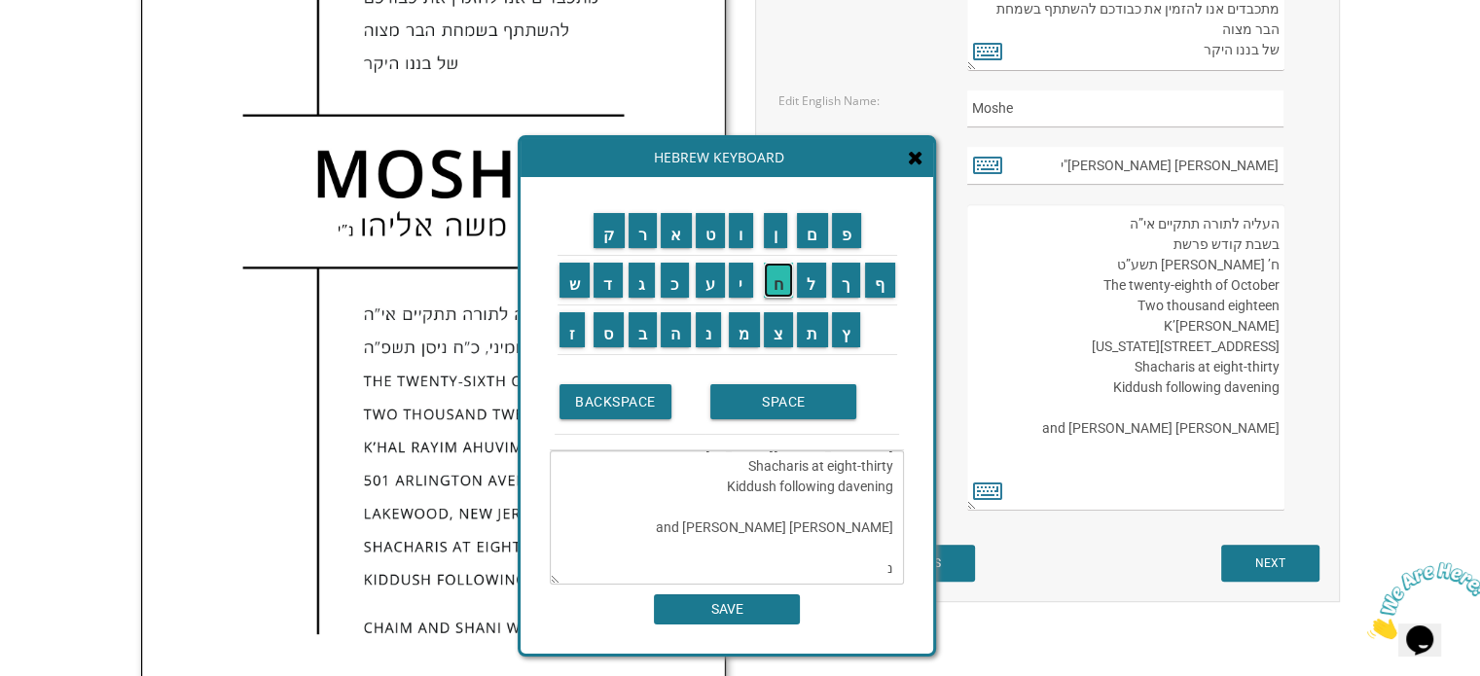
click at [783, 292] on input "ח" at bounding box center [779, 280] width 30 height 35
type textarea "העליה לתורה תתקיים אי”ה בשבת קודש פרשת ח’ [PERSON_NAME] תשע”ט The twenty-eighth…"
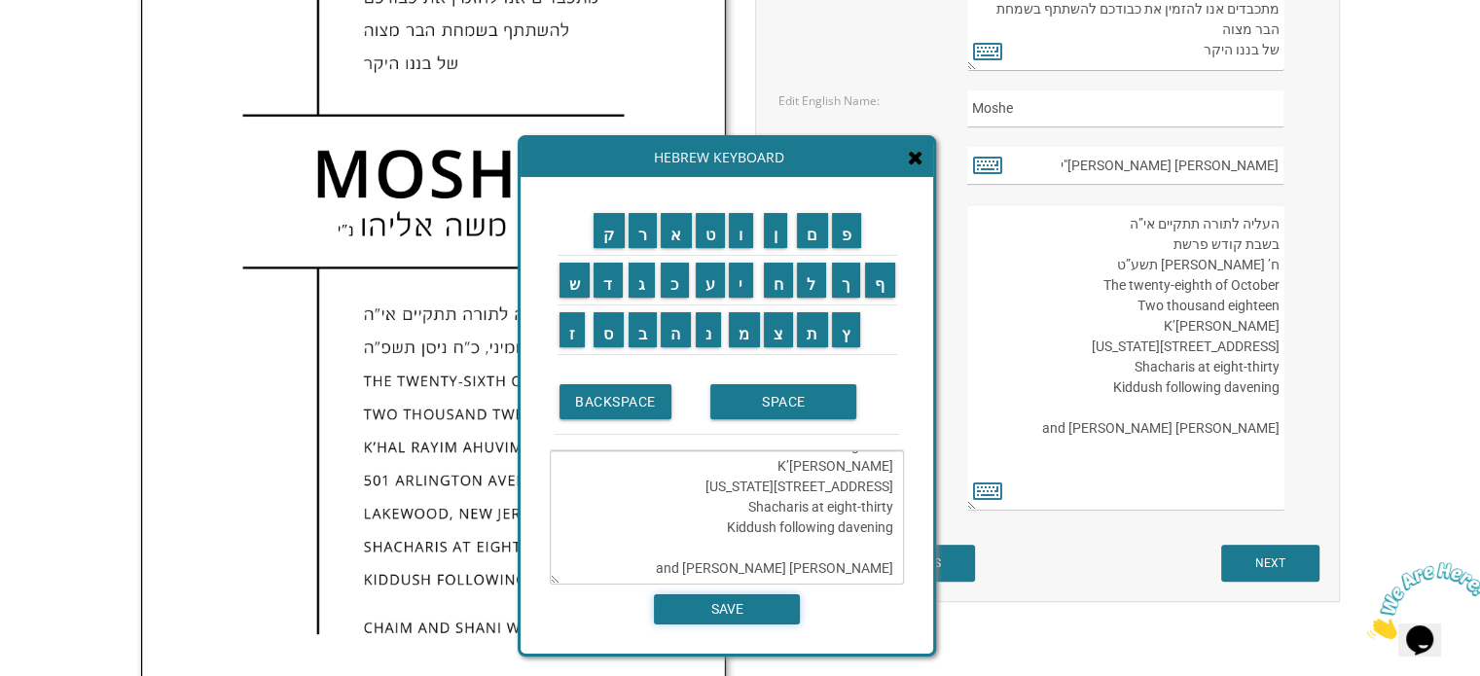
click at [763, 610] on input "SAVE" at bounding box center [727, 609] width 146 height 30
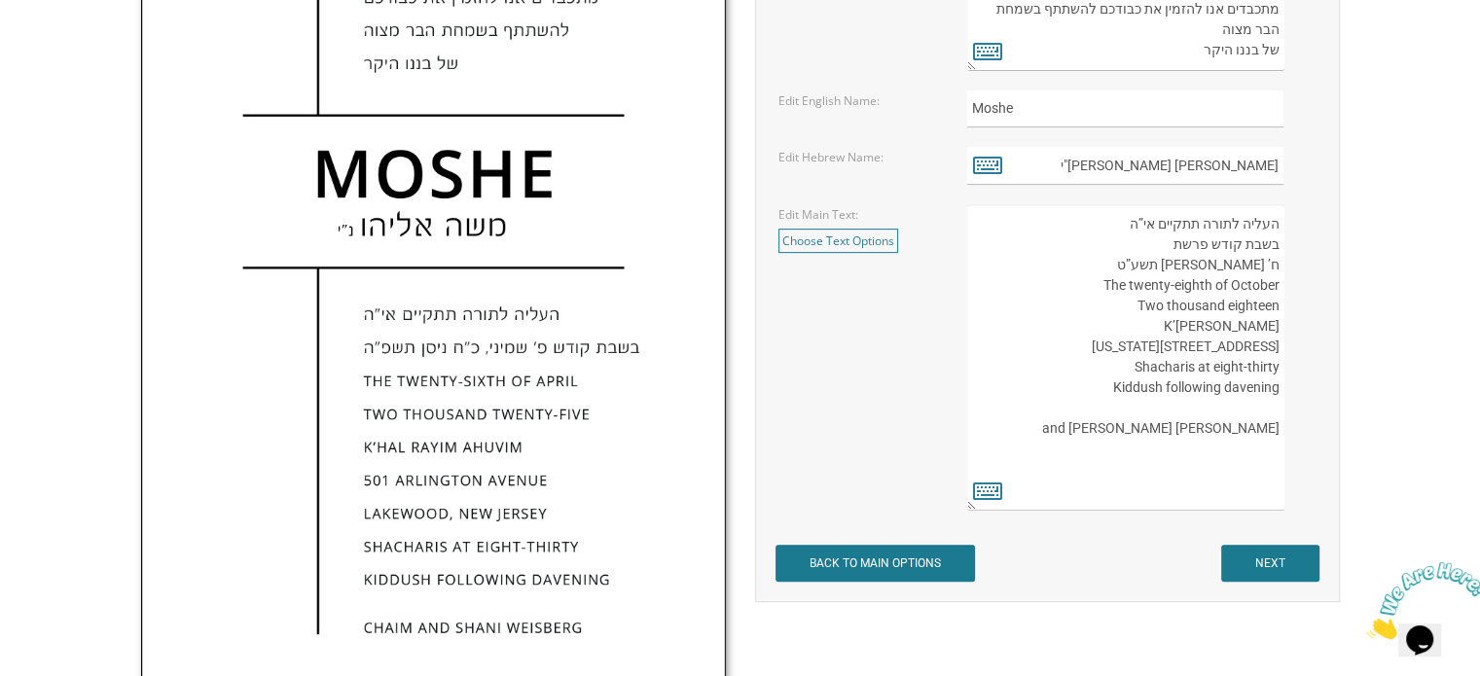
click at [1168, 248] on textarea "העליה לתורה תתקיים אי”ה בשבת קודש פרשת לך לך ח’ [PERSON_NAME] תשע”ט The twenty-…" at bounding box center [1125, 357] width 316 height 306
type textarea "העליה לתורה תתקיים אי”ה בשבת קודש פרשת ח’ [PERSON_NAME] תשע”ט The twenty-eighth…"
click at [992, 496] on icon at bounding box center [987, 490] width 29 height 27
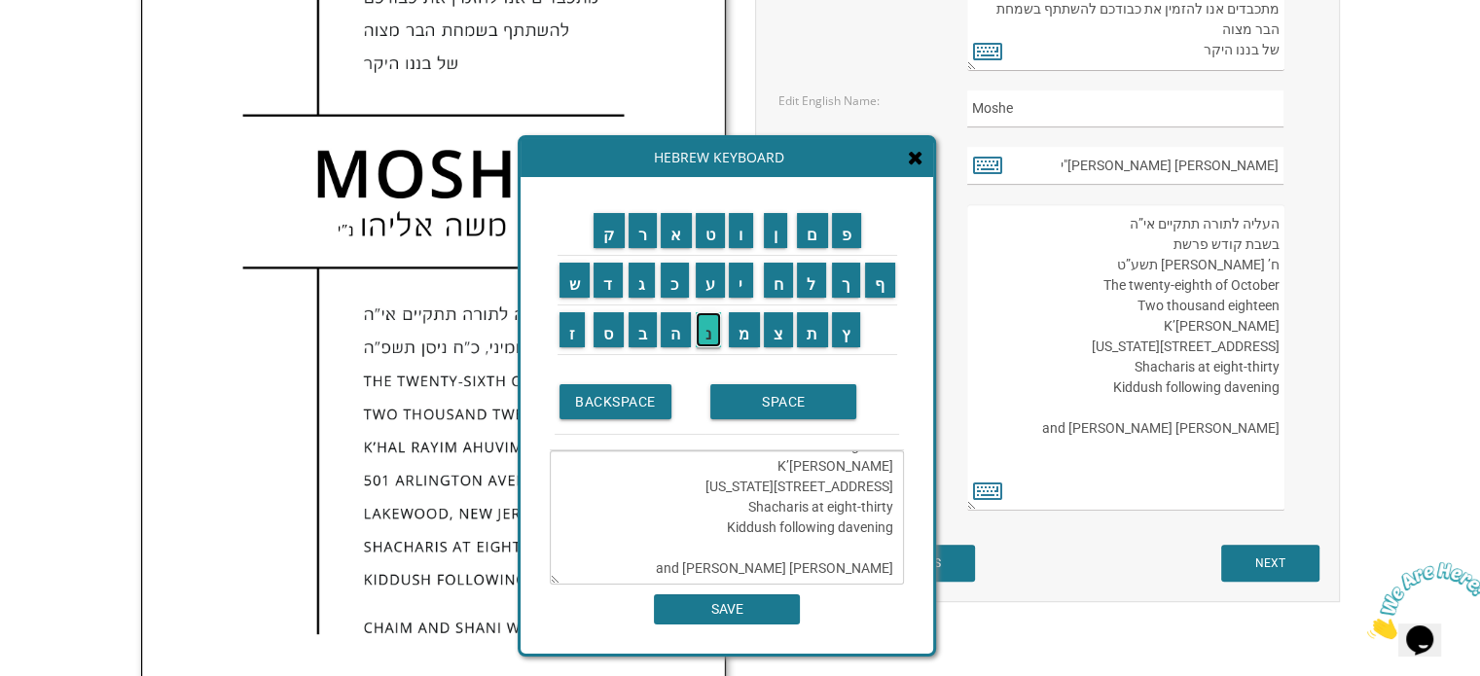
click at [709, 338] on input "נ" at bounding box center [709, 329] width 26 height 35
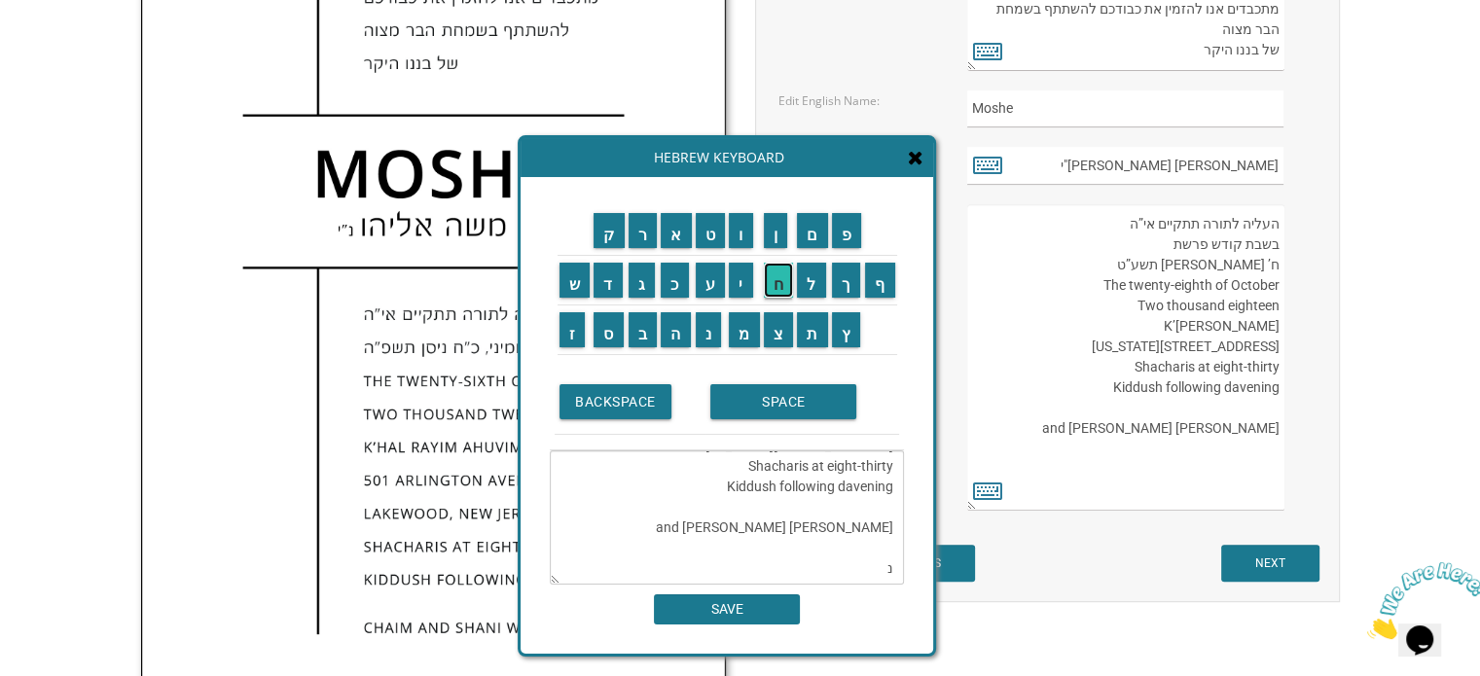
click at [778, 288] on input "ח" at bounding box center [779, 280] width 30 height 35
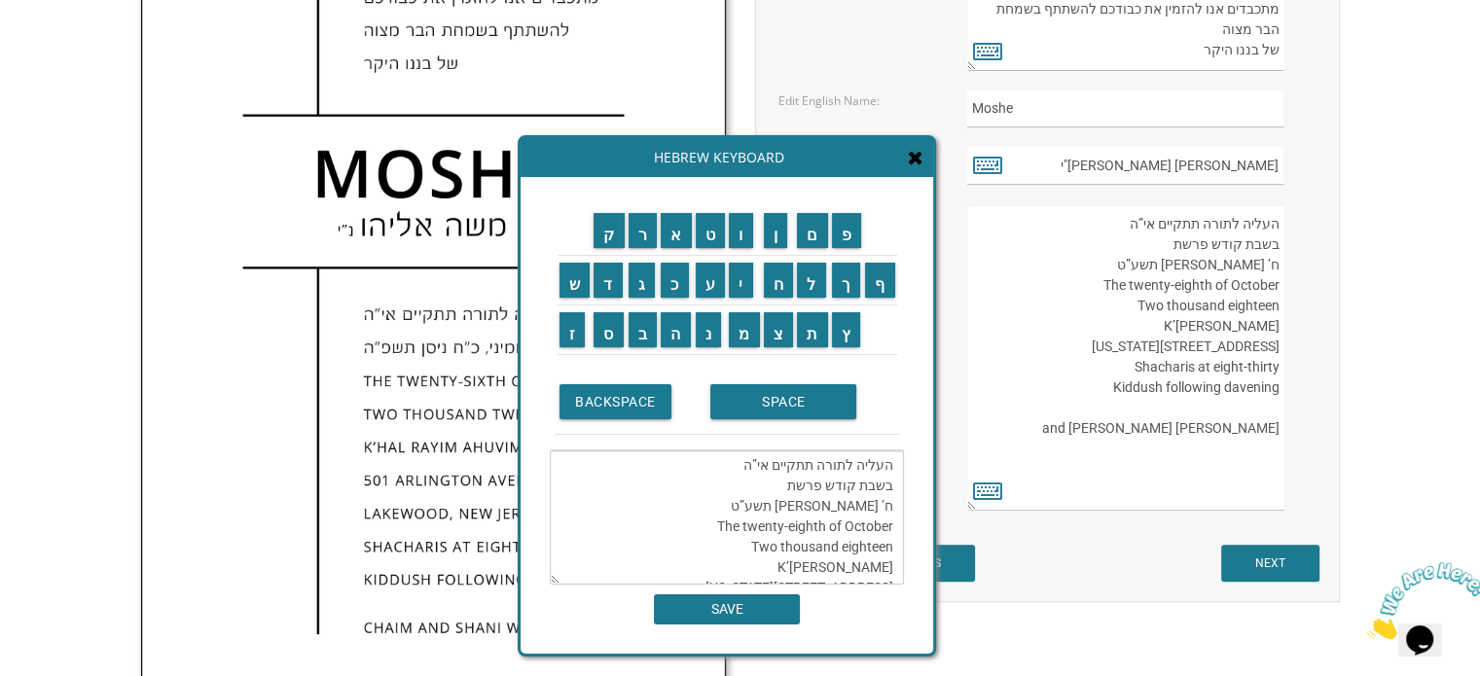
scroll to position [0, 0]
click at [781, 487] on textarea "העליה לתורה תתקיים אי”ה בשבת קודש פרשת ח’ [PERSON_NAME] תשע”ט The twenty-eighth…" at bounding box center [727, 517] width 354 height 134
click at [712, 334] on input "נ" at bounding box center [709, 329] width 26 height 35
click at [777, 291] on input "ח" at bounding box center [779, 280] width 30 height 35
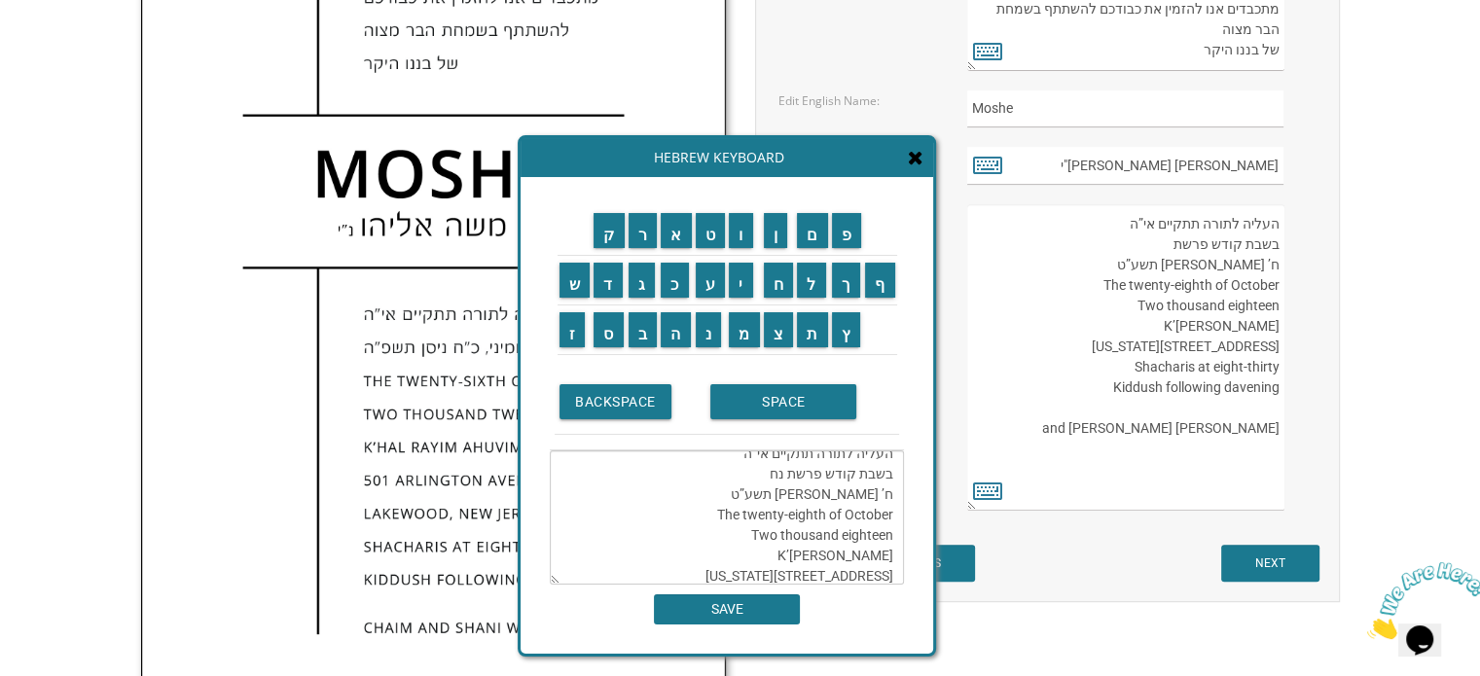
scroll to position [0, 0]
click at [888, 508] on textarea "העליה לתורה תתקיים אי”ה בשבת קודש פרשת נח ח’ [PERSON_NAME] תשע”ט The twenty-eig…" at bounding box center [727, 517] width 354 height 134
click at [642, 276] on input "ג" at bounding box center [642, 280] width 27 height 35
click at [829, 505] on textarea "העליה לתורה תתקיים אי”ה בשבת קודש פרשת [PERSON_NAME]’ [PERSON_NAME] תשע”ט The t…" at bounding box center [727, 517] width 354 height 134
click at [847, 234] on input "פ" at bounding box center [847, 230] width 30 height 35
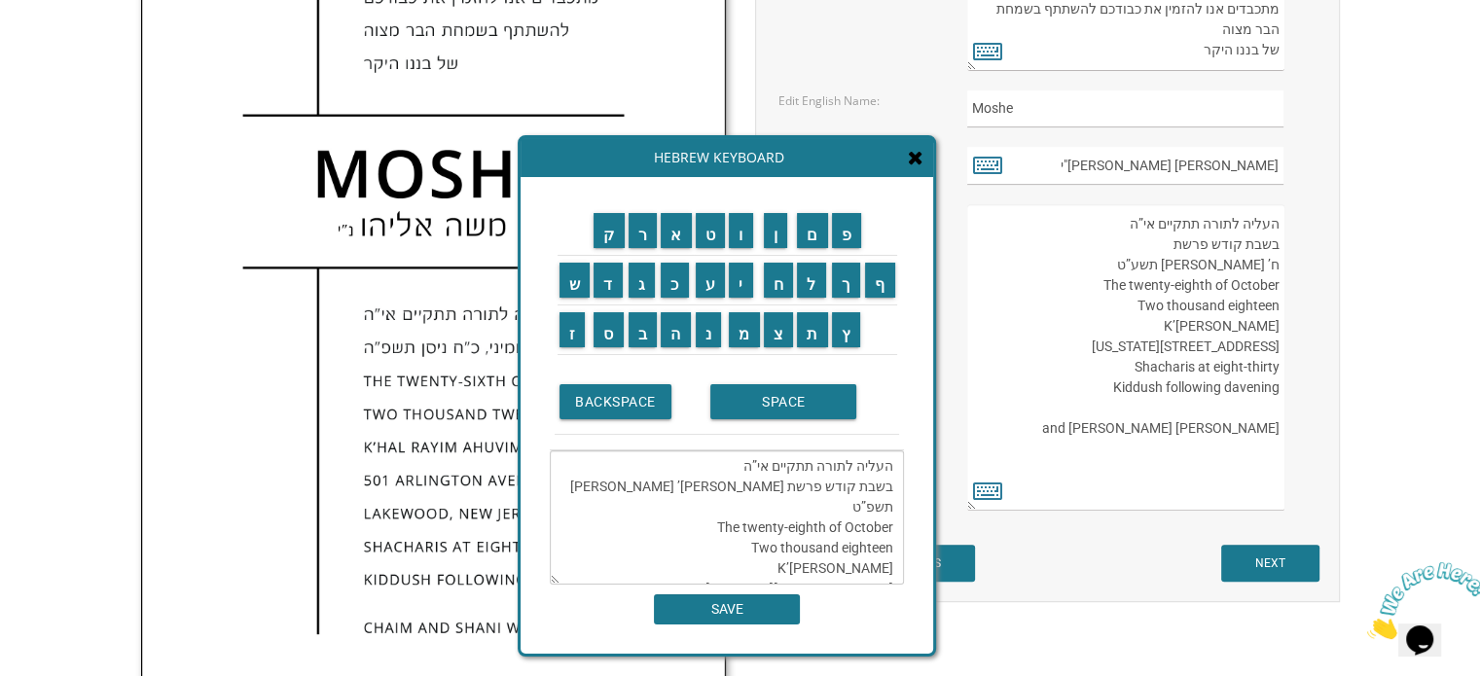
click at [801, 505] on textarea "העליה לתורה תתקיים אי”ה בשבת קודש פרשת [PERSON_NAME]’ [PERSON_NAME] תשפ”ט The t…" at bounding box center [727, 517] width 354 height 134
click at [742, 231] on input "ו" at bounding box center [741, 230] width 24 height 35
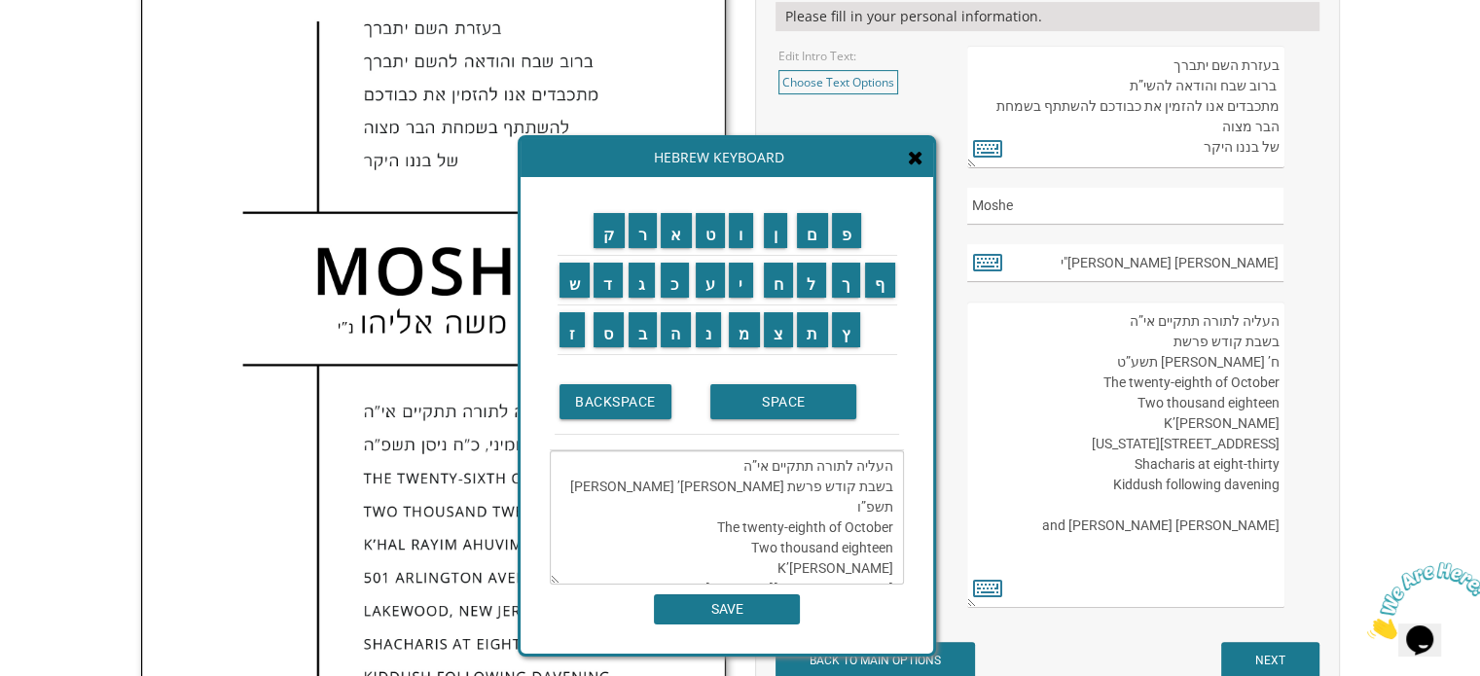
drag, startPoint x: 790, startPoint y: 524, endPoint x: 826, endPoint y: 527, distance: 36.1
click at [826, 527] on textarea "העליה לתורה תתקיים אי”ה בשבת קודש פרשת [PERSON_NAME]’ [PERSON_NAME] תשפ”ו The t…" at bounding box center [727, 517] width 354 height 134
drag, startPoint x: 840, startPoint y: 544, endPoint x: 931, endPoint y: 548, distance: 91.5
click at [931, 548] on div "ק ר א ט ו ן ם פ ש ד ג כ ע י ח ל" at bounding box center [727, 415] width 413 height 477
click at [868, 550] on textarea "העליה לתורה תתקיים אי”ה בשבת קודש פרשת [PERSON_NAME]’ [PERSON_NAME] תשפ”ו The t…" at bounding box center [727, 517] width 354 height 134
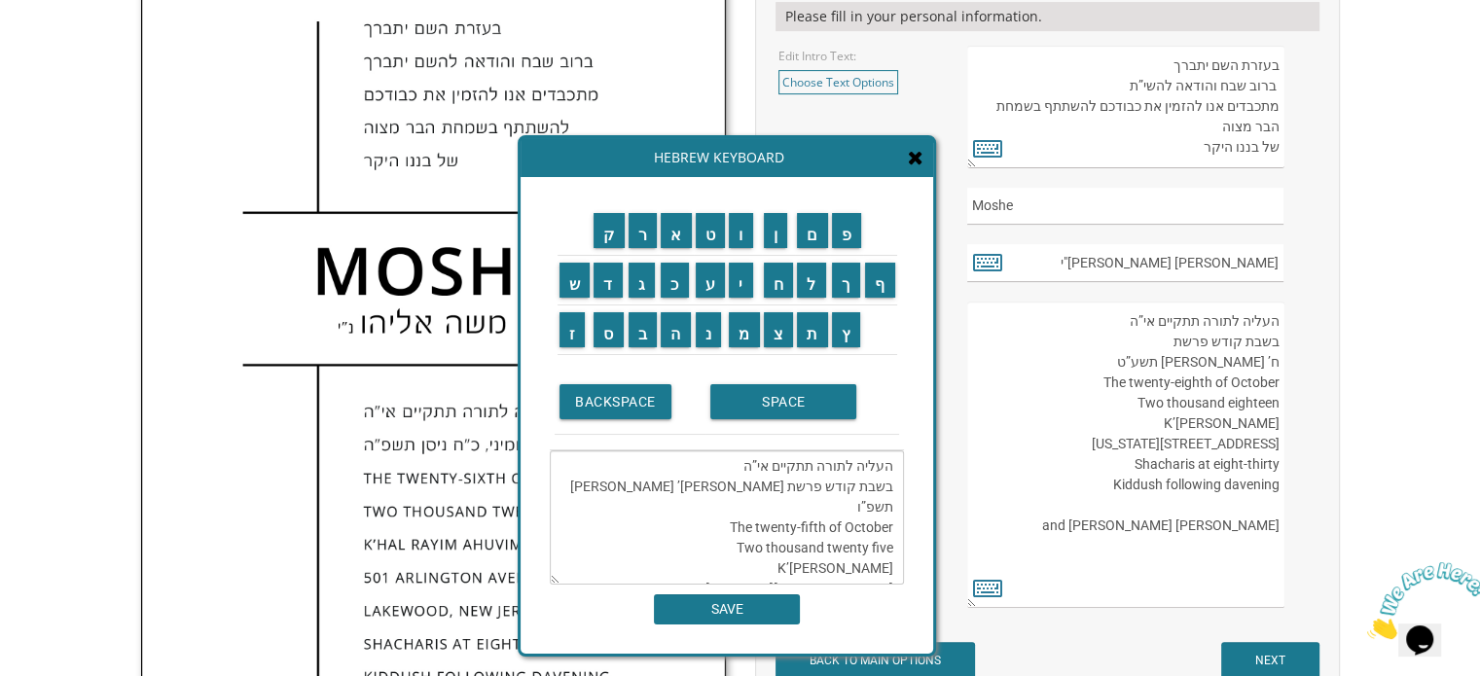
click at [821, 563] on textarea "העליה לתורה תתקיים אי”ה בשבת קודש פרשת [PERSON_NAME]’ [PERSON_NAME] תשפ”ו The t…" at bounding box center [727, 517] width 354 height 134
type textarea "העליה לתורה תתקיים אי”ה בשבת קודש פרשת [PERSON_NAME]’ [PERSON_NAME] תשפ”ו The t…"
click at [732, 626] on div "ק ר א ט ו ן ם פ ש ד ג כ ע י ח ל" at bounding box center [727, 415] width 413 height 477
click at [743, 607] on input "SAVE" at bounding box center [727, 609] width 146 height 30
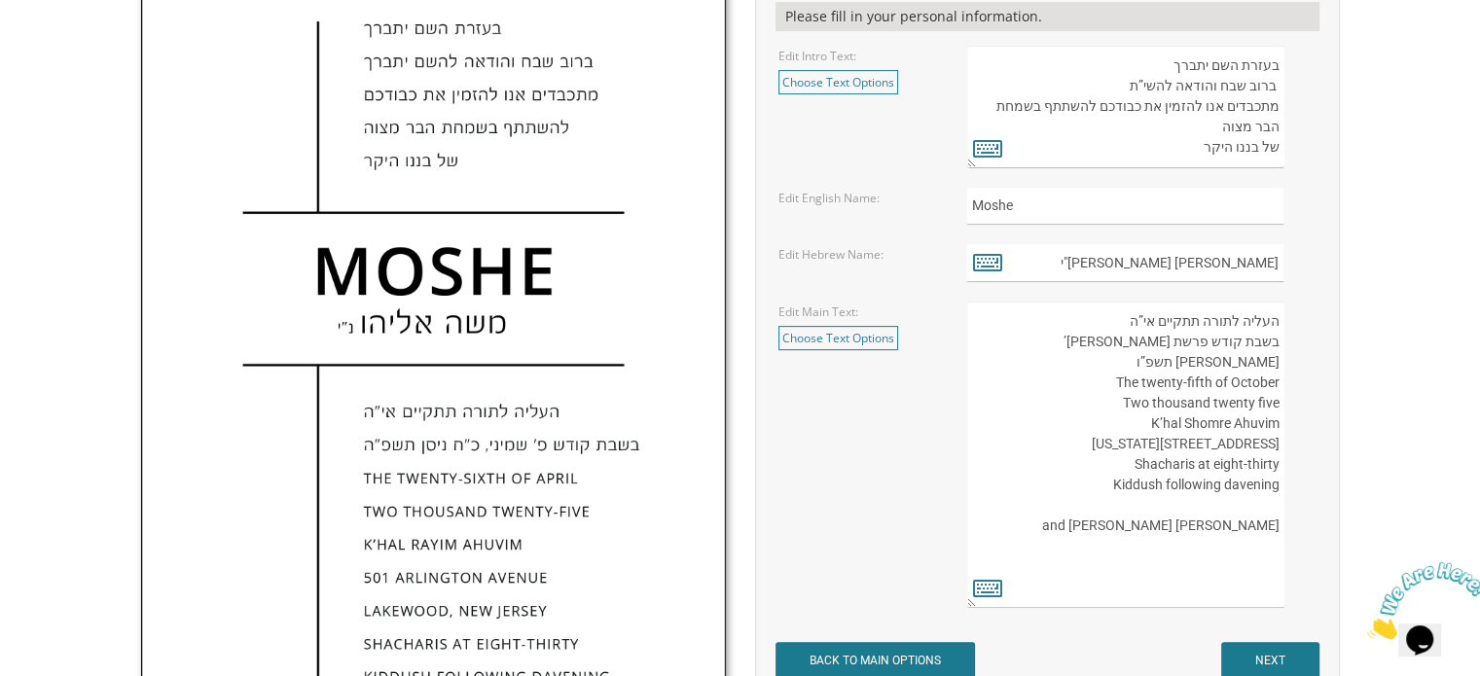
drag, startPoint x: 1235, startPoint y: 430, endPoint x: 1276, endPoint y: 424, distance: 41.3
click at [1276, 424] on textarea "העליה לתורה תתקיים אי”ה בשבת קודש פרשת לך לך ח’ [PERSON_NAME] תשע”ט The twenty-…" at bounding box center [1125, 455] width 316 height 306
drag, startPoint x: 1173, startPoint y: 447, endPoint x: 1275, endPoint y: 437, distance: 101.7
click at [1275, 442] on textarea "העליה לתורה תתקיים אי”ה בשבת קודש פרשת לך לך ח’ [PERSON_NAME] תשע”ט The twenty-…" at bounding box center [1125, 455] width 316 height 306
click at [1277, 435] on textarea "העליה לתורה תתקיים אי”ה בשבת קודש פרשת לך לך ח’ [PERSON_NAME] תשע”ט The twenty-…" at bounding box center [1125, 455] width 316 height 306
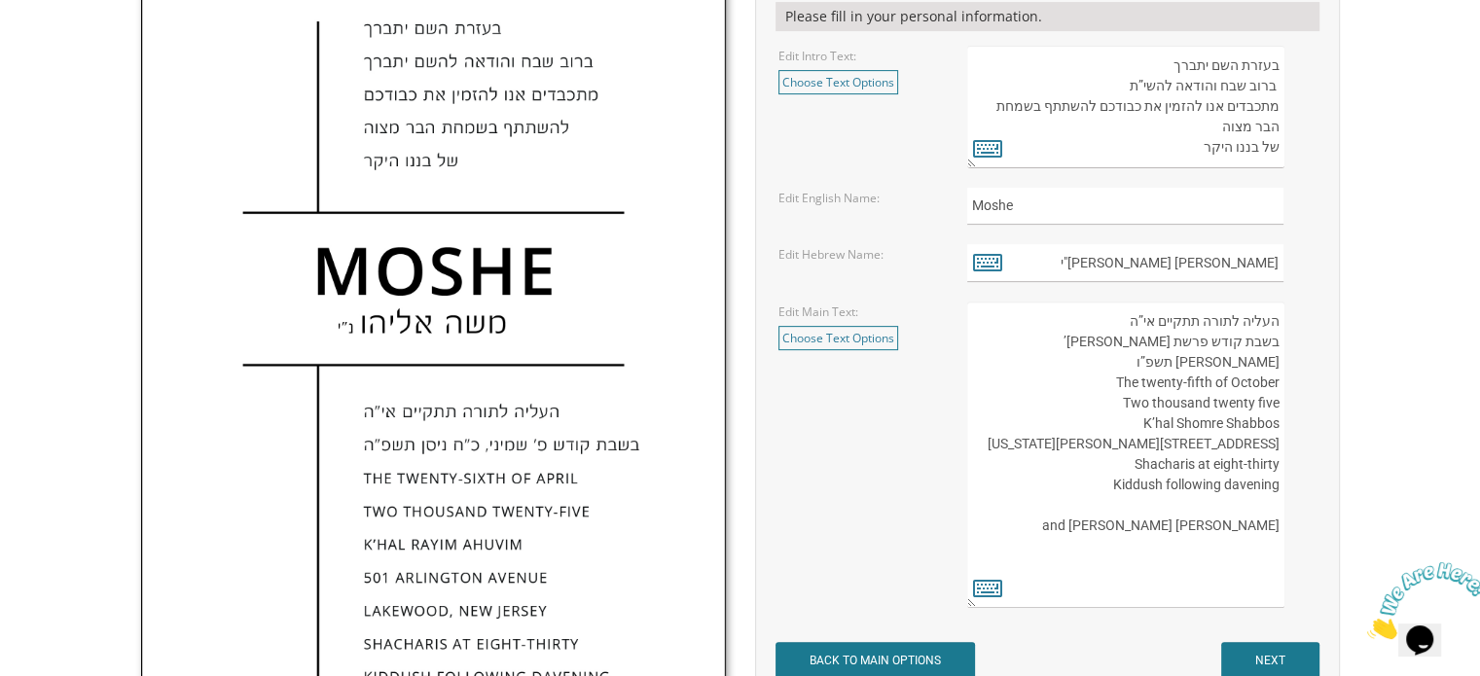
click at [1230, 452] on textarea "העליה לתורה תתקיים אי”ה בשבת קודש פרשת לך לך ח’ [PERSON_NAME] תשע”ט The twenty-…" at bounding box center [1125, 455] width 316 height 306
click at [1249, 443] on textarea "העליה לתורה תתקיים אי”ה בשבת קודש פרשת לך לך ח’ [PERSON_NAME] תשע”ט The twenty-…" at bounding box center [1125, 455] width 316 height 306
click at [1165, 465] on textarea "העליה לתורה תתקיים אי”ה בשבת קודש פרשת לך לך ח’ [PERSON_NAME] תשע”ט The twenty-…" at bounding box center [1125, 455] width 316 height 306
click at [1165, 466] on textarea "העליה לתורה תתקיים אי”ה בשבת קודש פרשת לך לך ח’ [PERSON_NAME] תשע”ט The twenty-…" at bounding box center [1125, 455] width 316 height 306
click at [1238, 462] on textarea "העליה לתורה תתקיים אי”ה בשבת קודש פרשת לך לך ח’ [PERSON_NAME] תשע”ט The twenty-…" at bounding box center [1125, 455] width 316 height 306
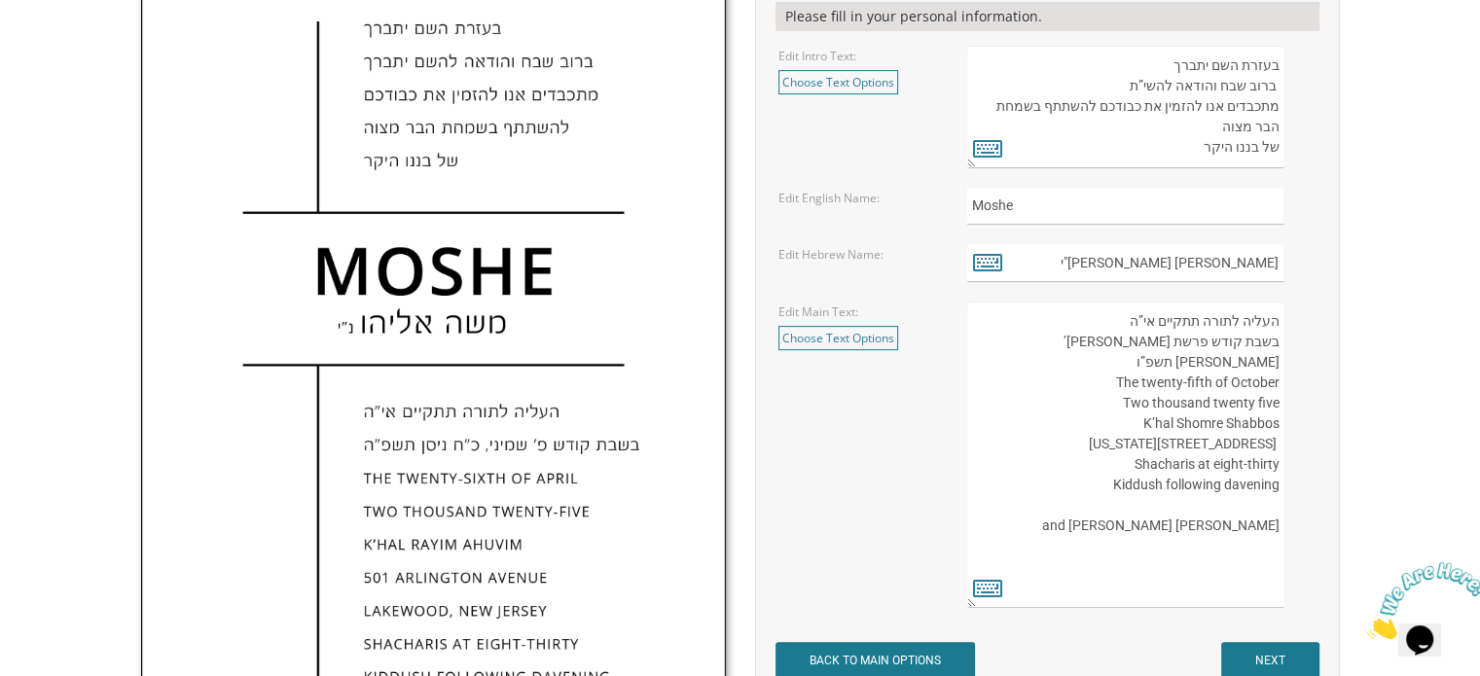
click at [1238, 462] on textarea "העליה לתורה תתקיים אי”ה בשבת קודש פרשת לך לך ח’ [PERSON_NAME] תשע”ט The twenty-…" at bounding box center [1125, 455] width 316 height 306
click at [1218, 462] on textarea "העליה לתורה תתקיים אי”ה בשבת קודש פרשת לך לך ח’ [PERSON_NAME] תשע”ט The twenty-…" at bounding box center [1125, 455] width 316 height 306
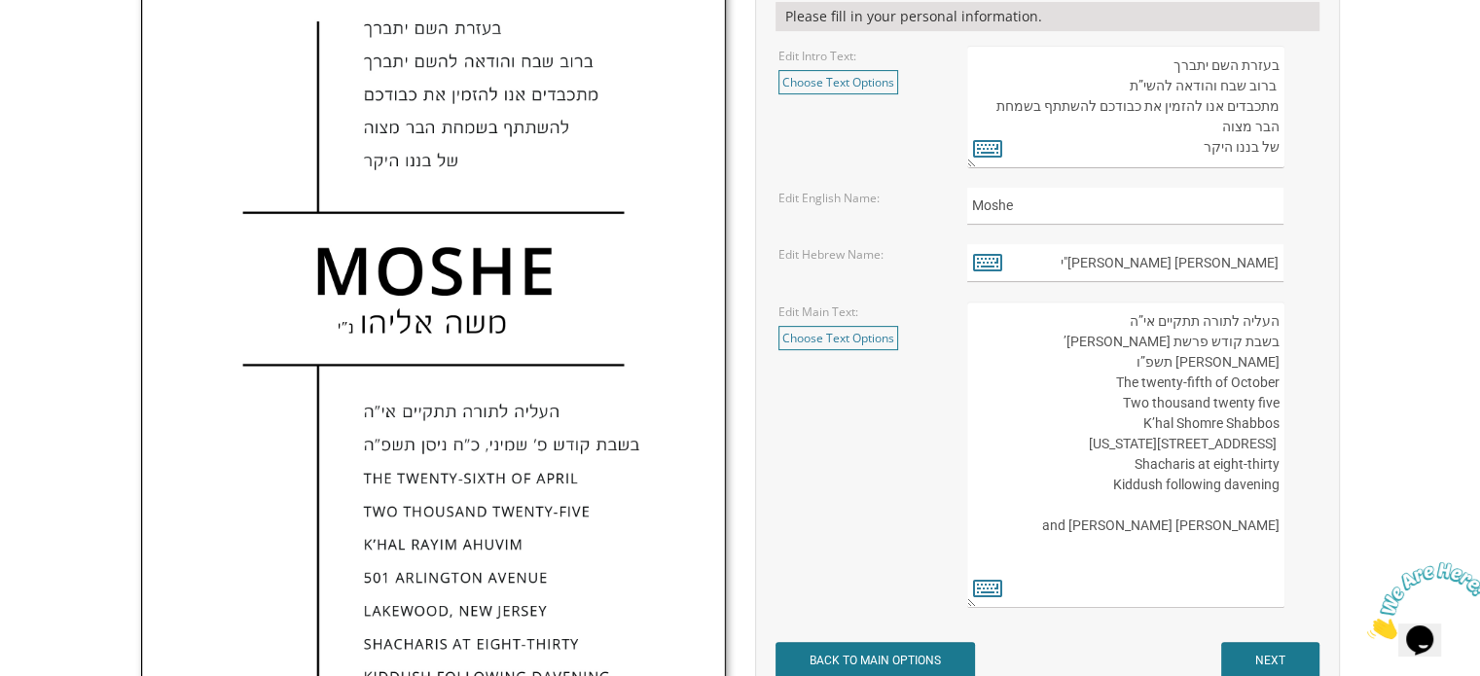
drag, startPoint x: 1214, startPoint y: 463, endPoint x: 1283, endPoint y: 473, distance: 69.8
click at [1283, 473] on textarea "העליה לתורה תתקיים אי”ה בשבת קודש פרשת לך לך ח’ [PERSON_NAME] תשע”ט The twenty-…" at bounding box center [1125, 455] width 316 height 306
click at [1209, 483] on textarea "העליה לתורה תתקיים אי”ה בשבת קודש פרשת לך לך ח’ [PERSON_NAME] תשע”ט The twenty-…" at bounding box center [1125, 455] width 316 height 306
drag, startPoint x: 1211, startPoint y: 483, endPoint x: 1296, endPoint y: 483, distance: 84.6
click at [1296, 483] on div "העליה לתורה תתקיים אי”ה בשבת קודש פרשת לך לך ח’ [PERSON_NAME] תשע”ט The twenty-…" at bounding box center [1141, 455] width 348 height 306
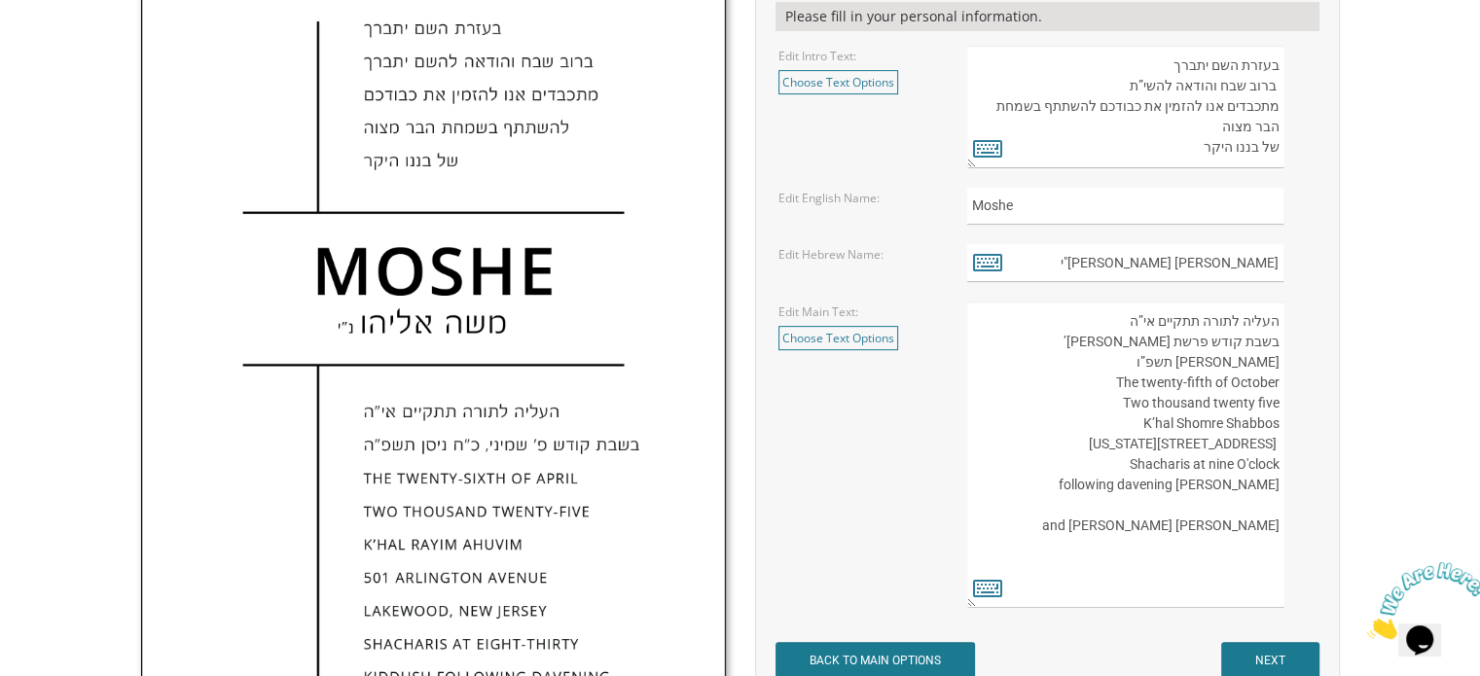
click at [1213, 482] on textarea "העליה לתורה תתקיים אי”ה בשבת קודש פרשת לך לך ח’ [PERSON_NAME] תשע”ט The twenty-…" at bounding box center [1125, 455] width 316 height 306
click at [1279, 502] on textarea "העליה לתורה תתקיים אי”ה בשבת קודש פרשת לך לך ח’ [PERSON_NAME] תשע”ט The twenty-…" at bounding box center [1125, 455] width 316 height 306
drag, startPoint x: 1158, startPoint y: 507, endPoint x: 1273, endPoint y: 515, distance: 115.1
click at [1273, 515] on textarea "העליה לתורה תתקיים אי”ה בשבת קודש פרשת לך לך ח’ [PERSON_NAME] תשע”ט The twenty-…" at bounding box center [1125, 455] width 316 height 306
click at [1148, 507] on textarea "העליה לתורה תתקיים אי”ה בשבת קודש פרשת לך לך ח’ [PERSON_NAME] תשע”ט The twenty-…" at bounding box center [1125, 455] width 316 height 306
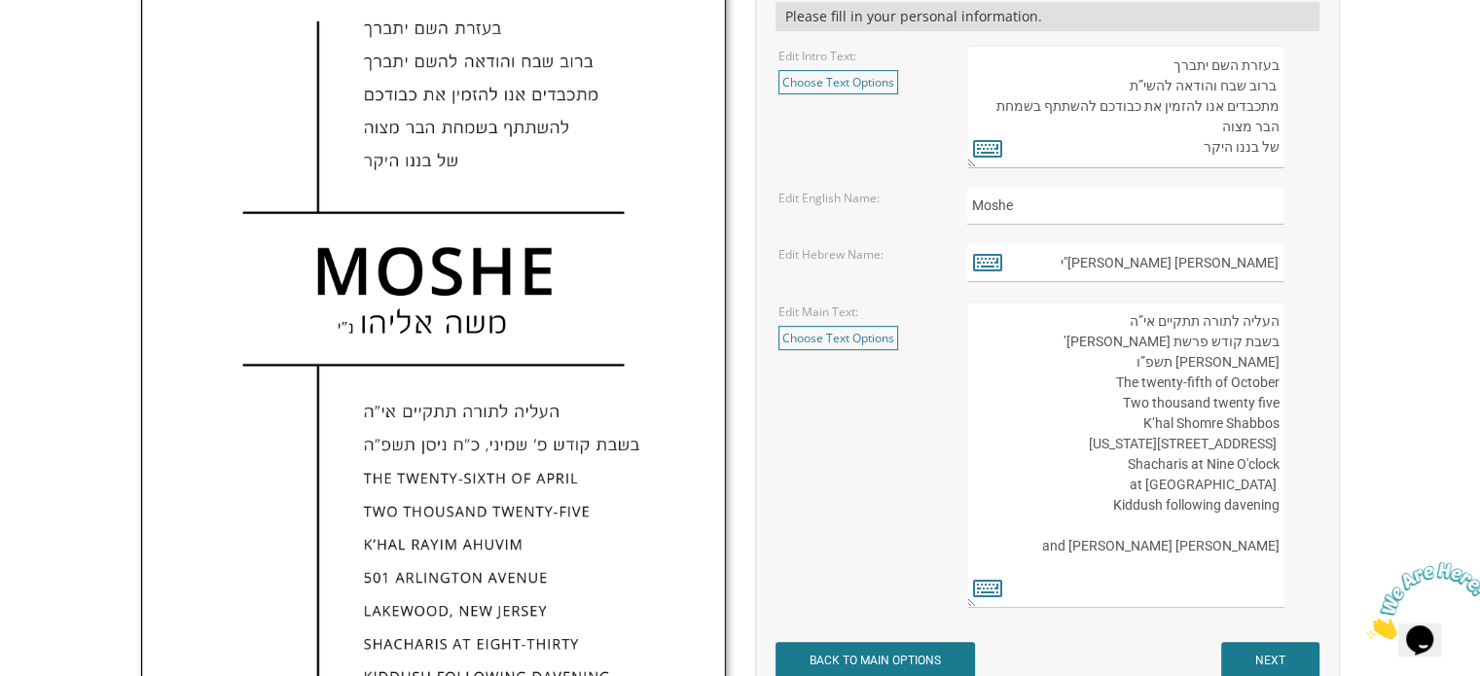
drag, startPoint x: 1150, startPoint y: 505, endPoint x: 1280, endPoint y: 509, distance: 130.4
click at [1280, 509] on textarea "העליה לתורה תתקיים אי”ה בשבת קודש פרשת לך לך ח’ [PERSON_NAME] תשע”ט The twenty-…" at bounding box center [1125, 455] width 316 height 306
click at [1278, 506] on textarea "העליה לתורה תתקיים אי”ה בשבת קודש פרשת לך לך ח’ [PERSON_NAME] תשע”ט The twenty-…" at bounding box center [1125, 455] width 316 height 306
drag, startPoint x: 1129, startPoint y: 516, endPoint x: 1138, endPoint y: 518, distance: 9.9
click at [1129, 516] on textarea "העליה לתורה תתקיים אי”ה בשבת קודש פרשת לך לך ח’ [PERSON_NAME] תשע”ט The twenty-…" at bounding box center [1125, 455] width 316 height 306
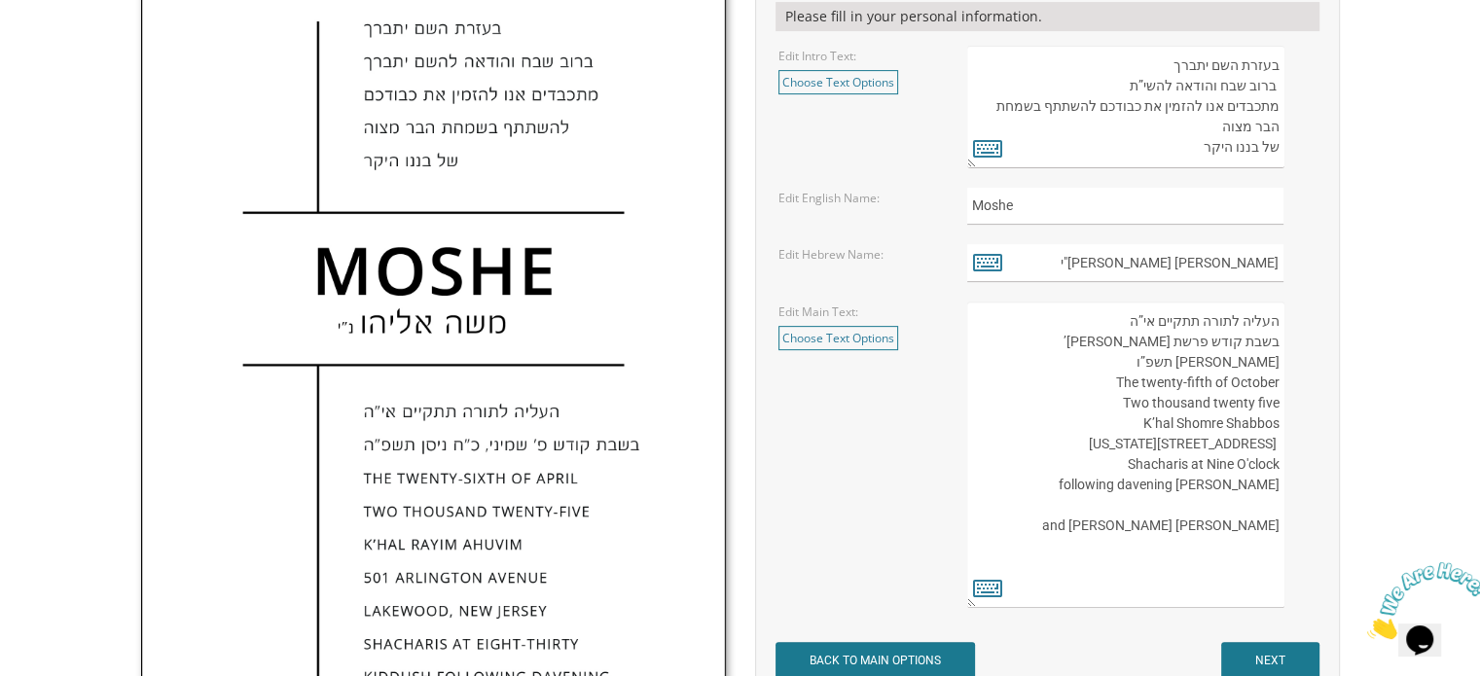
click at [1281, 504] on textarea "העליה לתורה תתקיים אי”ה בשבת קודש פרשת לך לך ח’ [PERSON_NAME] תשע”ט The twenty-…" at bounding box center [1125, 455] width 316 height 306
click at [1258, 523] on textarea "העליה לתורה תתקיים אי”ה בשבת קודש פרשת לך לך ח’ [PERSON_NAME] תשע”ט The twenty-…" at bounding box center [1125, 455] width 316 height 306
paste textarea "at [GEOGRAPHIC_DATA]"
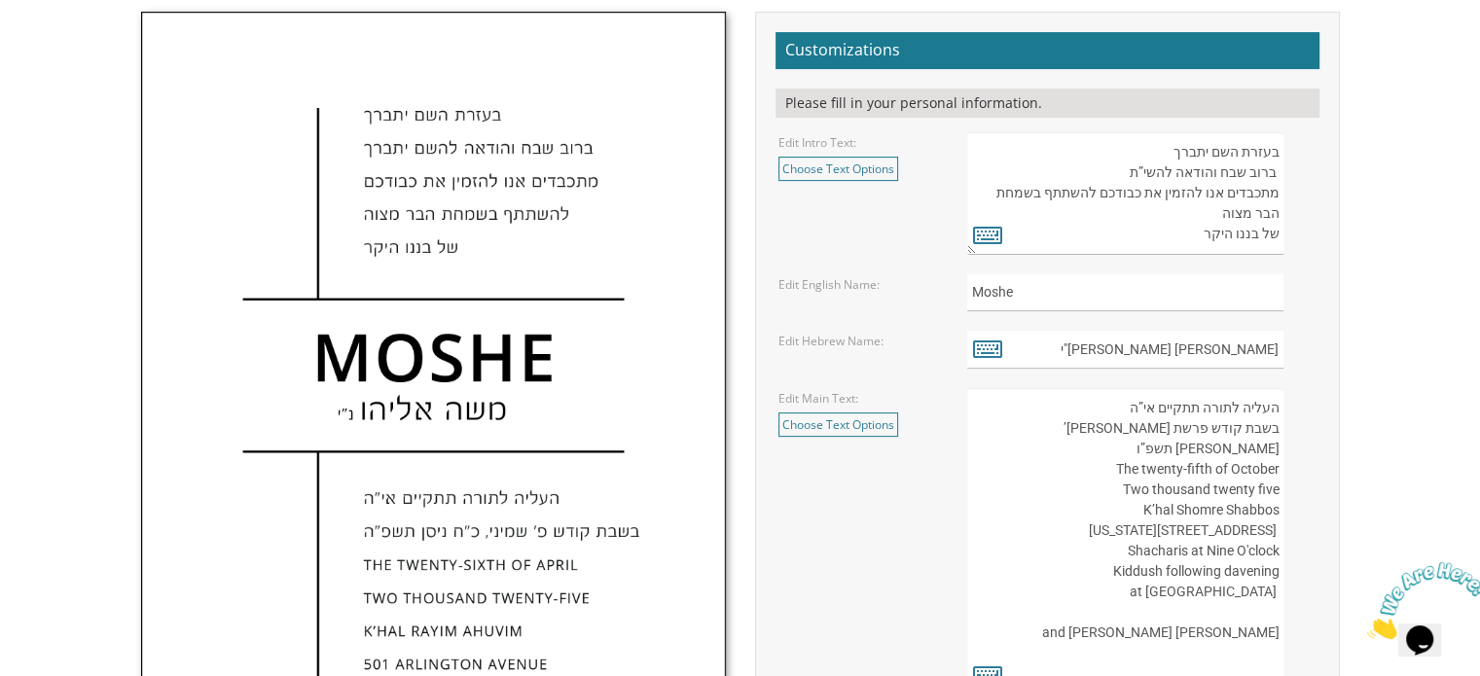
scroll to position [778, 0]
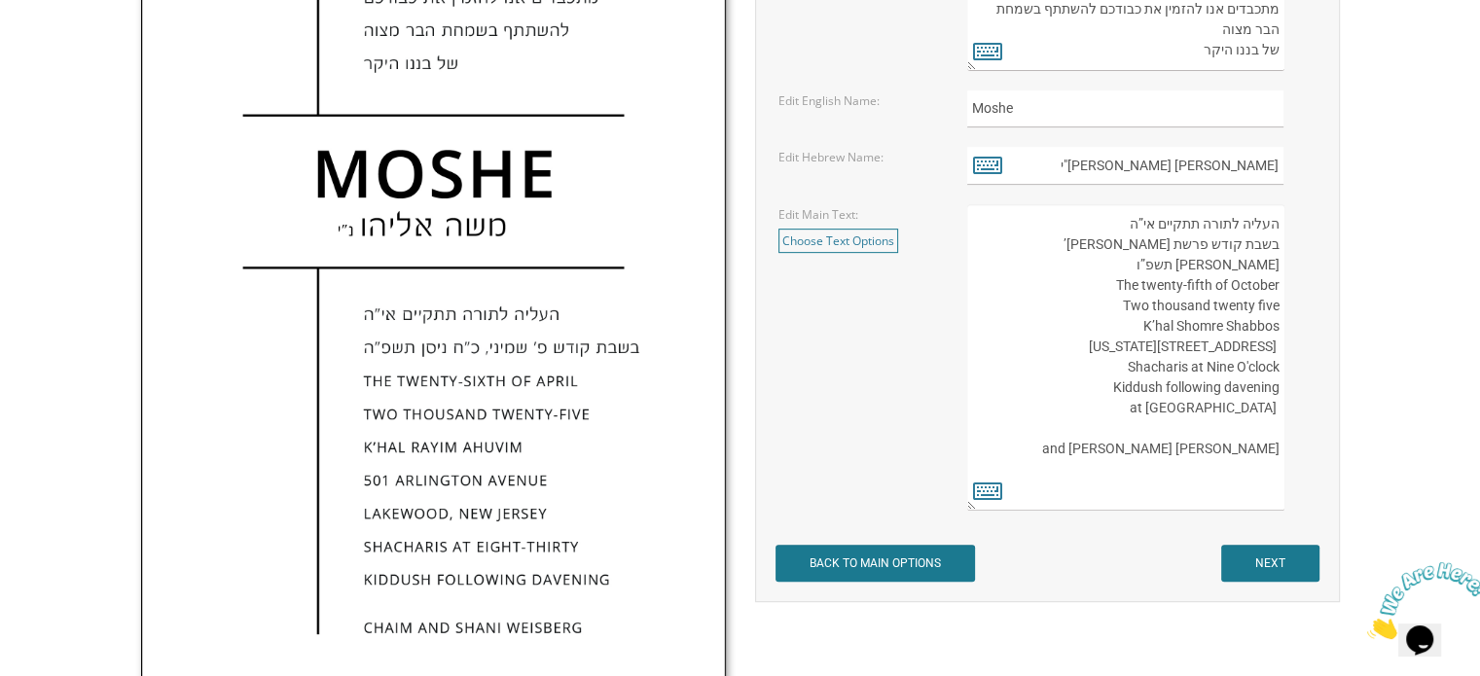
drag, startPoint x: 1147, startPoint y: 464, endPoint x: 1284, endPoint y: 478, distance: 137.9
click at [1284, 478] on div "העליה לתורה תתקיים אי”ה בשבת קודש פרשת לך לך ח’ [PERSON_NAME] תשע”ט The twenty-…" at bounding box center [1141, 357] width 348 height 306
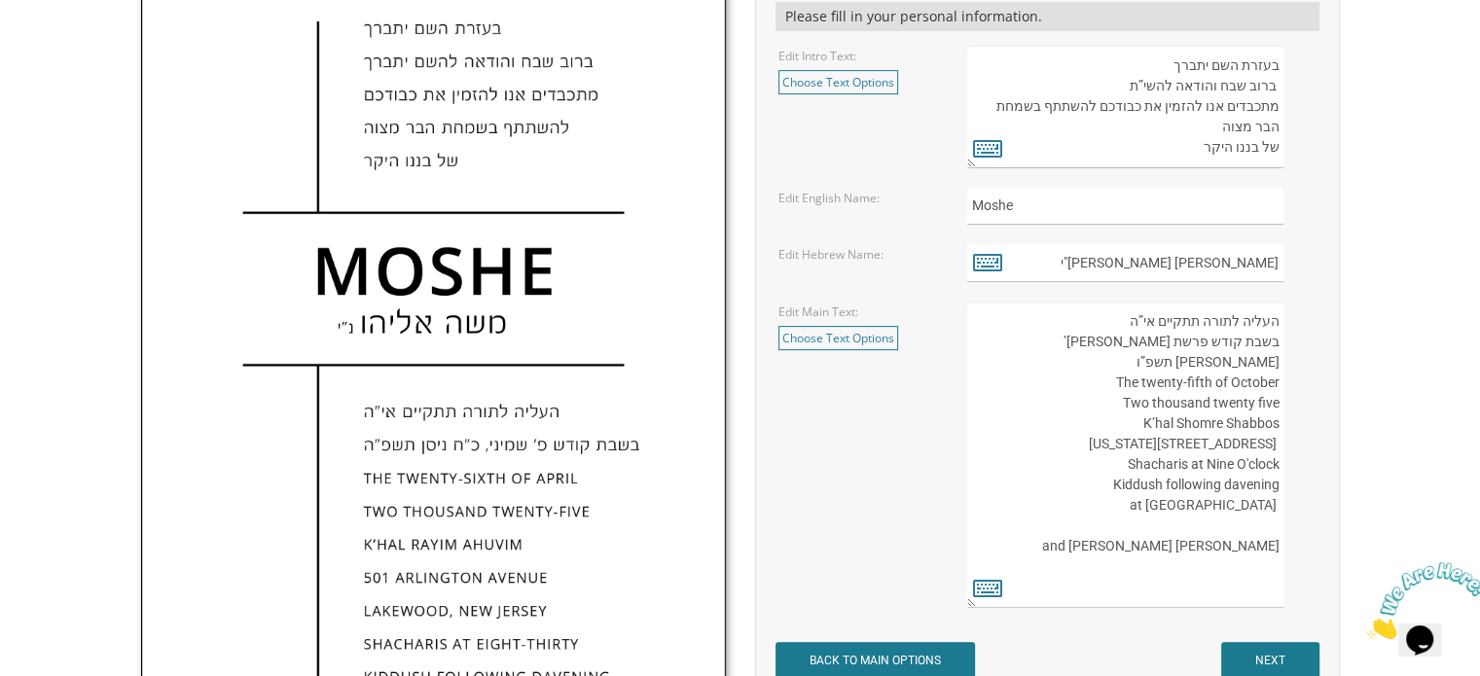
scroll to position [19, 0]
click at [1226, 536] on textarea "העליה לתורה תתקיים אי”ה בשבת קודש פרשת לך לך ח’ [PERSON_NAME] תשע”ט The twenty-…" at bounding box center [1125, 455] width 316 height 306
click at [1018, 367] on textarea "העליה לתורה תתקיים אי”ה בשבת קודש פרשת לך לך ח’ [PERSON_NAME] תשע”ט The twenty-…" at bounding box center [1125, 455] width 316 height 306
drag, startPoint x: 1105, startPoint y: 315, endPoint x: 1240, endPoint y: 365, distance: 143.1
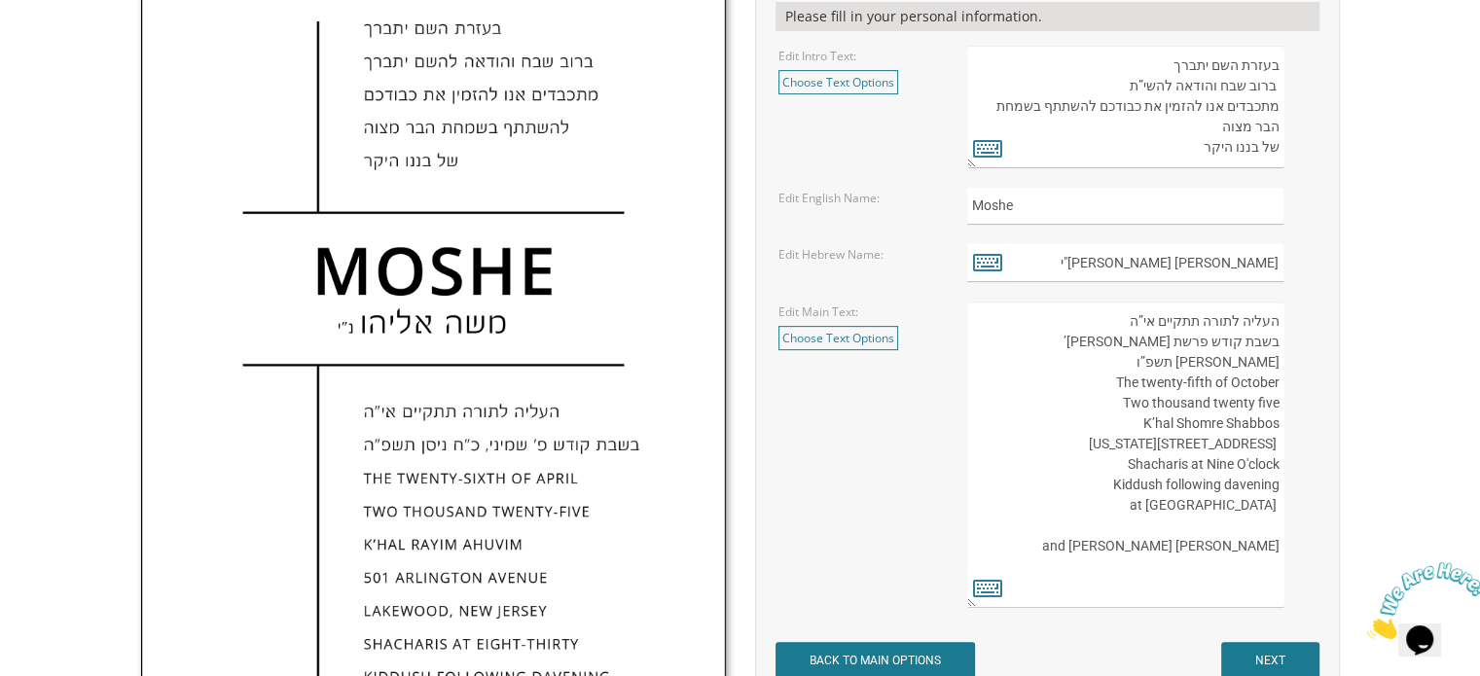
click at [1240, 365] on textarea "העליה לתורה תתקיים אי”ה בשבת קודש פרשת לך לך ח’ [PERSON_NAME] תשע”ט The twenty-…" at bounding box center [1125, 455] width 316 height 306
drag, startPoint x: 1277, startPoint y: 404, endPoint x: 1276, endPoint y: 323, distance: 80.8
click at [1276, 323] on textarea "העליה לתורה תתקיים אי”ה בשבת קודש פרשת לך לך ח’ [PERSON_NAME] תשע”ט The twenty-…" at bounding box center [1125, 455] width 316 height 306
click at [1129, 400] on textarea "העליה לתורה תתקיים אי”ה בשבת קודש פרשת לך לך ח’ [PERSON_NAME] תשע”ט The twenty-…" at bounding box center [1125, 455] width 316 height 306
drag, startPoint x: 1129, startPoint y: 400, endPoint x: 1258, endPoint y: 396, distance: 129.5
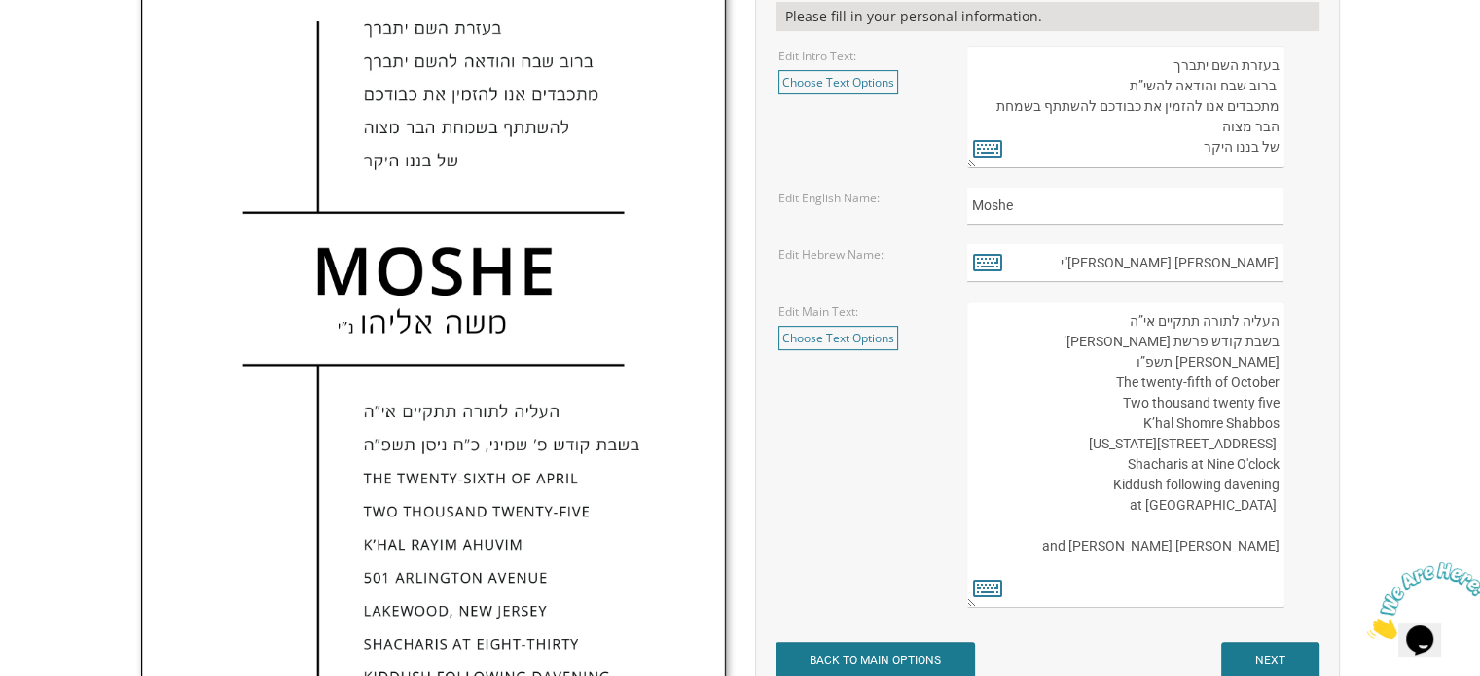
click at [1258, 396] on textarea "העליה לתורה תתקיים אי”ה בשבת קודש פרשת לך לך ח’ [PERSON_NAME] תשע”ט The twenty-…" at bounding box center [1125, 455] width 316 height 306
type textarea "העליה לתורה תתקיים אי”ה בשבת קודש פרשת [PERSON_NAME]’ [PERSON_NAME] תשפ”ו The t…"
drag, startPoint x: 1121, startPoint y: 315, endPoint x: 1247, endPoint y: 400, distance: 152.2
click at [1249, 404] on textarea "העליה לתורה תתקיים אי”ה בשבת קודש פרשת לך לך ח’ [PERSON_NAME] תשע”ט The twenty-…" at bounding box center [1125, 455] width 316 height 306
click at [1278, 404] on textarea "העליה לתורה תתקיים אי”ה בשבת קודש פרשת לך לך ח’ [PERSON_NAME] תשע”ט The twenty-…" at bounding box center [1125, 455] width 316 height 306
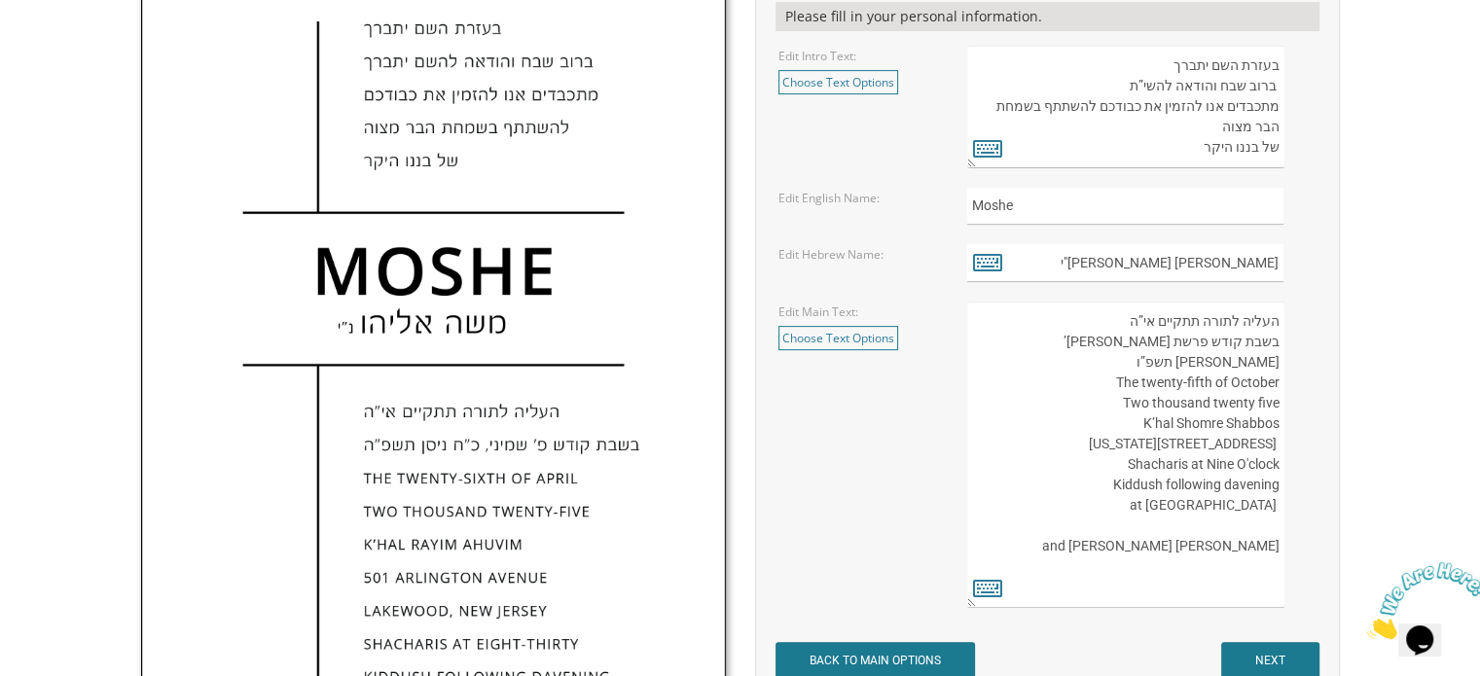
drag, startPoint x: 1280, startPoint y: 404, endPoint x: 1283, endPoint y: 307, distance: 96.4
click at [1283, 310] on textarea "העליה לתורה תתקיים אי”ה בשבת קודש פרשת לך לך ח’ [PERSON_NAME] תשע”ט The twenty-…" at bounding box center [1125, 455] width 316 height 306
drag, startPoint x: 1128, startPoint y: 423, endPoint x: 1221, endPoint y: 456, distance: 99.1
click at [1221, 456] on textarea "העליה לתורה תתקיים אי”ה בשבת קודש פרשת לך לך ח’ [PERSON_NAME] תשע”ט The twenty-…" at bounding box center [1125, 455] width 316 height 306
click at [1111, 444] on textarea "העליה לתורה תתקיים אי”ה בשבת קודש פרשת לך לך ח’ [PERSON_NAME] תשע”ט The twenty-…" at bounding box center [1125, 455] width 316 height 306
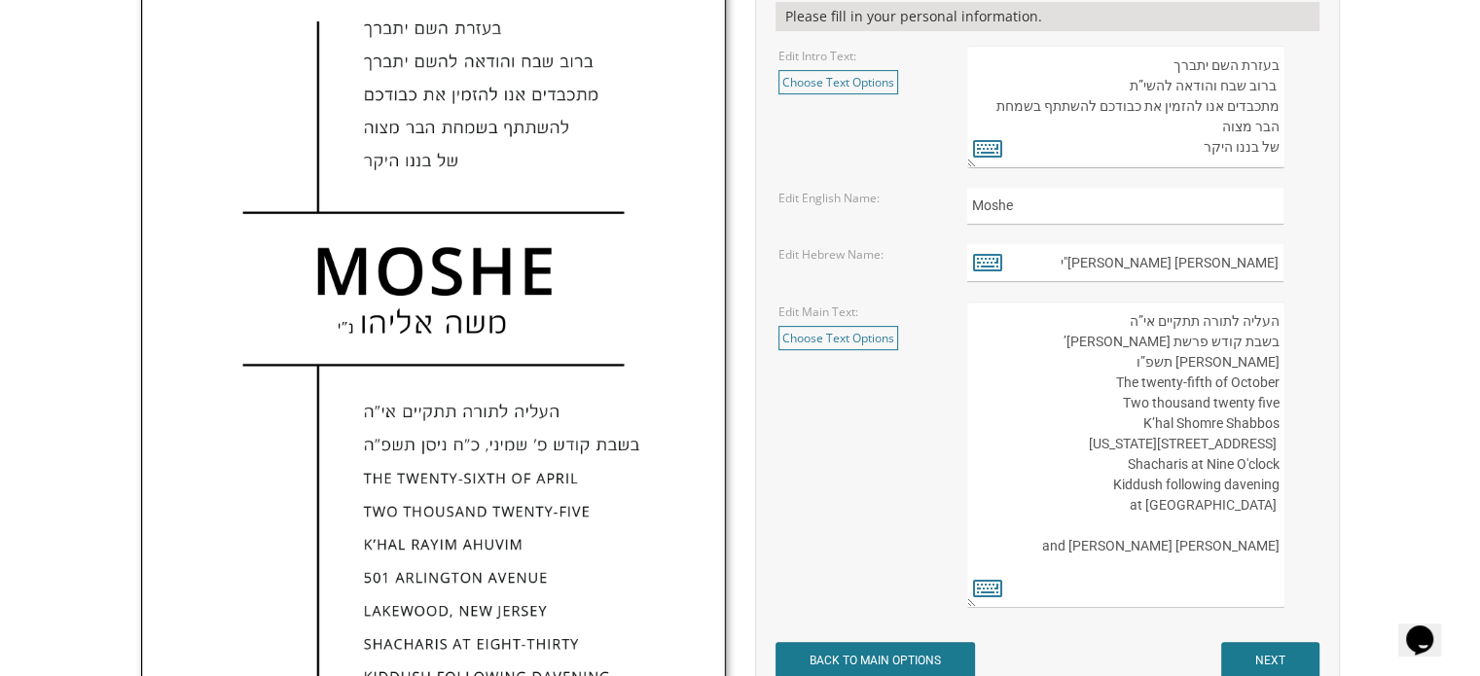
click at [1147, 420] on textarea "העליה לתורה תתקיים אי”ה בשבת קודש פרשת לך לך ח’ [PERSON_NAME] תשע”ט The twenty-…" at bounding box center [1125, 455] width 316 height 306
drag, startPoint x: 1145, startPoint y: 419, endPoint x: 1245, endPoint y: 579, distance: 188.4
click at [1245, 579] on textarea "העליה לתורה תתקיים אי”ה בשבת קודש פרשת לך לך ח’ [PERSON_NAME] תשע”ט The twenty-…" at bounding box center [1125, 455] width 316 height 306
click at [1190, 444] on textarea "העליה לתורה תתקיים אי”ה בשבת קודש פרשת לך לך ח’ [PERSON_NAME] תשע”ט The twenty-…" at bounding box center [1125, 455] width 316 height 306
drag, startPoint x: 1146, startPoint y: 419, endPoint x: 1257, endPoint y: 429, distance: 111.3
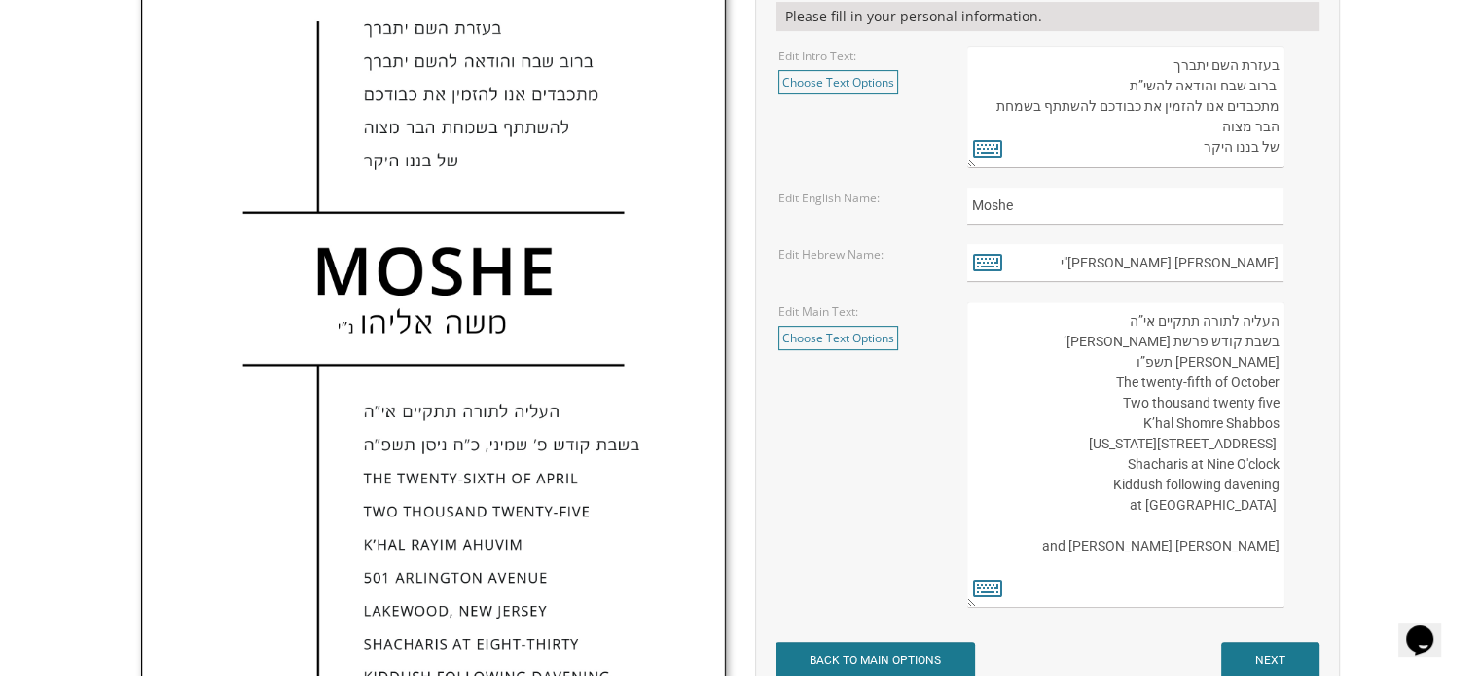
click at [1257, 429] on textarea "העליה לתורה תתקיים אי”ה בשבת קודש פרשת לך לך ח’ [PERSON_NAME] תשע”ט The twenty-…" at bounding box center [1125, 455] width 316 height 306
click at [1273, 423] on textarea "העליה לתורה תתקיים אי”ה בשבת קודש פרשת לך לך ח’ [PERSON_NAME] תשע”ט The twenty-…" at bounding box center [1125, 455] width 316 height 306
drag, startPoint x: 1278, startPoint y: 421, endPoint x: 1273, endPoint y: 563, distance: 142.2
click at [1273, 566] on textarea "העליה לתורה תתקיים אי”ה בשבת קודש פרשת לך לך ח’ [PERSON_NAME] תשע”ט The twenty-…" at bounding box center [1125, 455] width 316 height 306
